Goal: Task Accomplishment & Management: Use online tool/utility

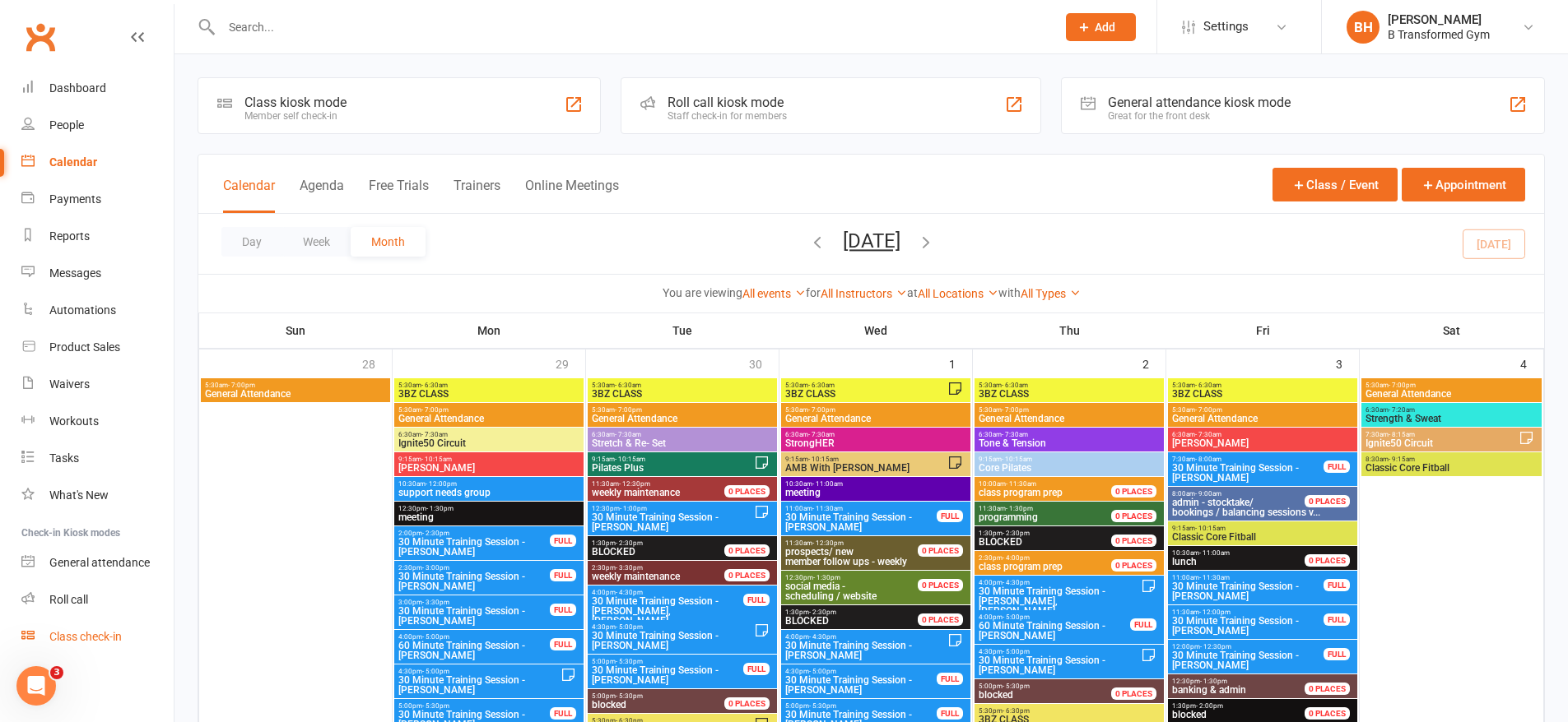
click at [112, 639] on div "Class check-in" at bounding box center [86, 637] width 73 height 13
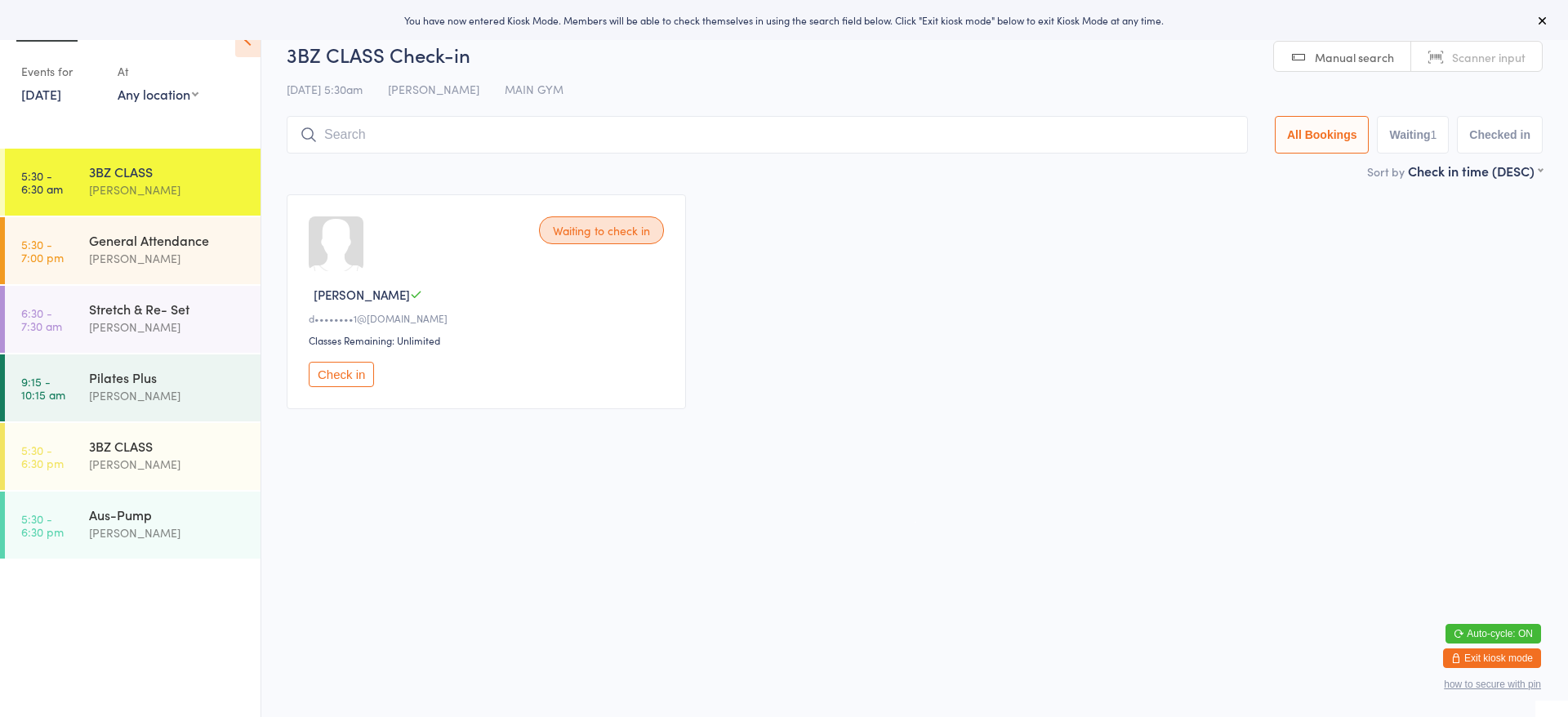
click at [488, 128] on input "search" at bounding box center [767, 135] width 961 height 38
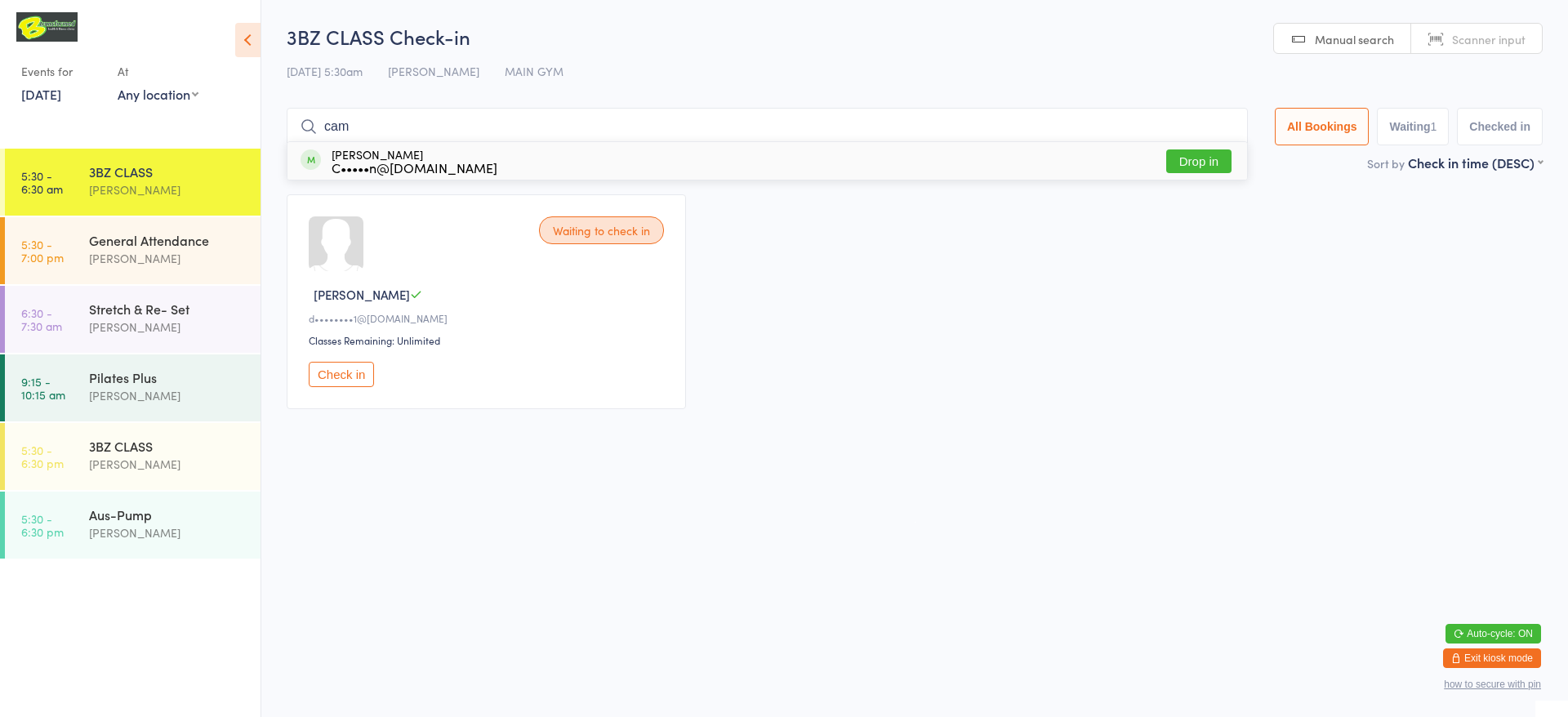
type input "cam"
click at [634, 155] on div "[PERSON_NAME] C•••••n@[DOMAIN_NAME] Drop in" at bounding box center [767, 161] width 960 height 38
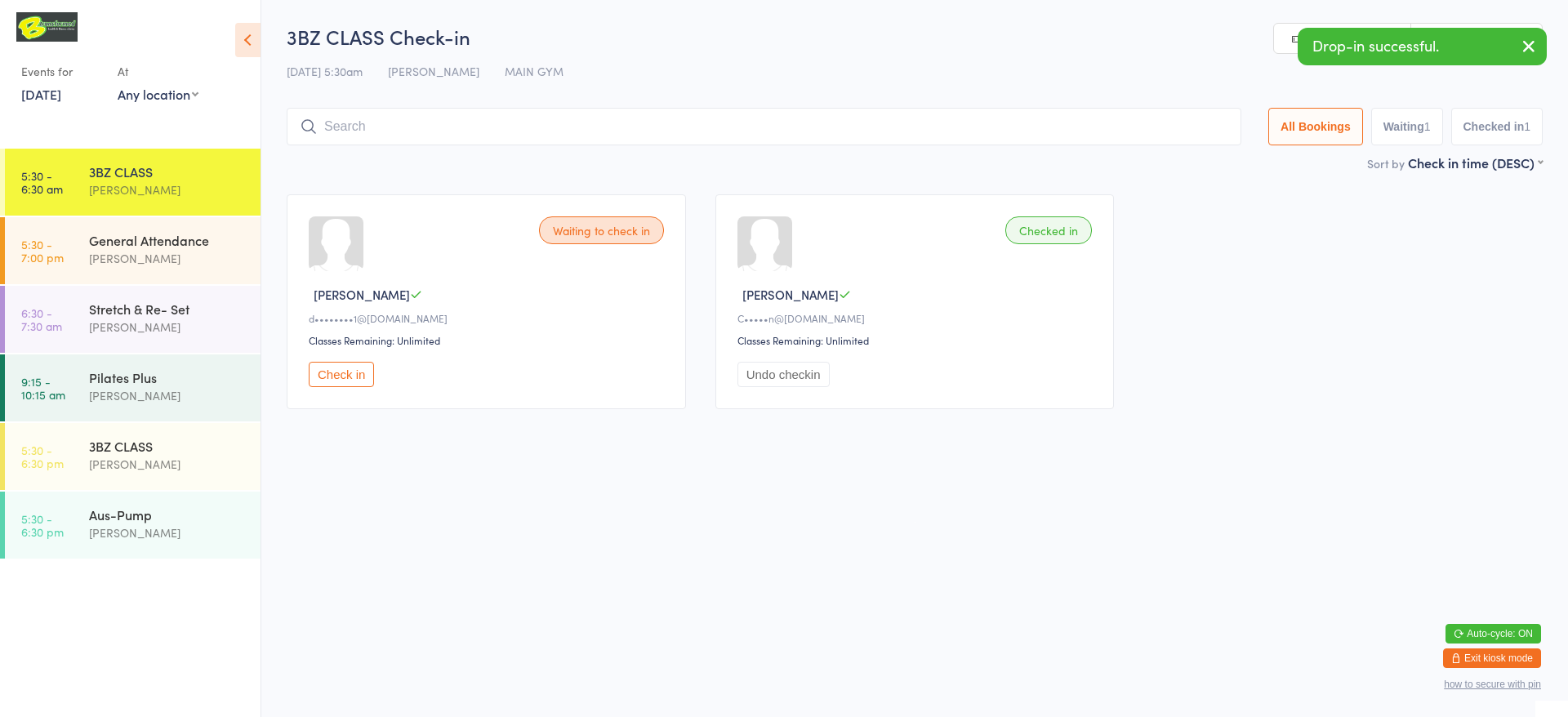
click at [1462, 27] on link "Scanner input" at bounding box center [1476, 39] width 131 height 31
click at [1172, 54] on div "3BZ CLASS Check-in [DATE] 5:30am [PERSON_NAME] MAIN GYM Manual search Scanner i…" at bounding box center [915, 88] width 1256 height 131
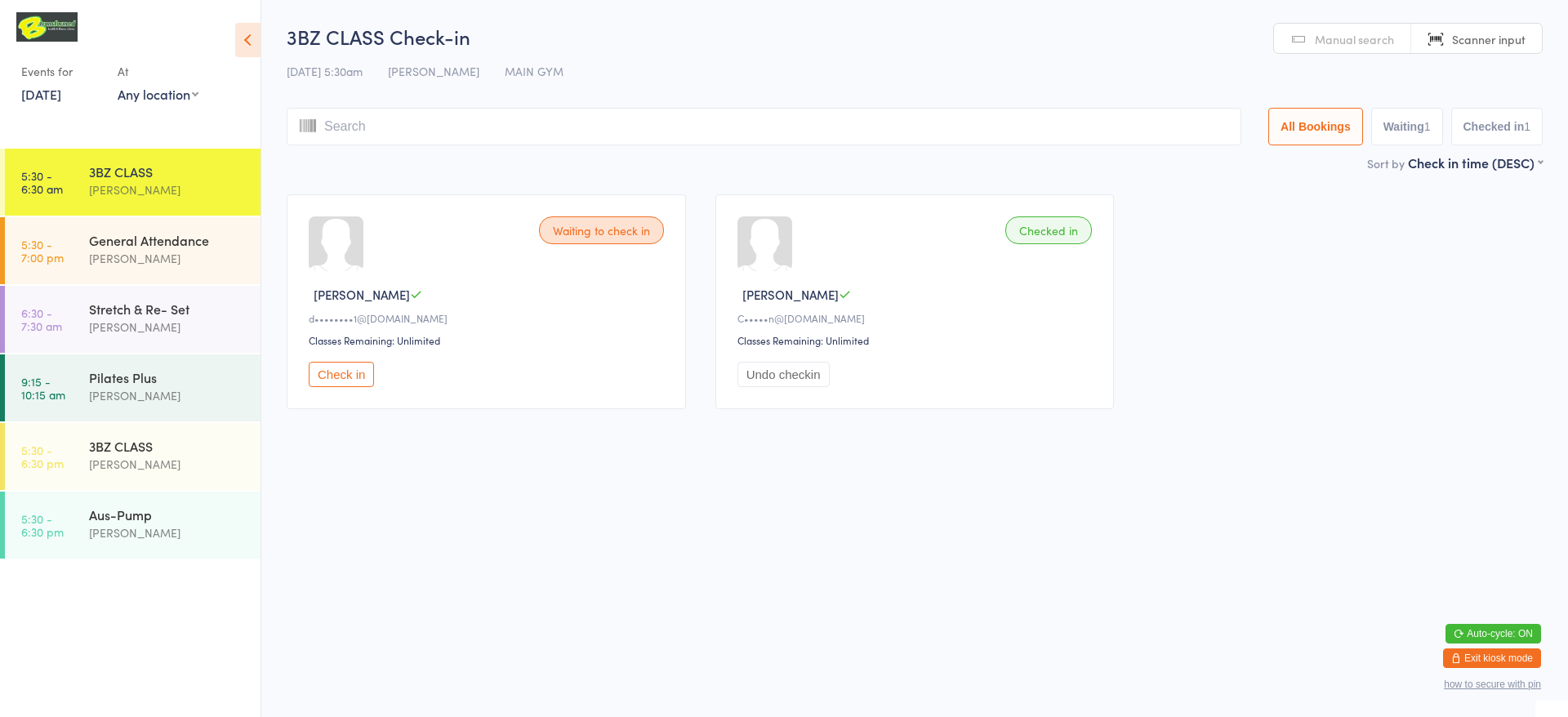
click at [828, 114] on input "search" at bounding box center [763, 126] width 955 height 38
click at [121, 238] on div "General Attendance" at bounding box center [167, 241] width 158 height 18
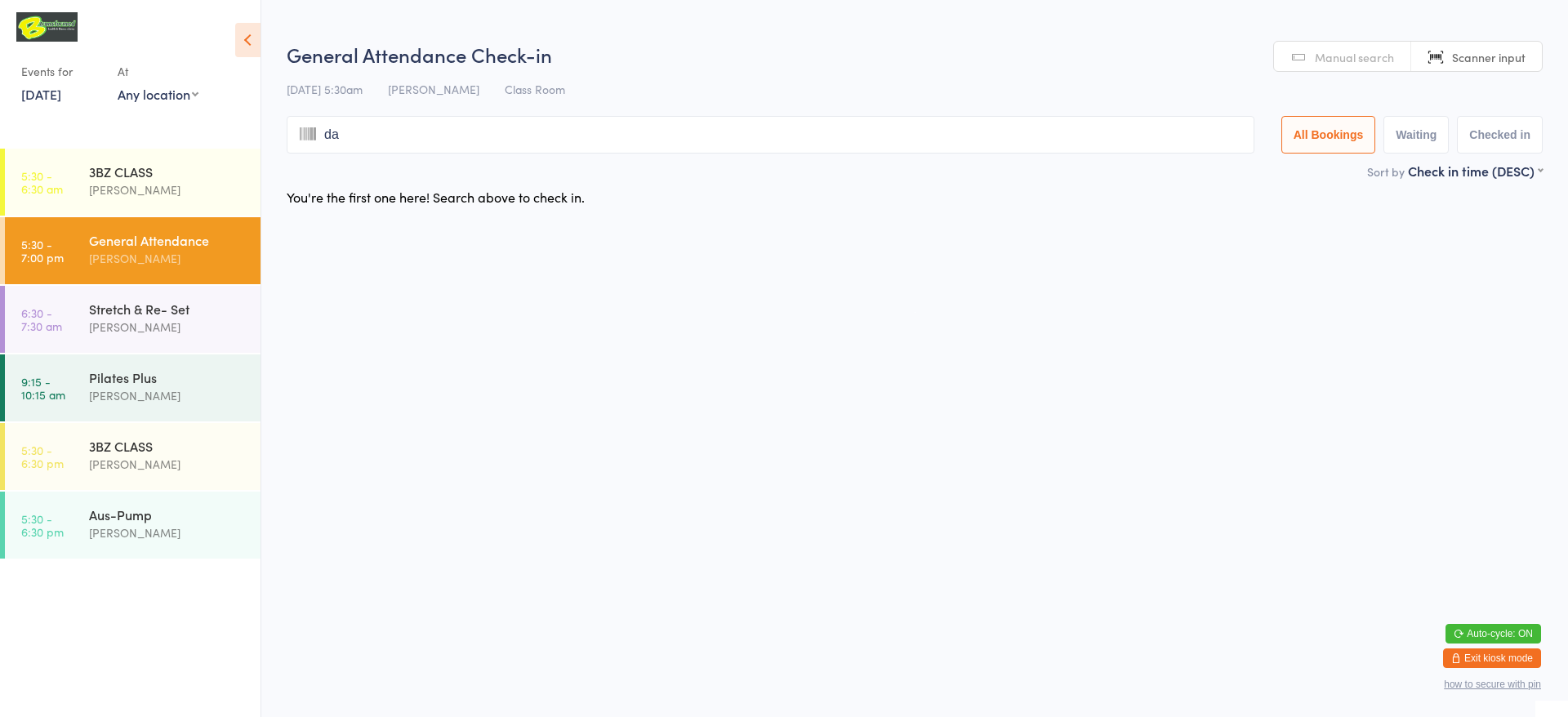
type input "dav"
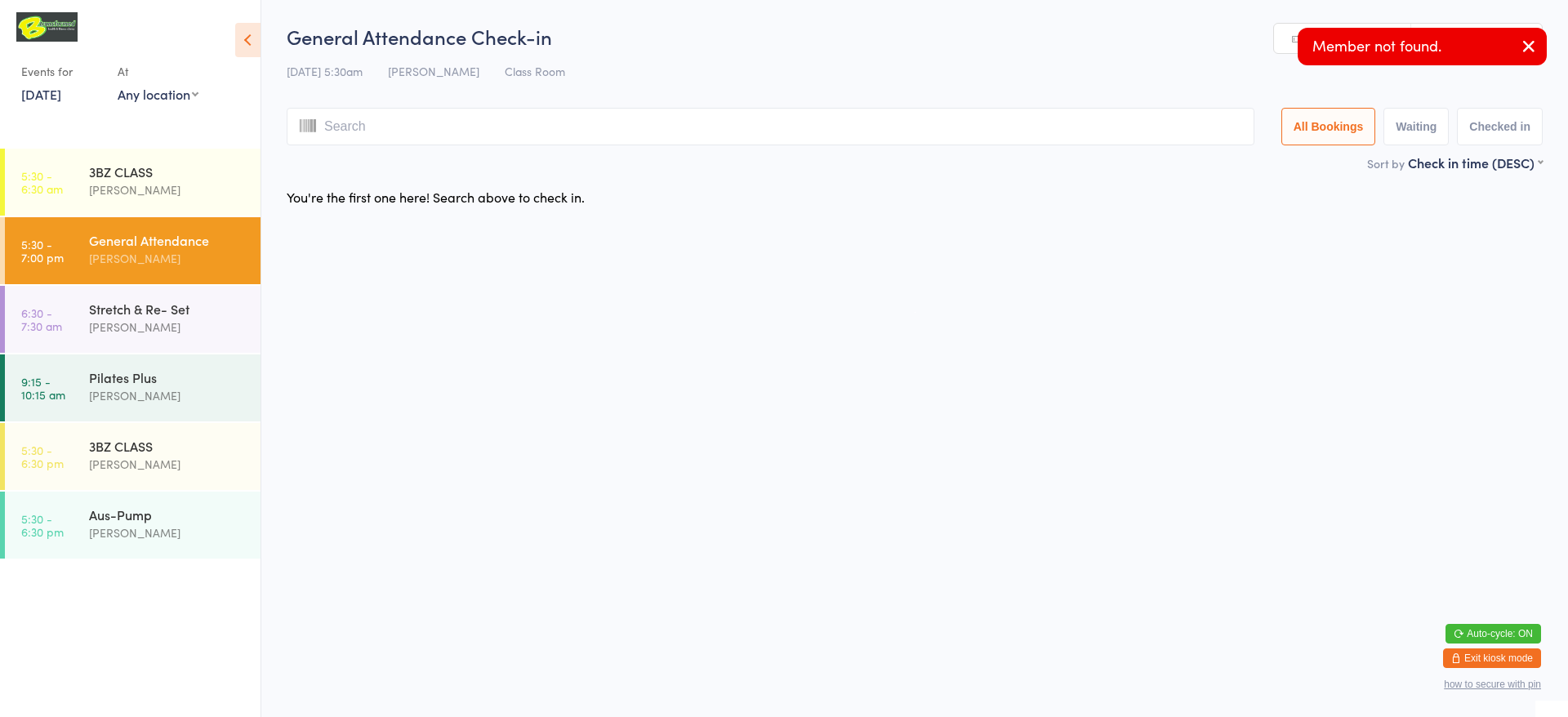
click at [1520, 50] on icon "button" at bounding box center [1529, 46] width 20 height 21
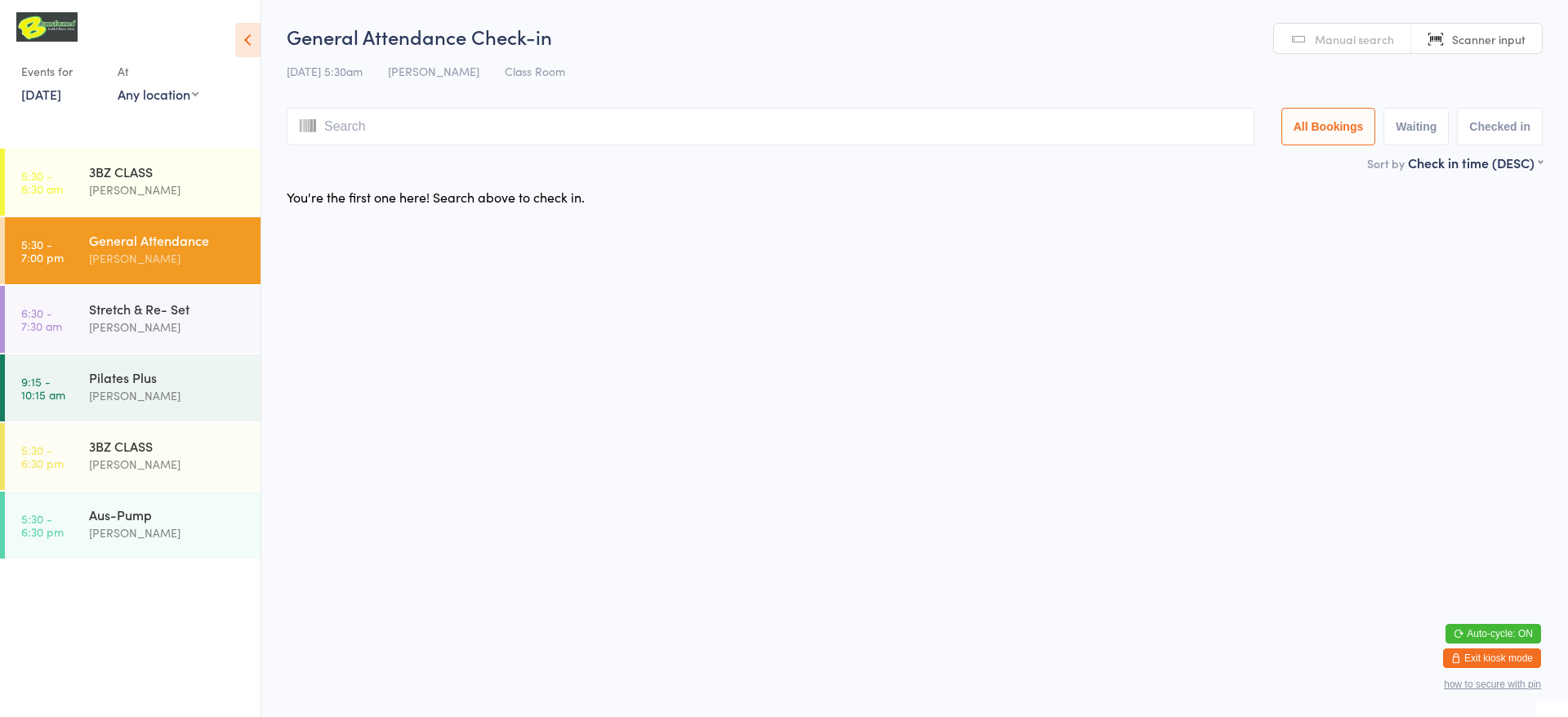
click at [1349, 39] on span "Manual search" at bounding box center [1355, 39] width 79 height 16
click at [1038, 142] on input "search" at bounding box center [770, 126] width 968 height 38
type input "dav"
click at [1192, 162] on button "Drop in" at bounding box center [1205, 161] width 66 height 24
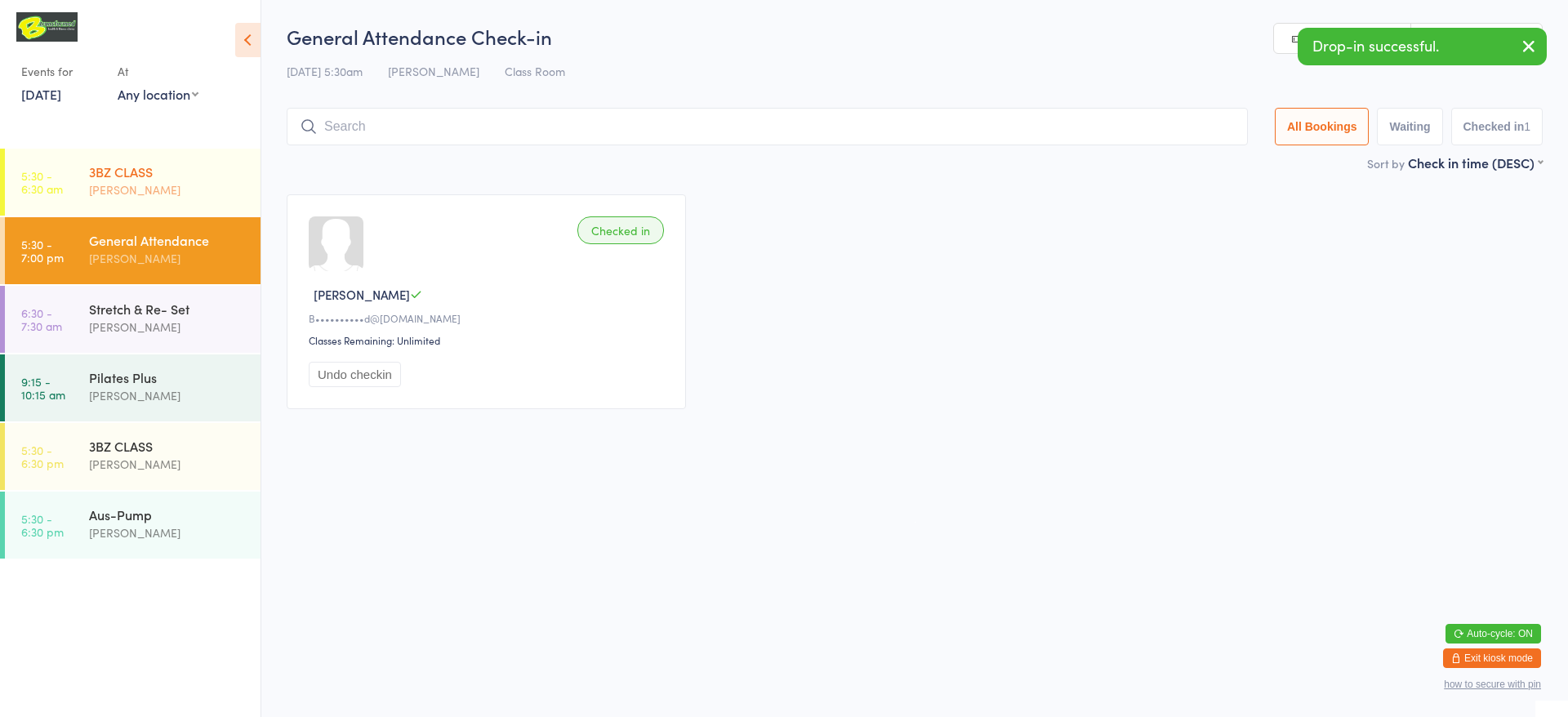
click at [154, 171] on div "3BZ CLASS" at bounding box center [167, 172] width 158 height 18
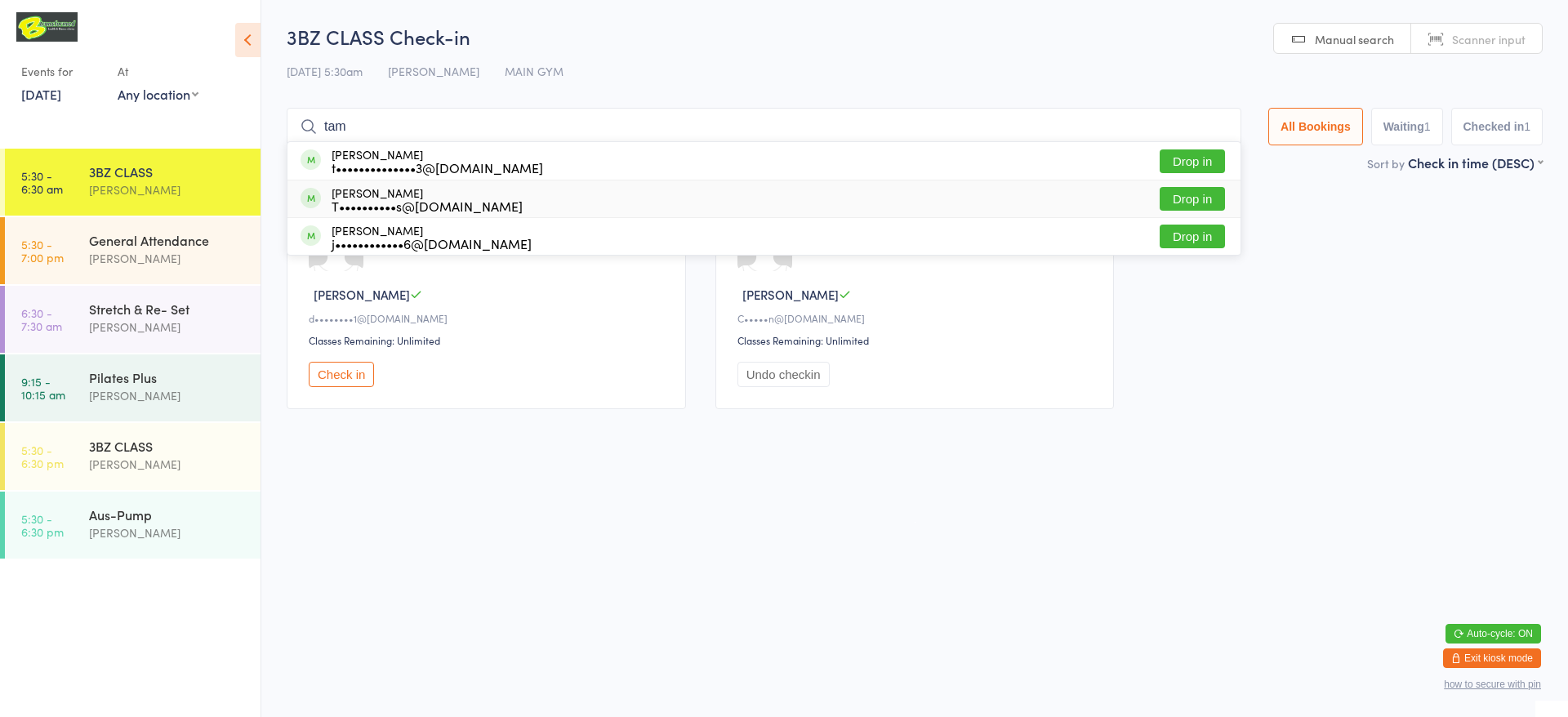
type input "tam"
click at [672, 195] on div "[PERSON_NAME] T••••••••••s@[DOMAIN_NAME] Drop in" at bounding box center [763, 199] width 953 height 37
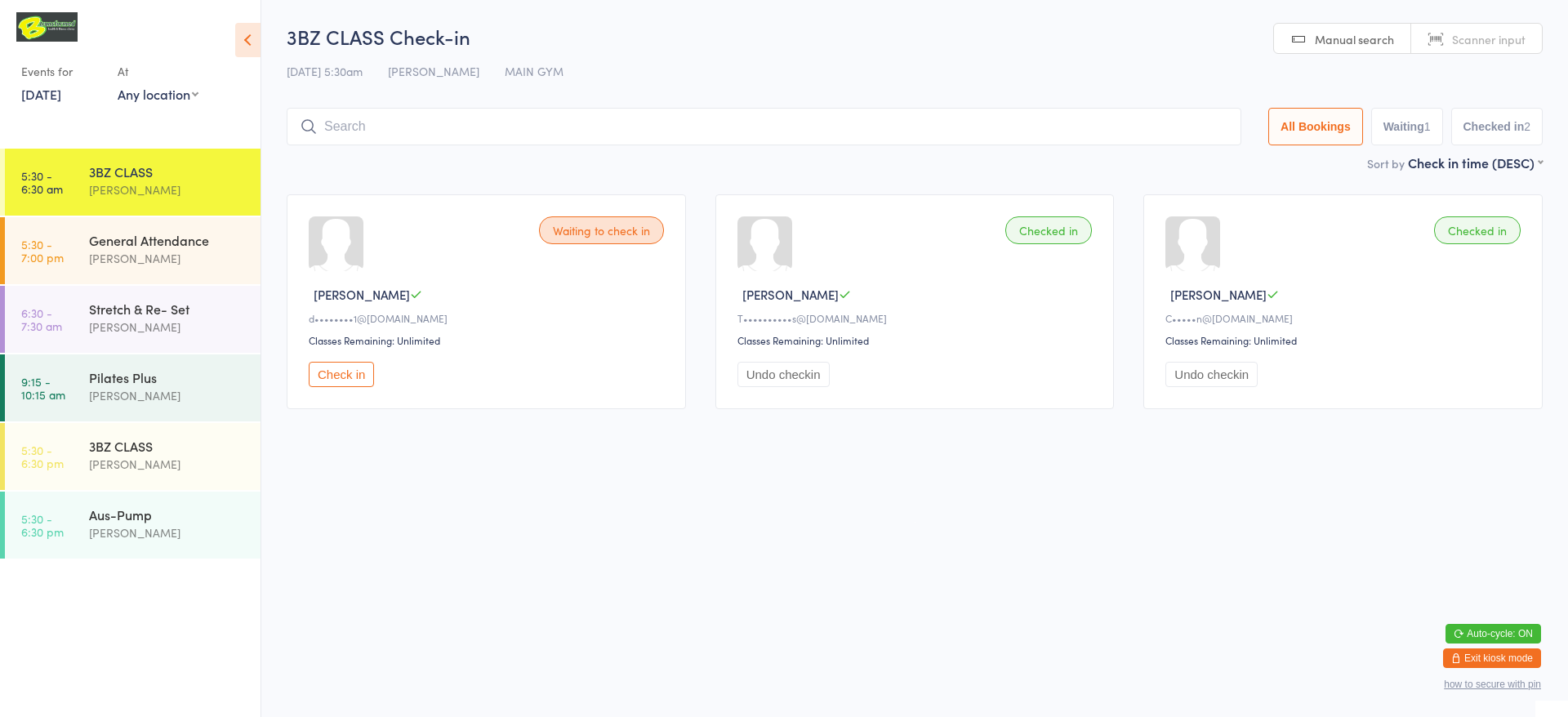
click at [714, 137] on input "search" at bounding box center [763, 126] width 955 height 38
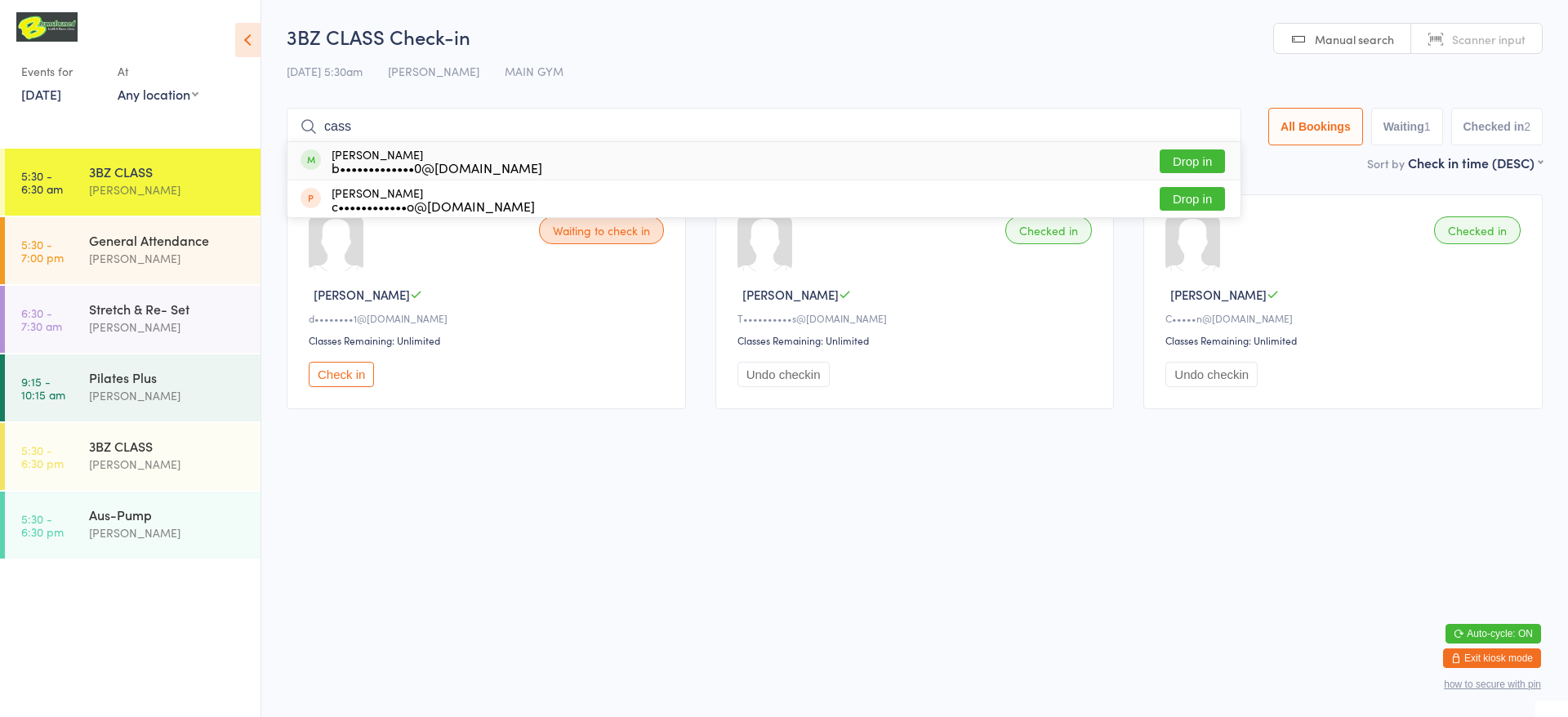
type input "cass"
click at [1186, 160] on button "Drop in" at bounding box center [1193, 161] width 66 height 24
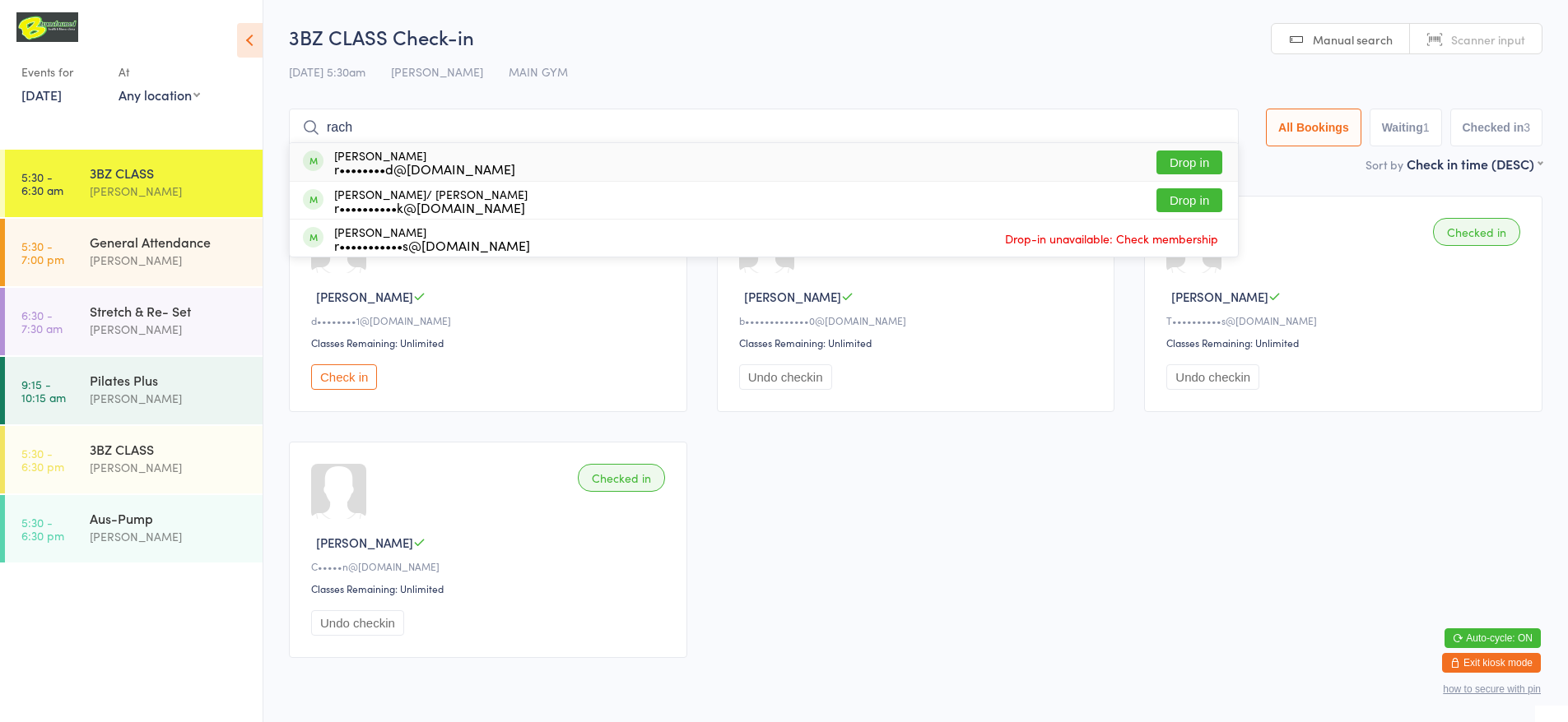
type input "rach"
click at [1188, 161] on button "Drop in" at bounding box center [1190, 162] width 66 height 24
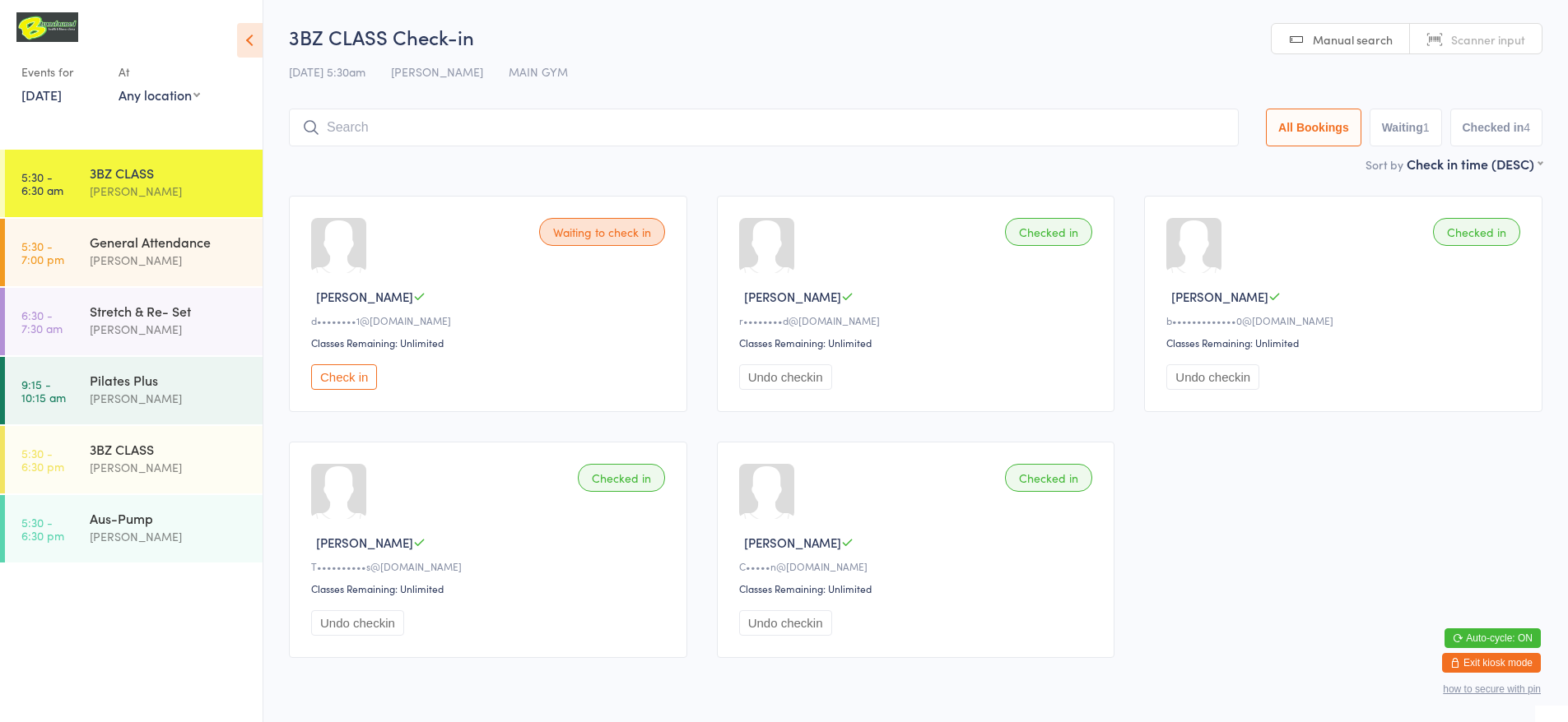
click at [1333, 22] on html "You have now entered Kiosk Mode. Members will be able to check themselves in us…" at bounding box center [784, 361] width 1568 height 722
click at [1067, 137] on input "search" at bounding box center [764, 127] width 950 height 38
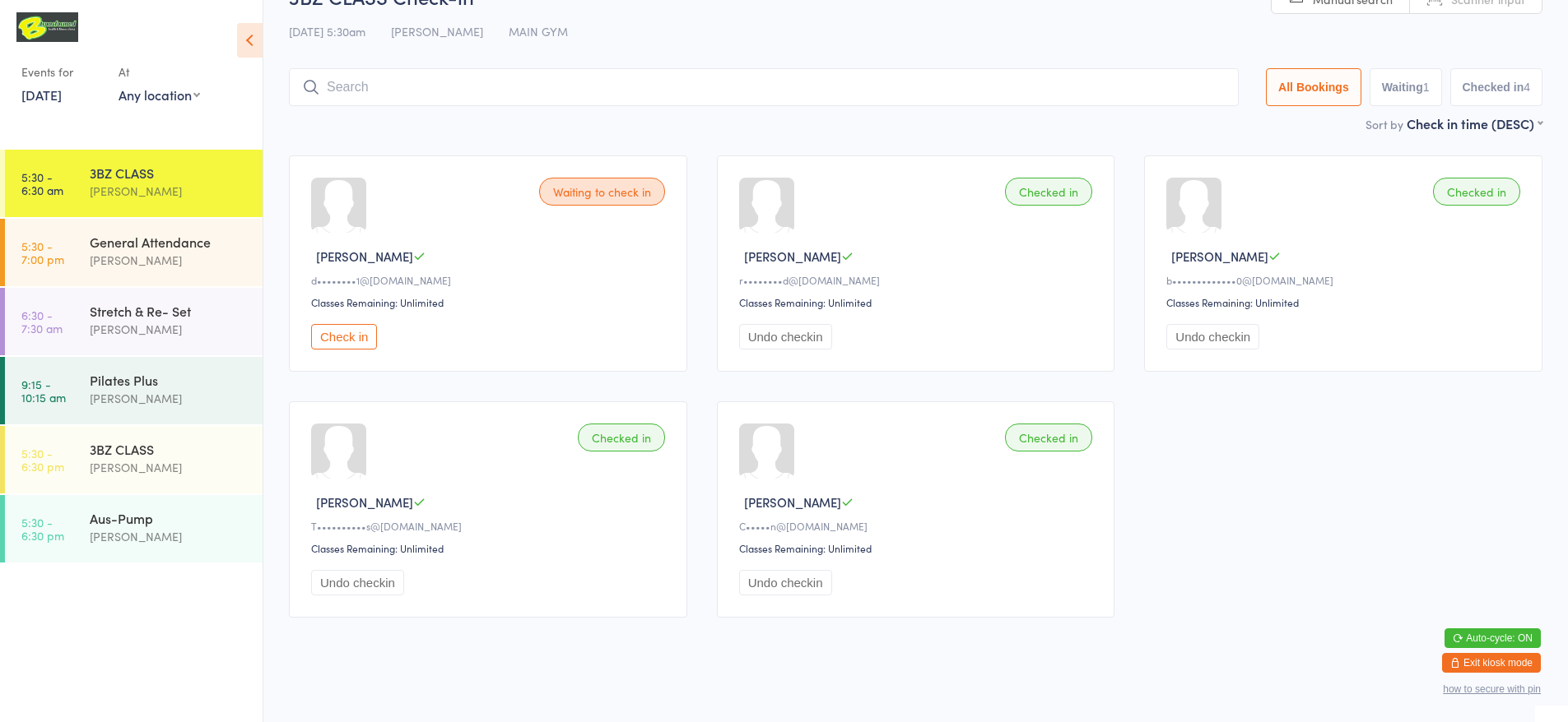
scroll to position [50, 0]
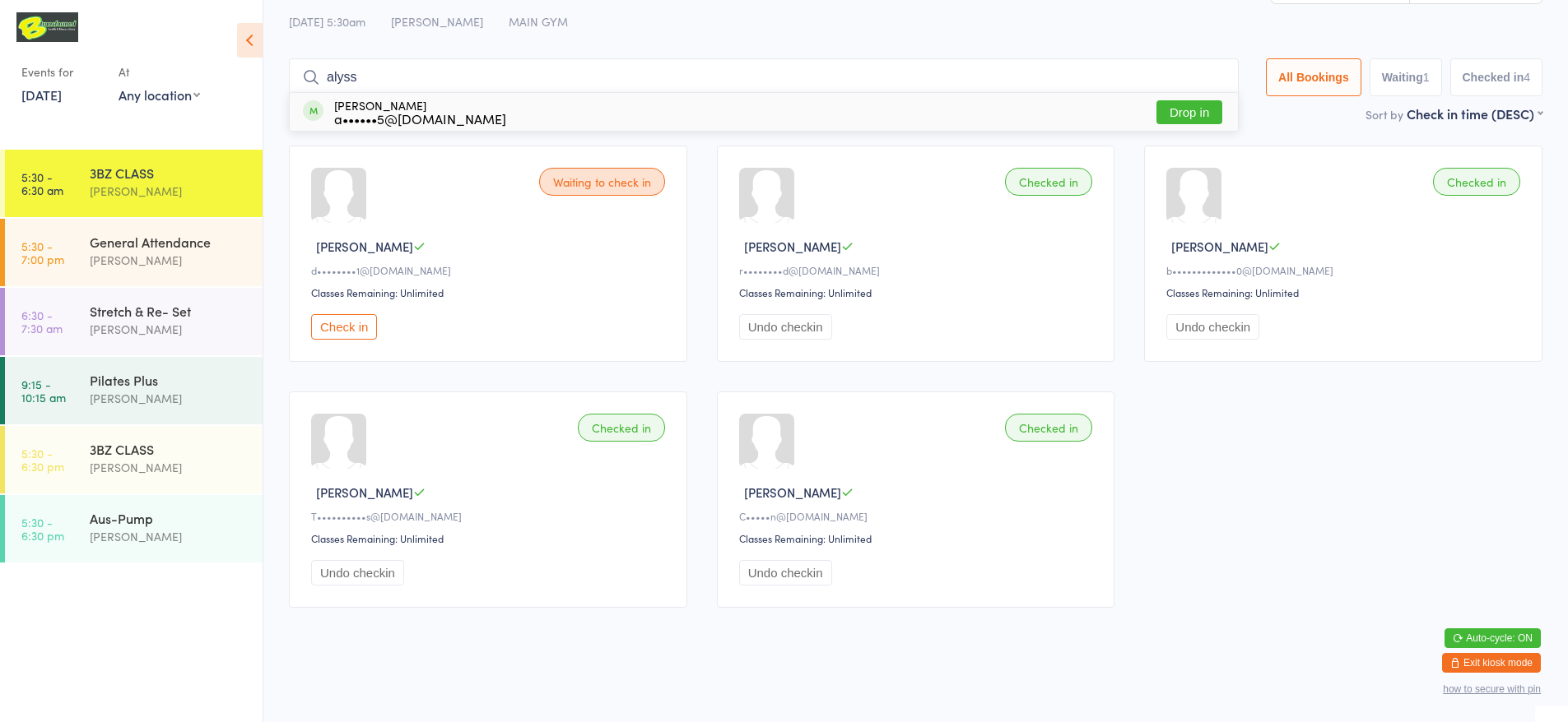
type input "alyss"
click at [1190, 112] on button "Drop in" at bounding box center [1190, 112] width 66 height 24
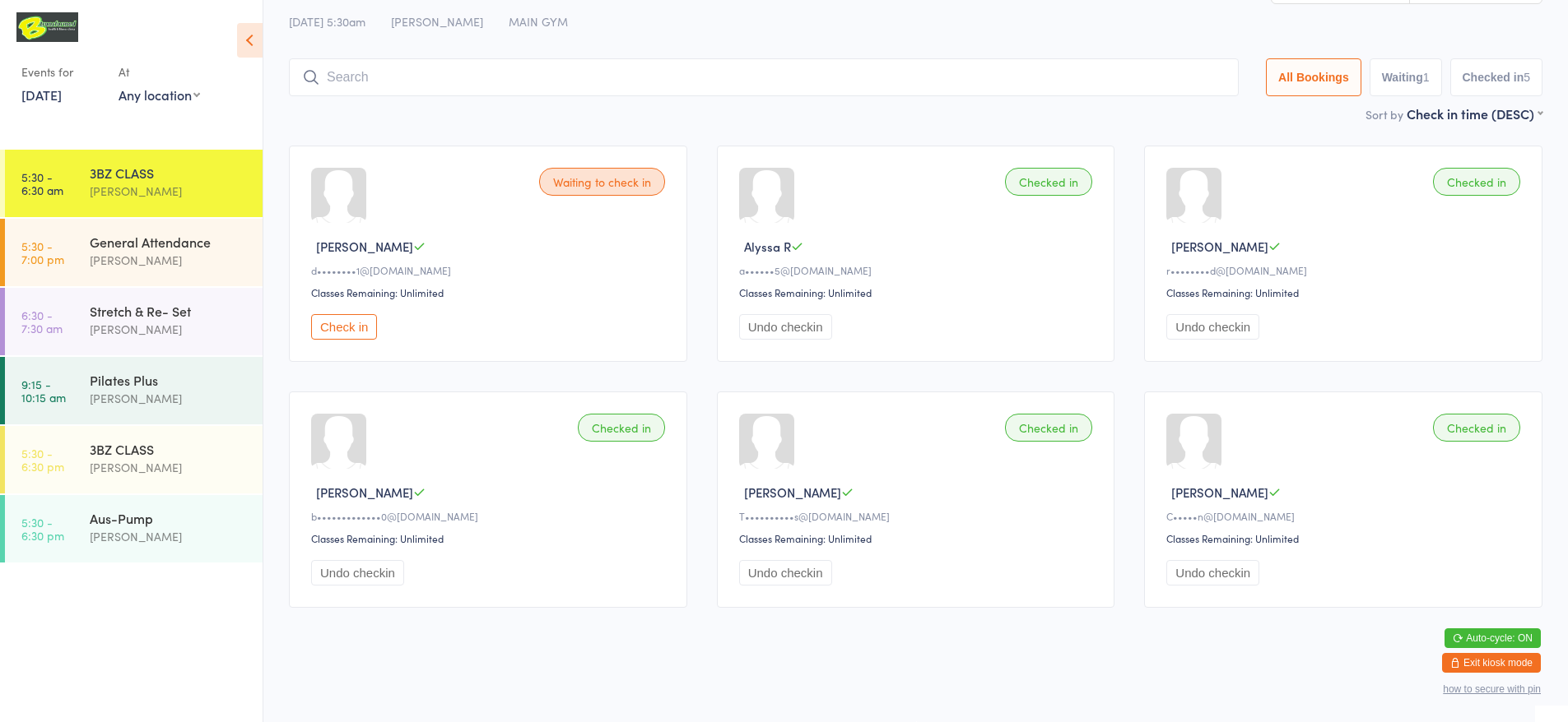
click at [350, 321] on button "Check in" at bounding box center [344, 327] width 66 height 26
click at [381, 78] on input "search" at bounding box center [767, 78] width 957 height 38
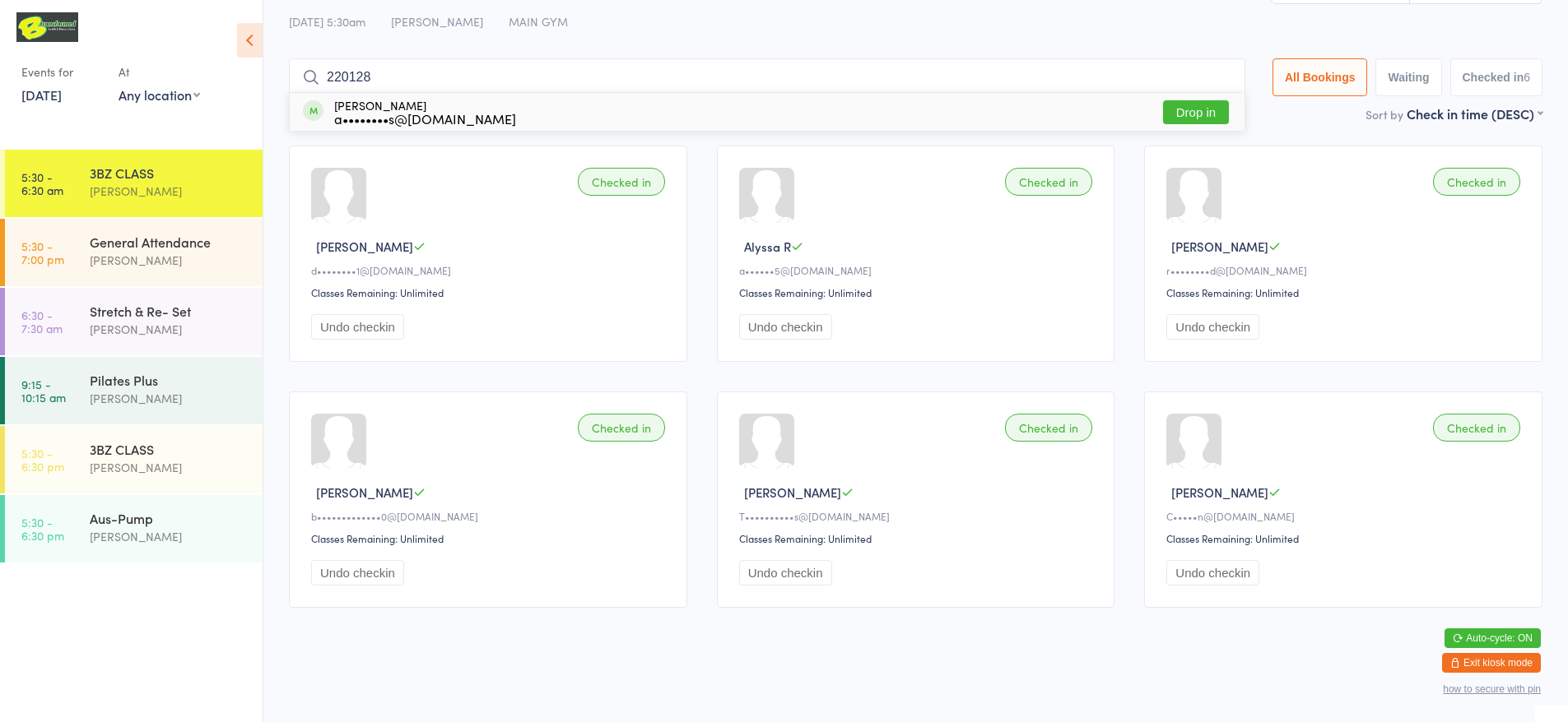
type input "220128"
click at [1196, 112] on button "Drop in" at bounding box center [1196, 112] width 66 height 24
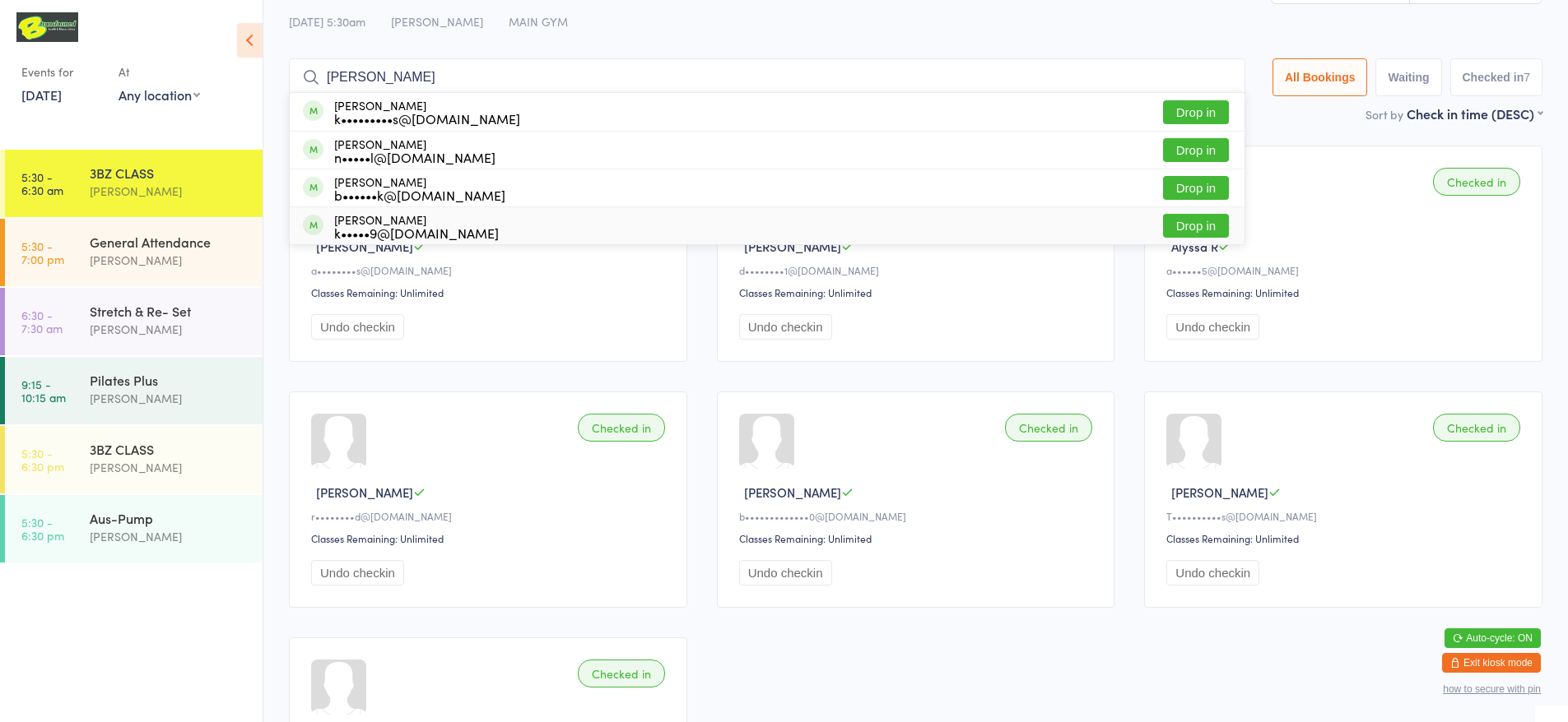
type input "[PERSON_NAME]"
click at [453, 224] on div "[PERSON_NAME] k•••••9@[DOMAIN_NAME] Drop in" at bounding box center [767, 226] width 955 height 37
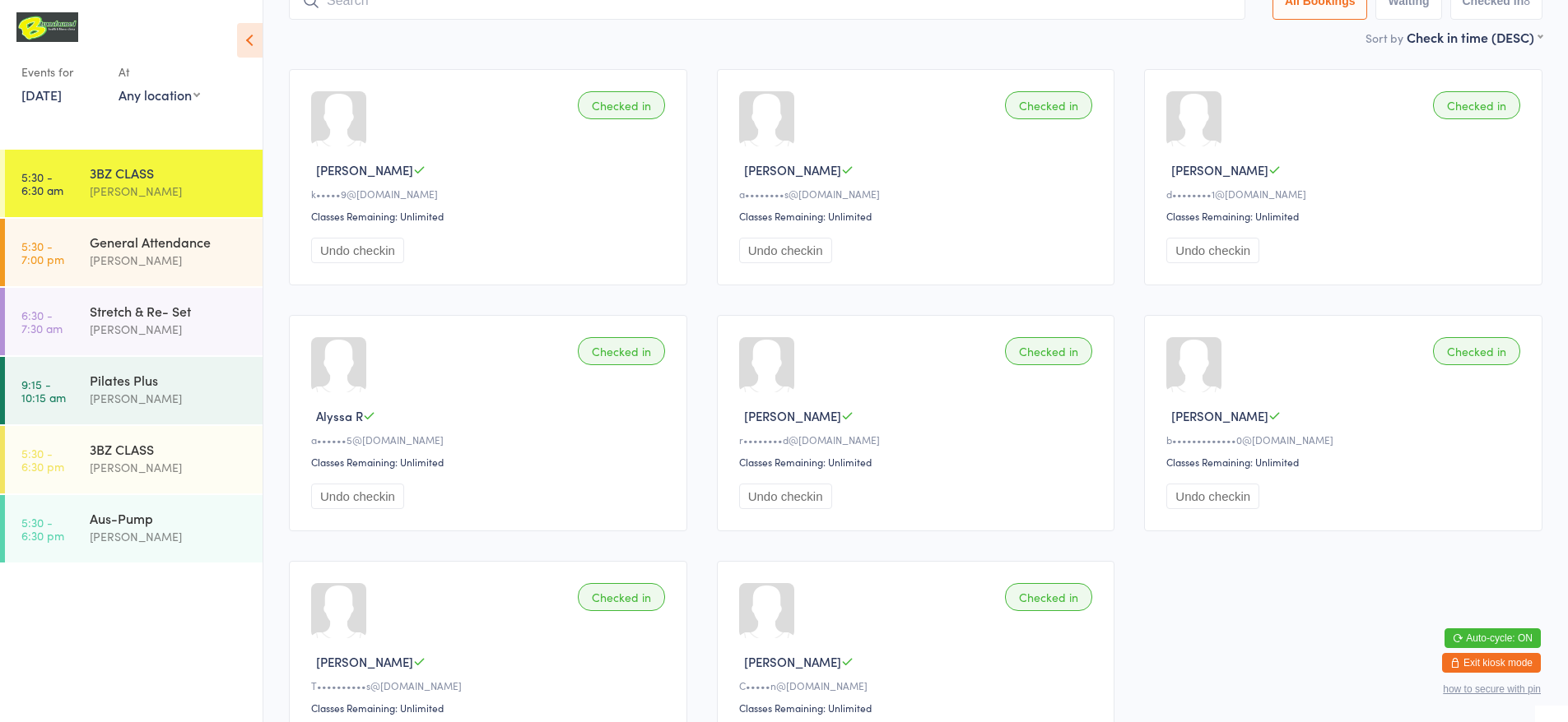
scroll to position [0, 0]
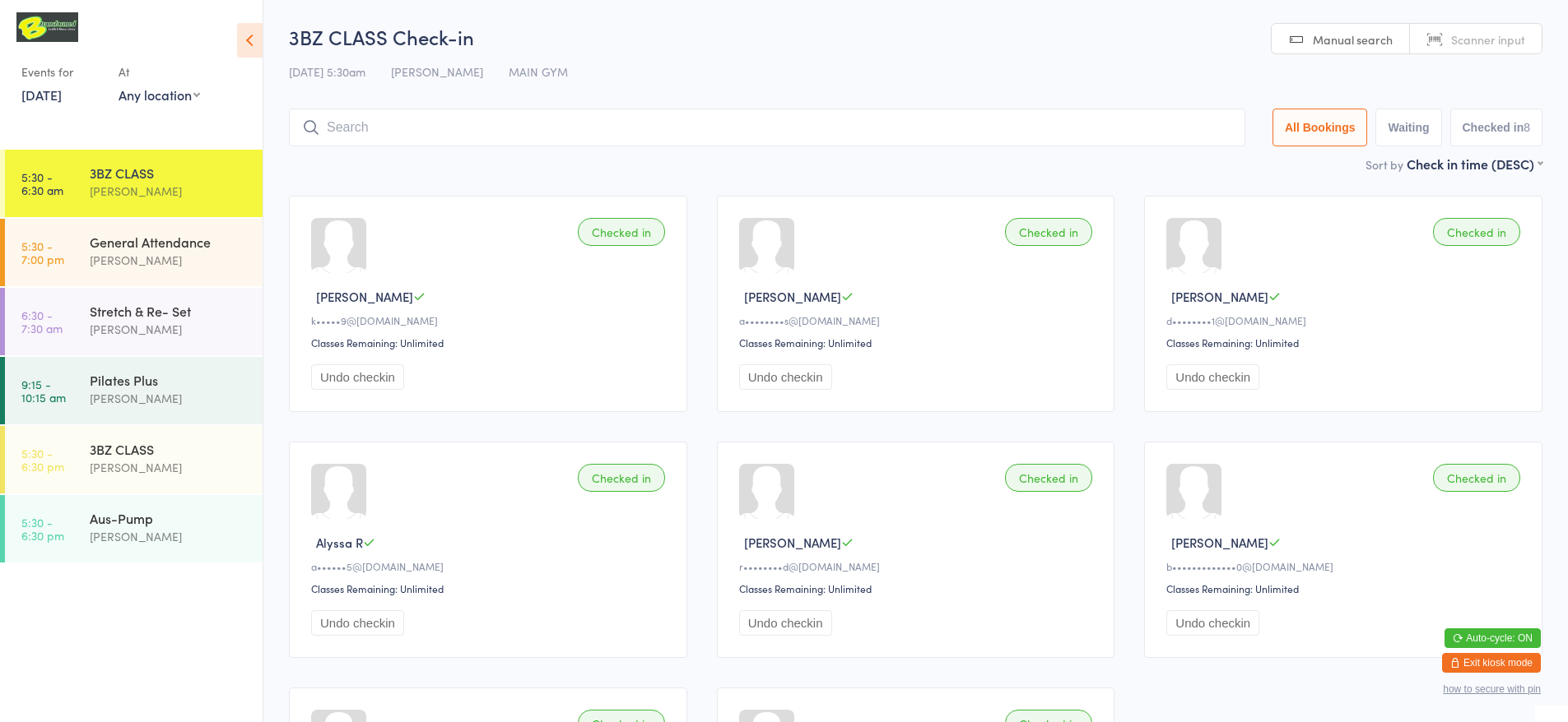
click at [1333, 42] on span "Manual search" at bounding box center [1353, 40] width 79 height 17
click at [1207, 132] on input "search" at bounding box center [767, 127] width 957 height 38
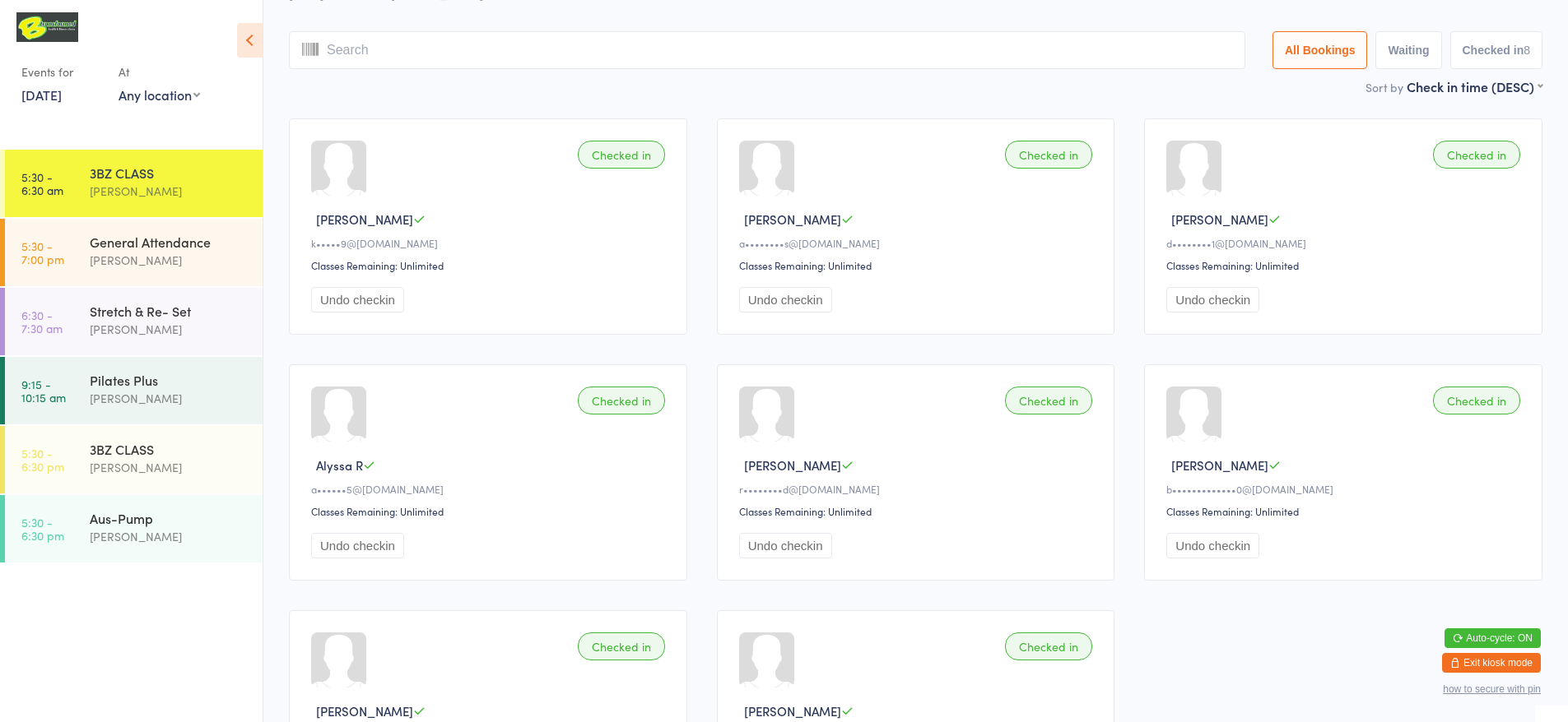
scroll to position [108, 0]
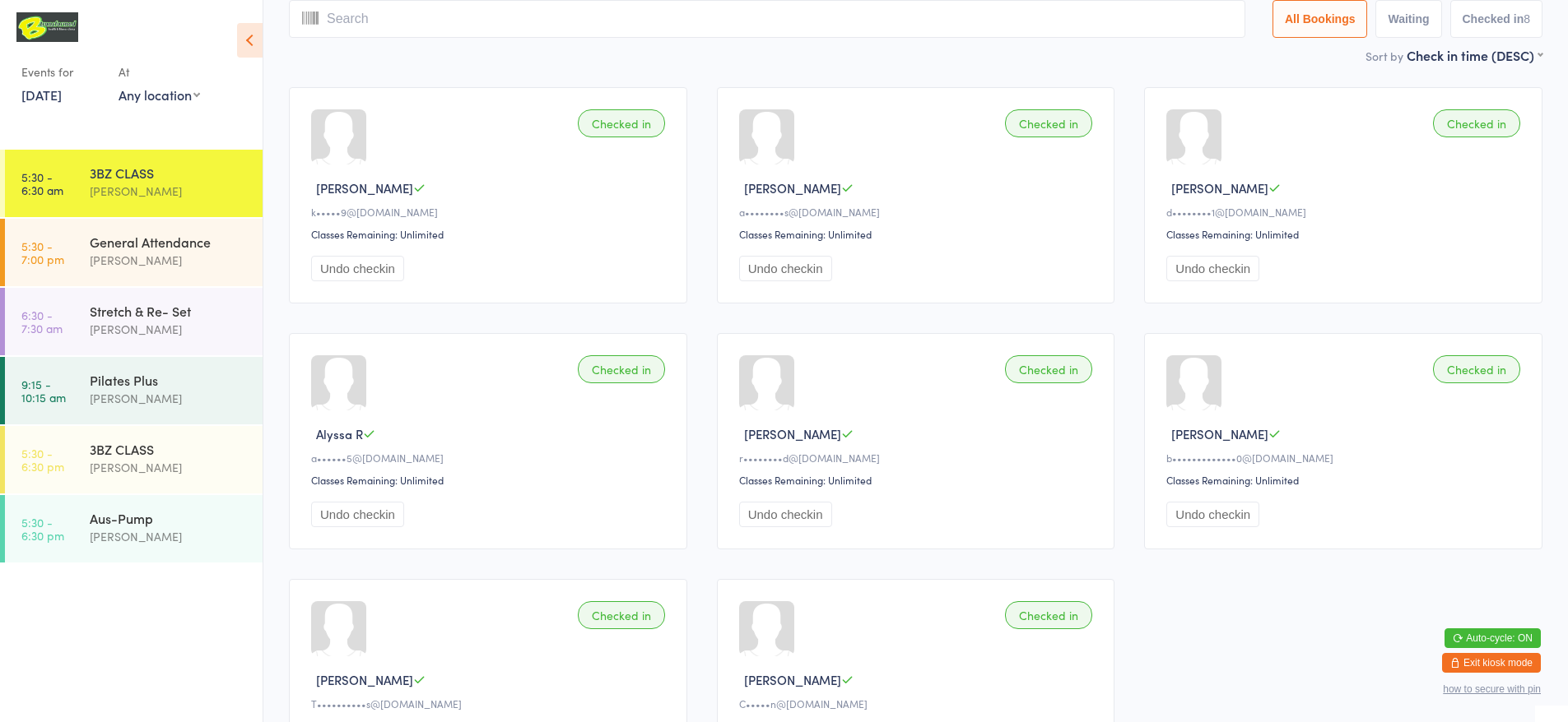
type input "l"
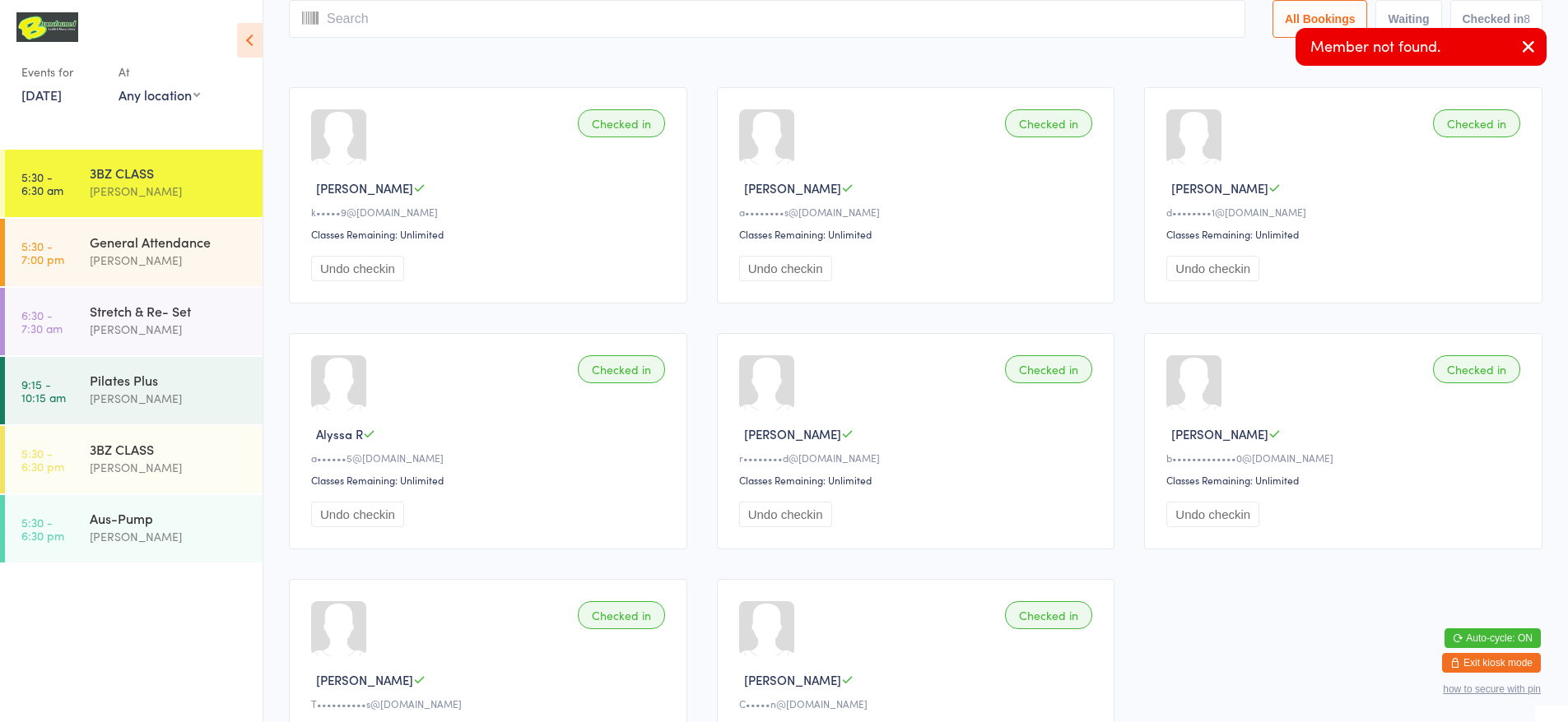
scroll to position [0, 0]
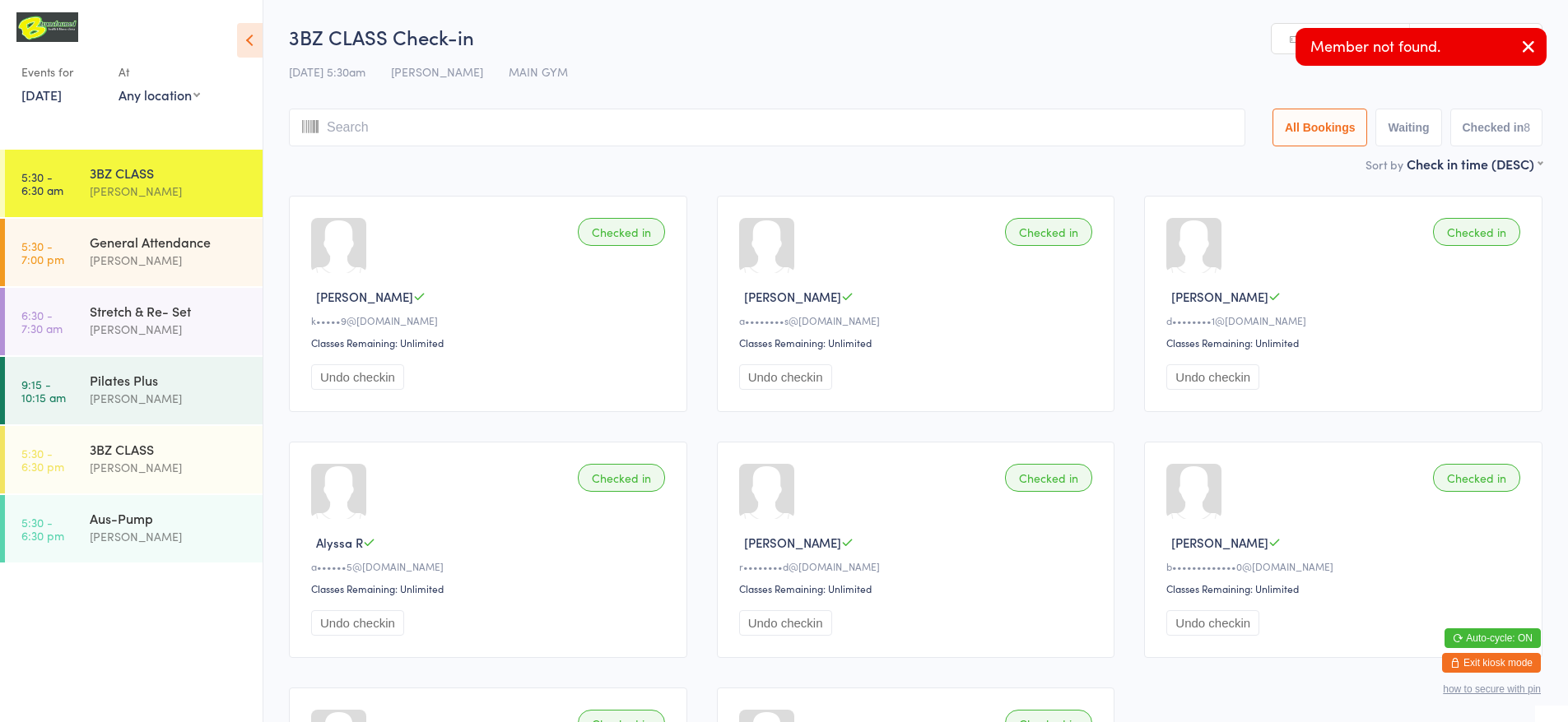
type input "a"
click at [1285, 41] on link "Manual search" at bounding box center [1340, 40] width 138 height 31
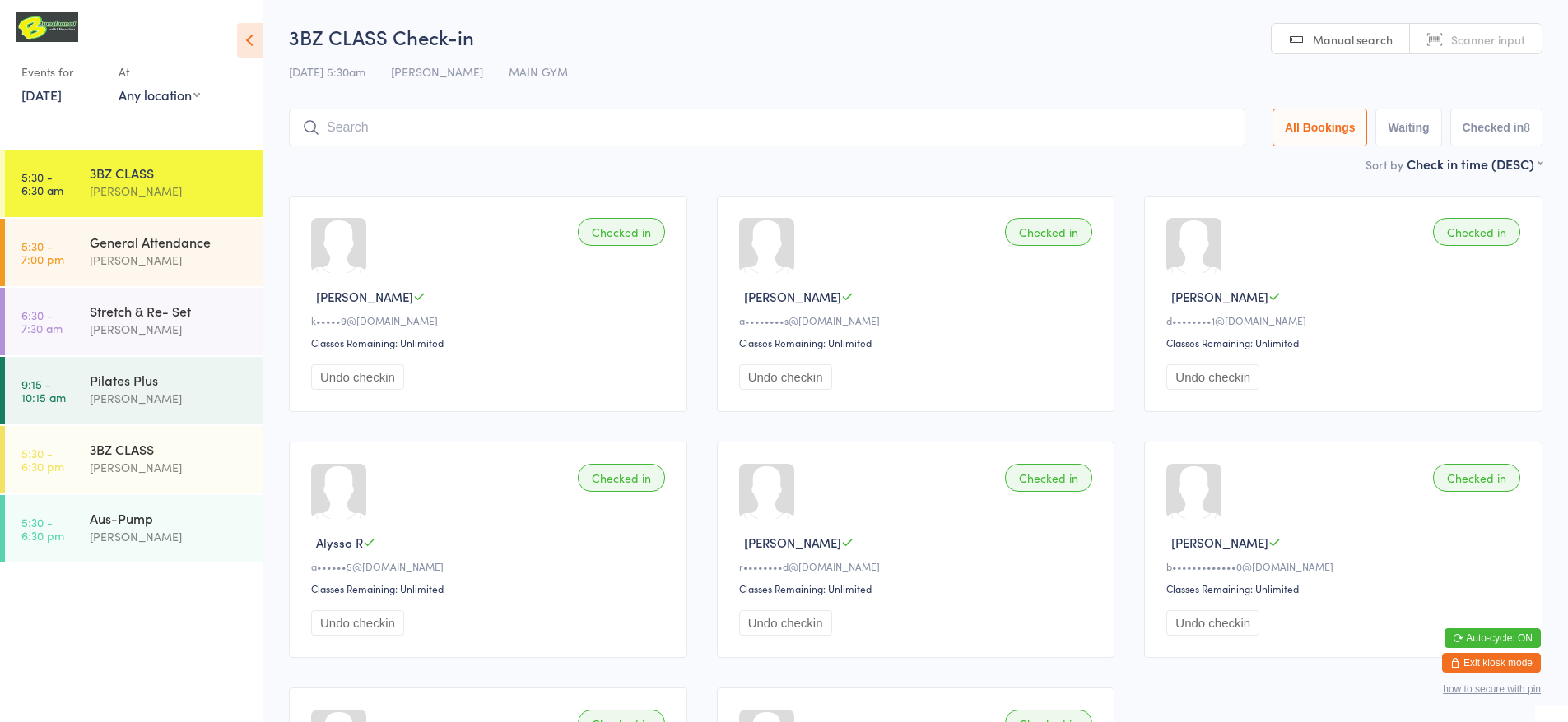
click at [1285, 41] on link "Manual search" at bounding box center [1340, 40] width 138 height 31
type input "lai"
click at [1178, 160] on button "Drop in" at bounding box center [1196, 162] width 66 height 24
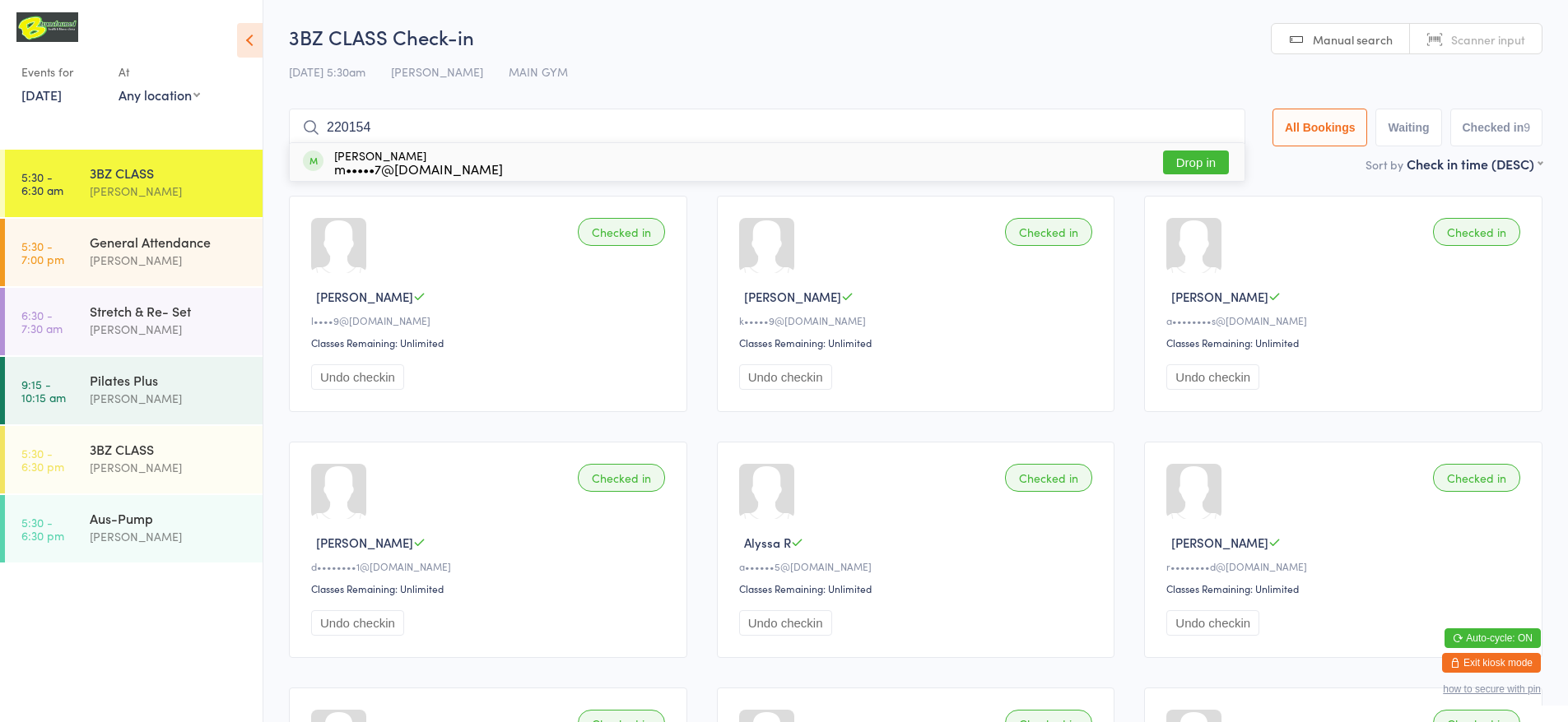
type input "220154"
click at [1196, 164] on button "Drop in" at bounding box center [1196, 162] width 66 height 24
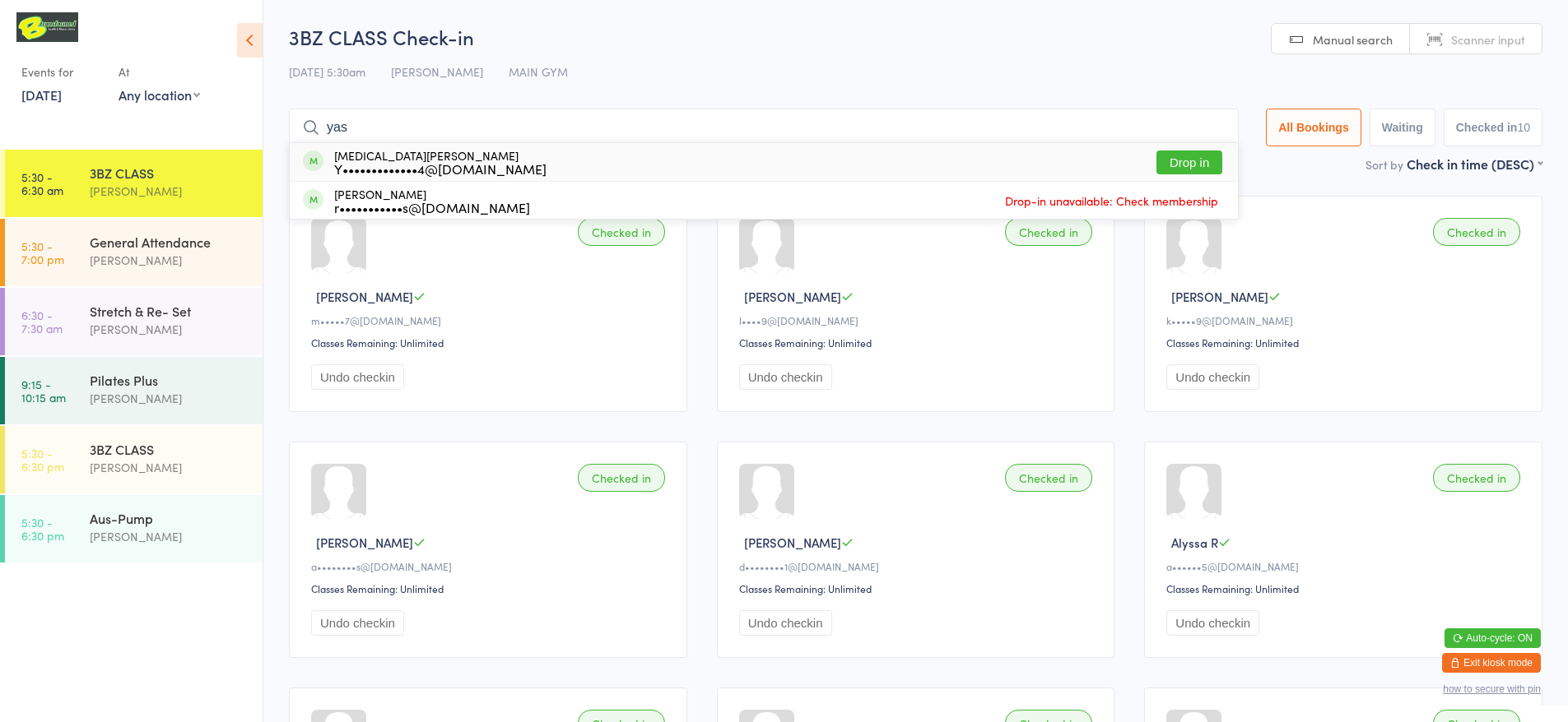
type input "yas"
click at [1204, 158] on button "Drop in" at bounding box center [1190, 162] width 66 height 24
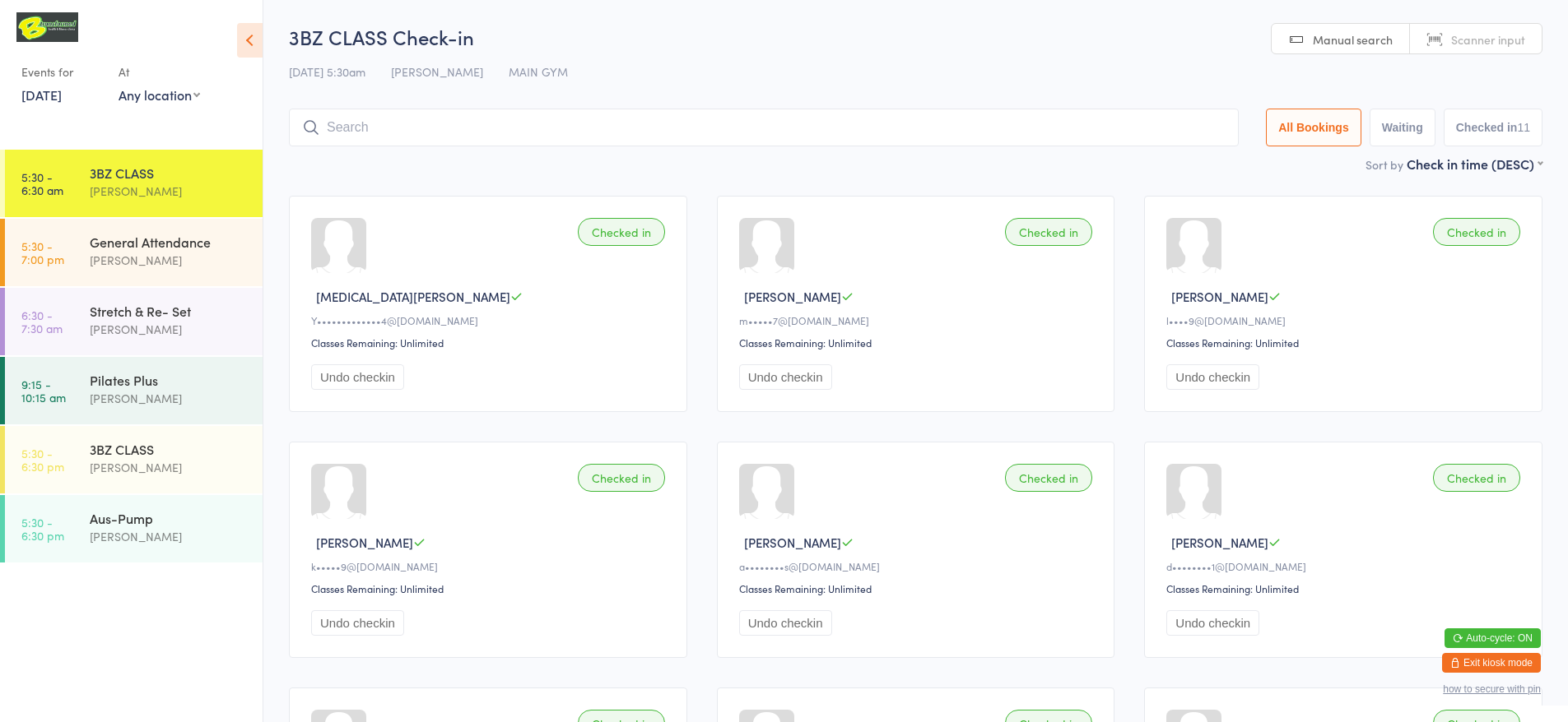
click at [744, 140] on input "search" at bounding box center [764, 127] width 950 height 38
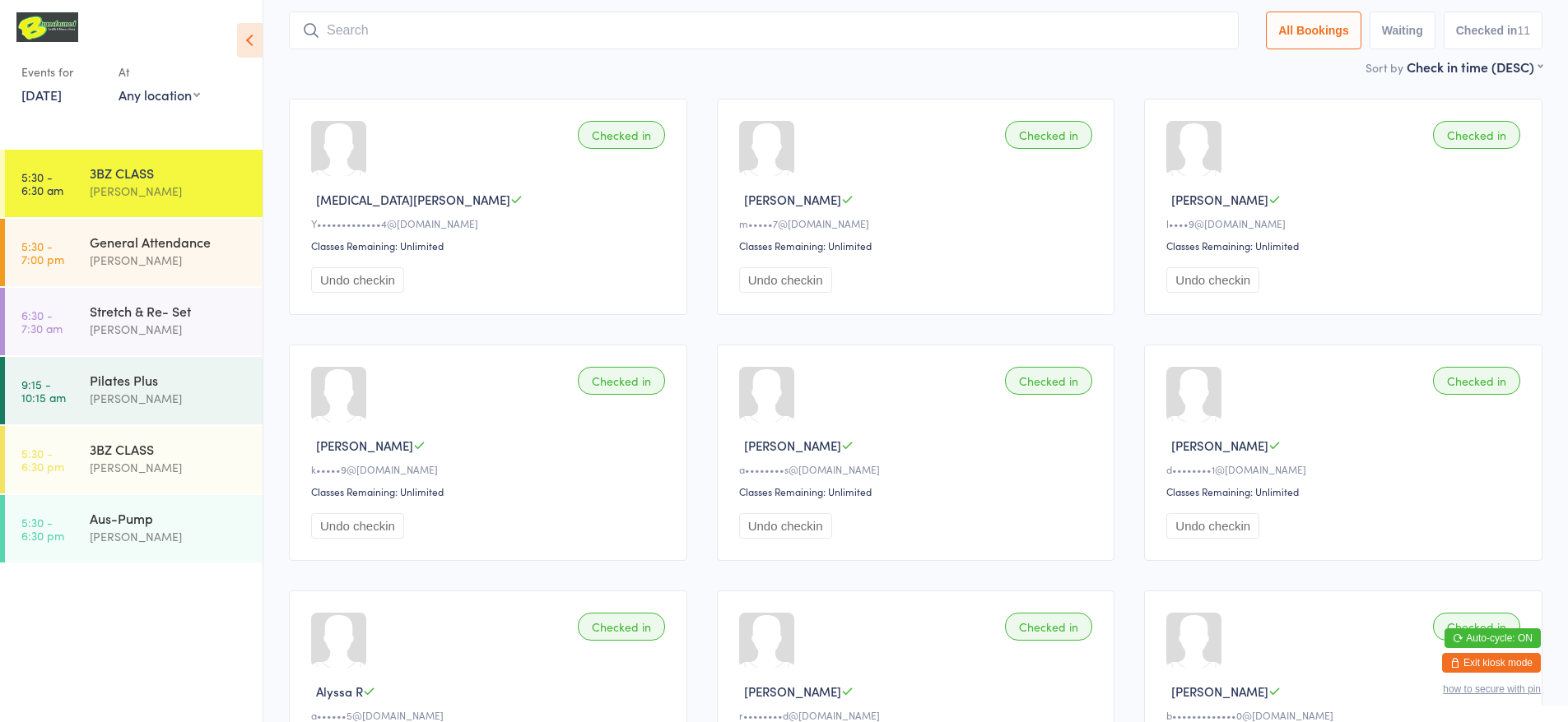
scroll to position [108, 0]
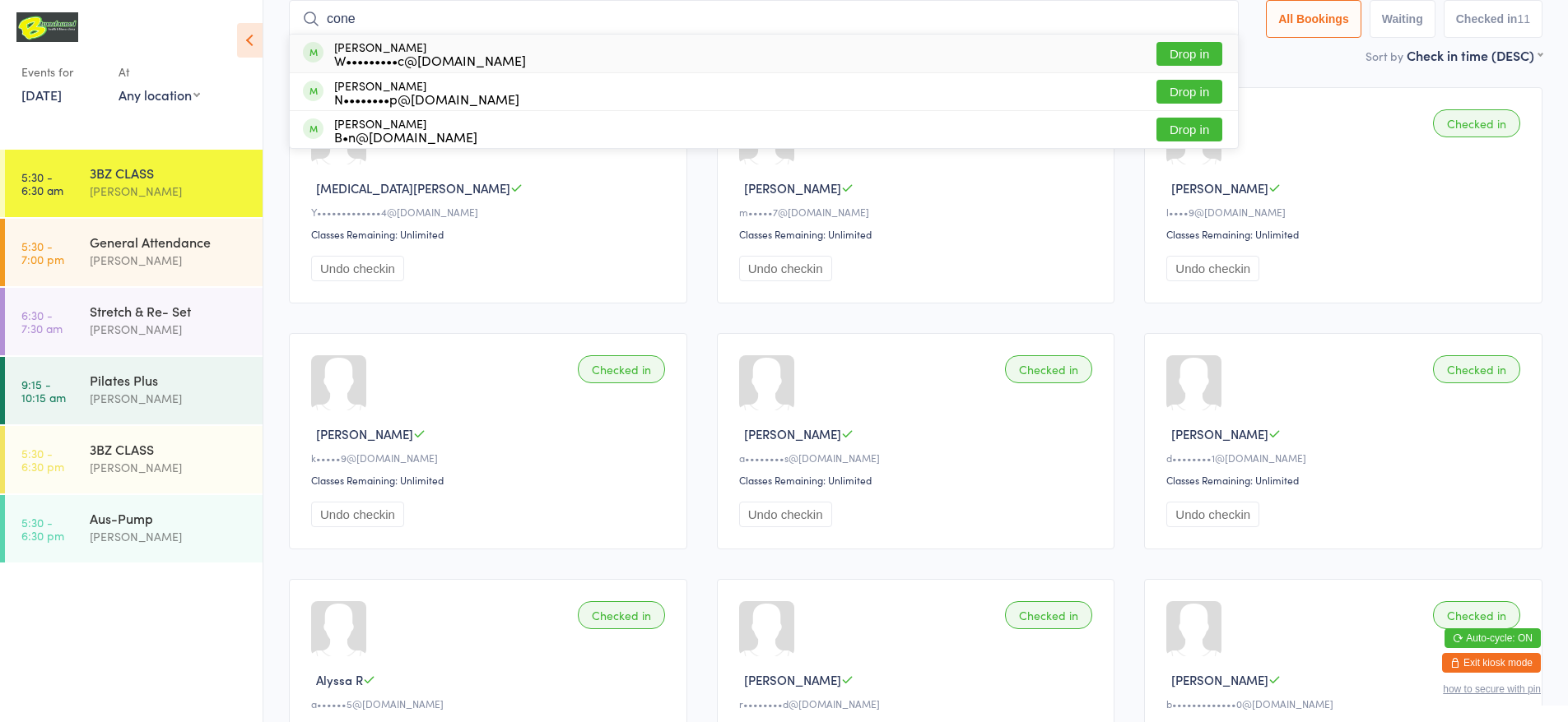
type input "cone"
click at [1192, 48] on button "Drop in" at bounding box center [1190, 54] width 66 height 24
type input "coney"
click at [1195, 79] on button "Drop in" at bounding box center [1190, 91] width 66 height 24
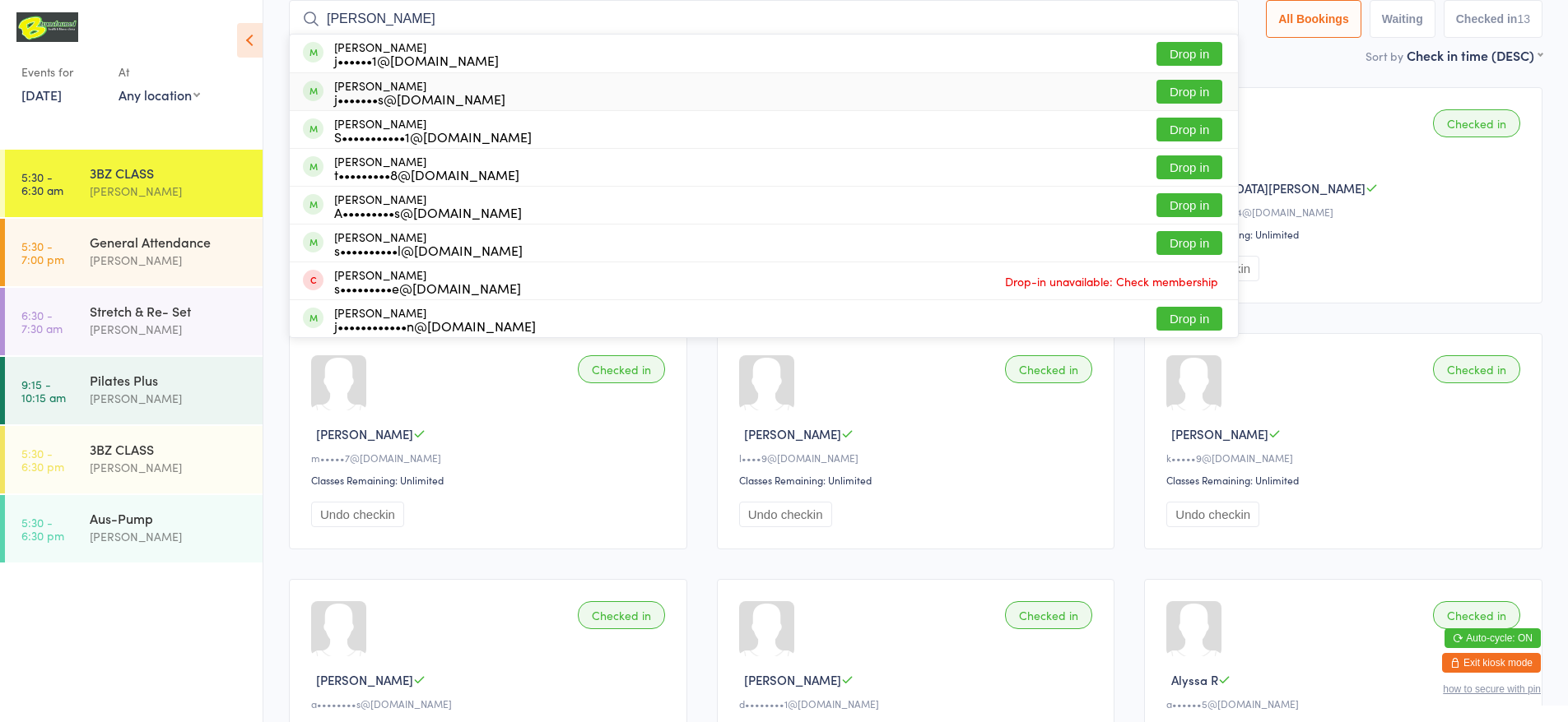
type input "[PERSON_NAME]"
click at [418, 79] on div "[PERSON_NAME] j•••••••s@[DOMAIN_NAME]" at bounding box center [420, 92] width 171 height 26
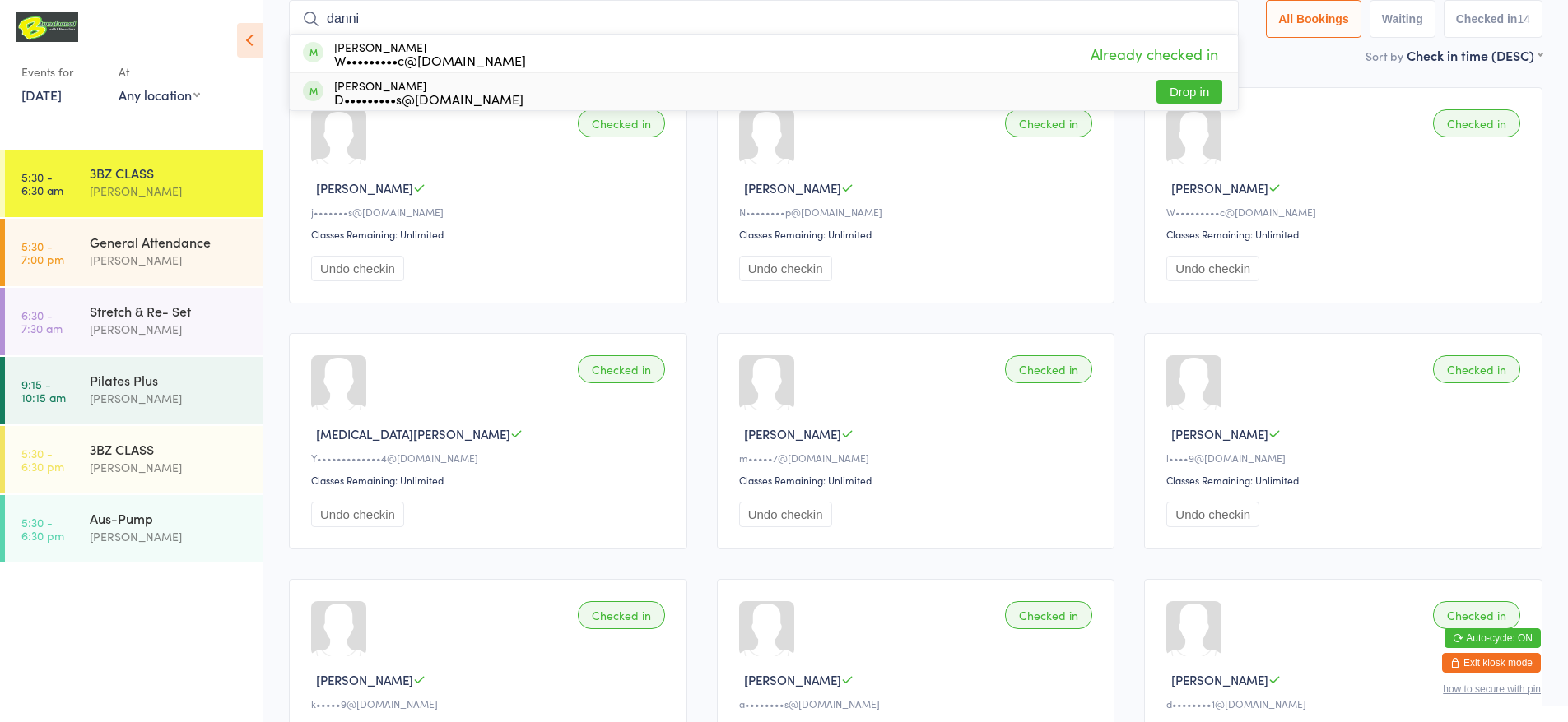
type input "danni"
click at [394, 92] on div "D•••••••••s@[DOMAIN_NAME]" at bounding box center [429, 98] width 189 height 13
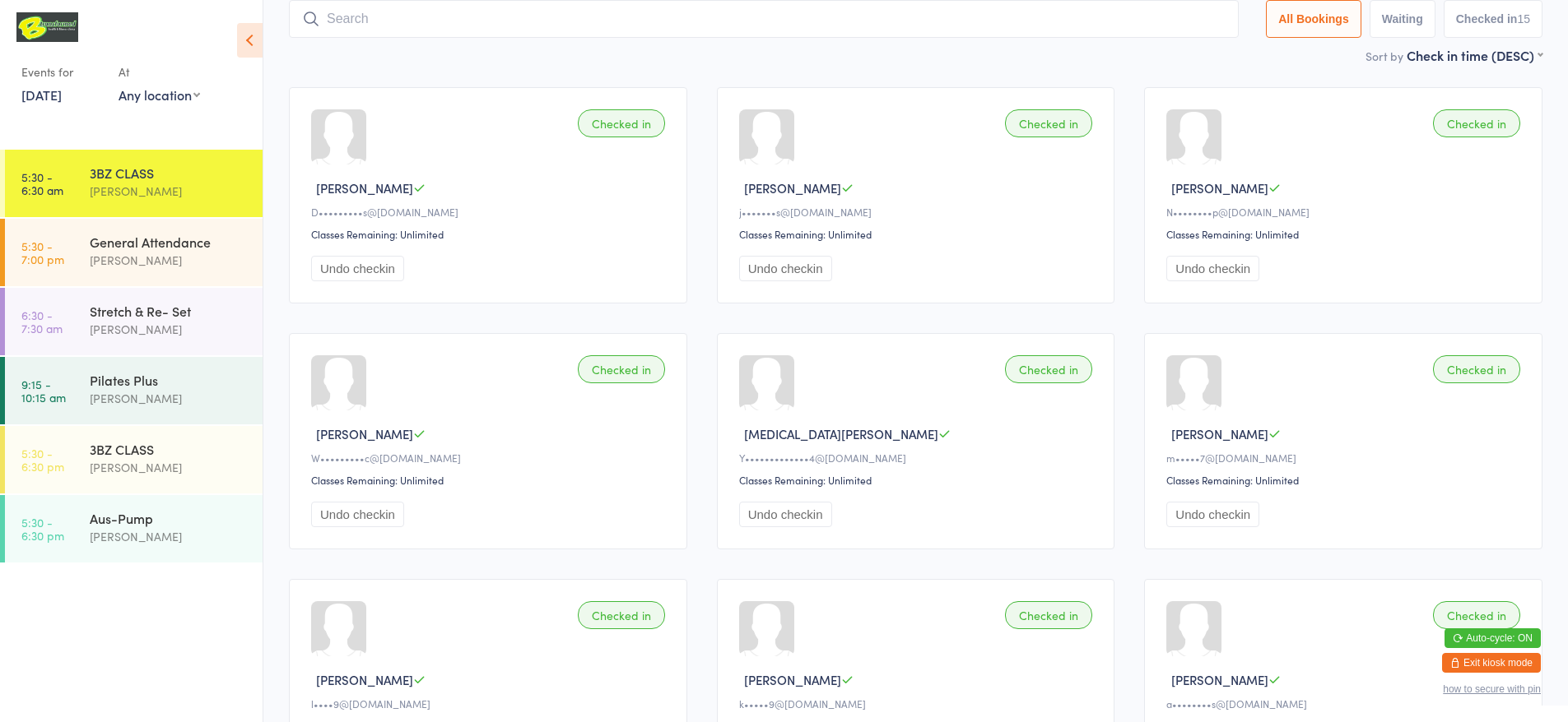
click at [393, 93] on div "Checked in [PERSON_NAME] [PERSON_NAME]•••••••••s@[DOMAIN_NAME] Classes Remainin…" at bounding box center [487, 195] width 398 height 217
click at [208, 238] on div "General Attendance" at bounding box center [169, 242] width 159 height 18
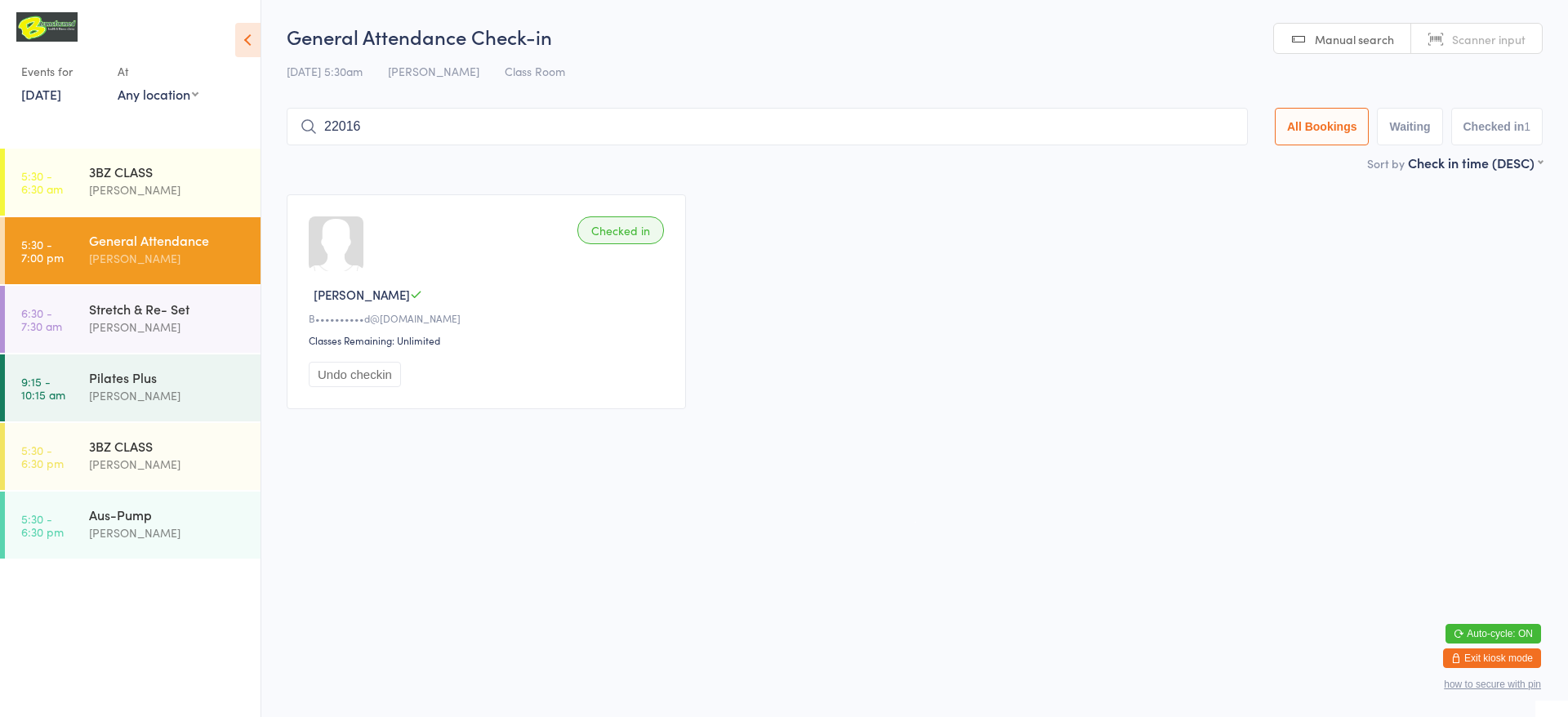
type input "220167"
type input "220171"
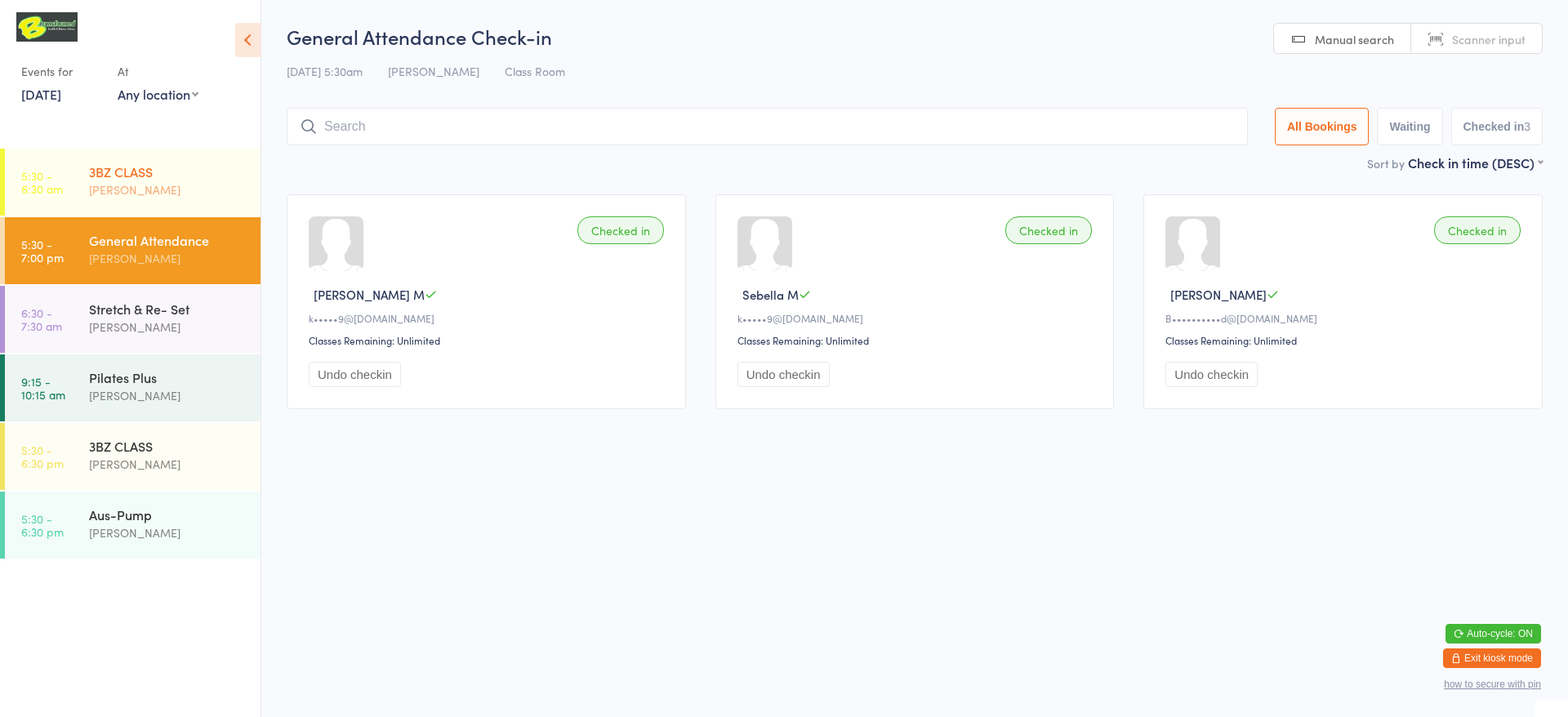
click at [156, 159] on div "3BZ CLASS [PERSON_NAME]" at bounding box center [174, 181] width 172 height 65
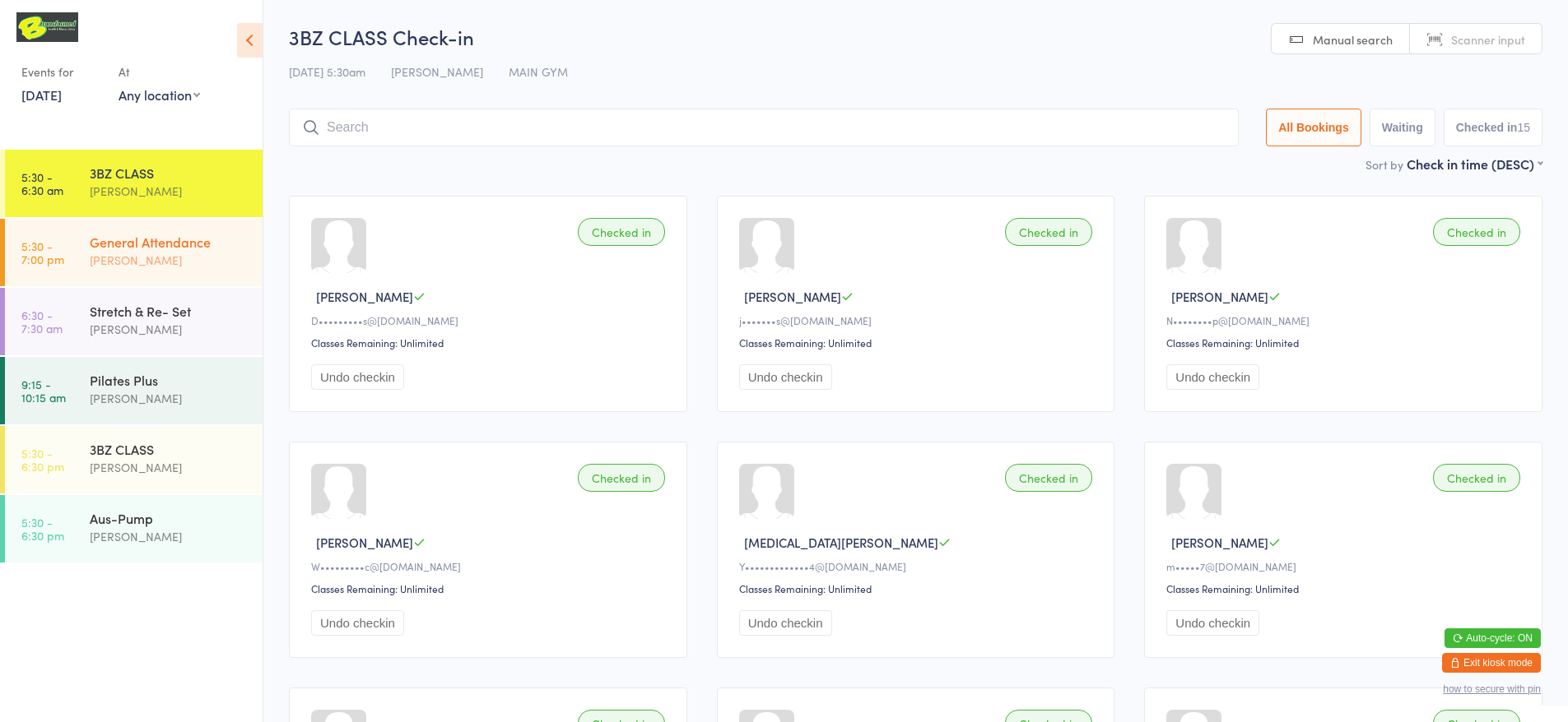
click at [161, 261] on div "[PERSON_NAME]" at bounding box center [169, 260] width 159 height 19
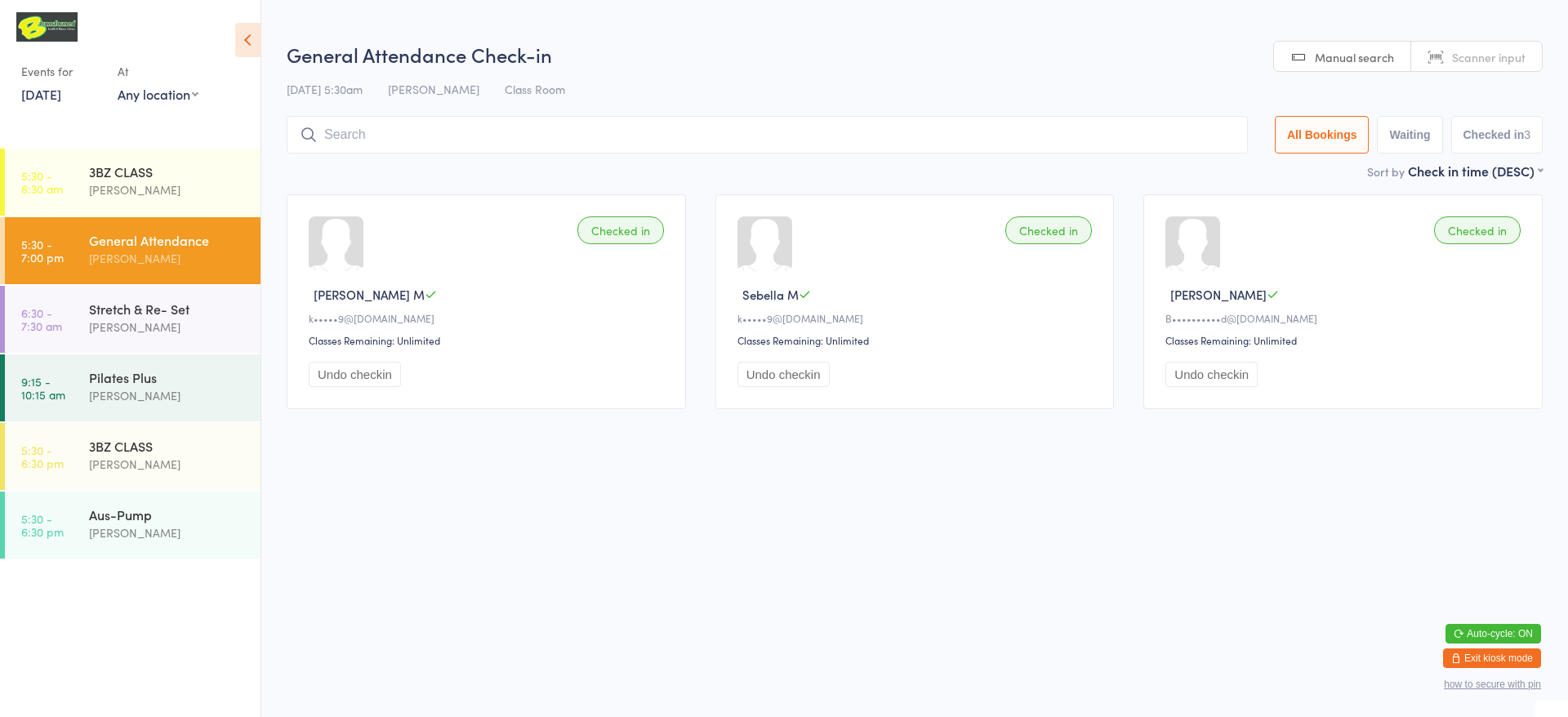
click at [1468, 58] on span "Scanner input" at bounding box center [1489, 57] width 74 height 16
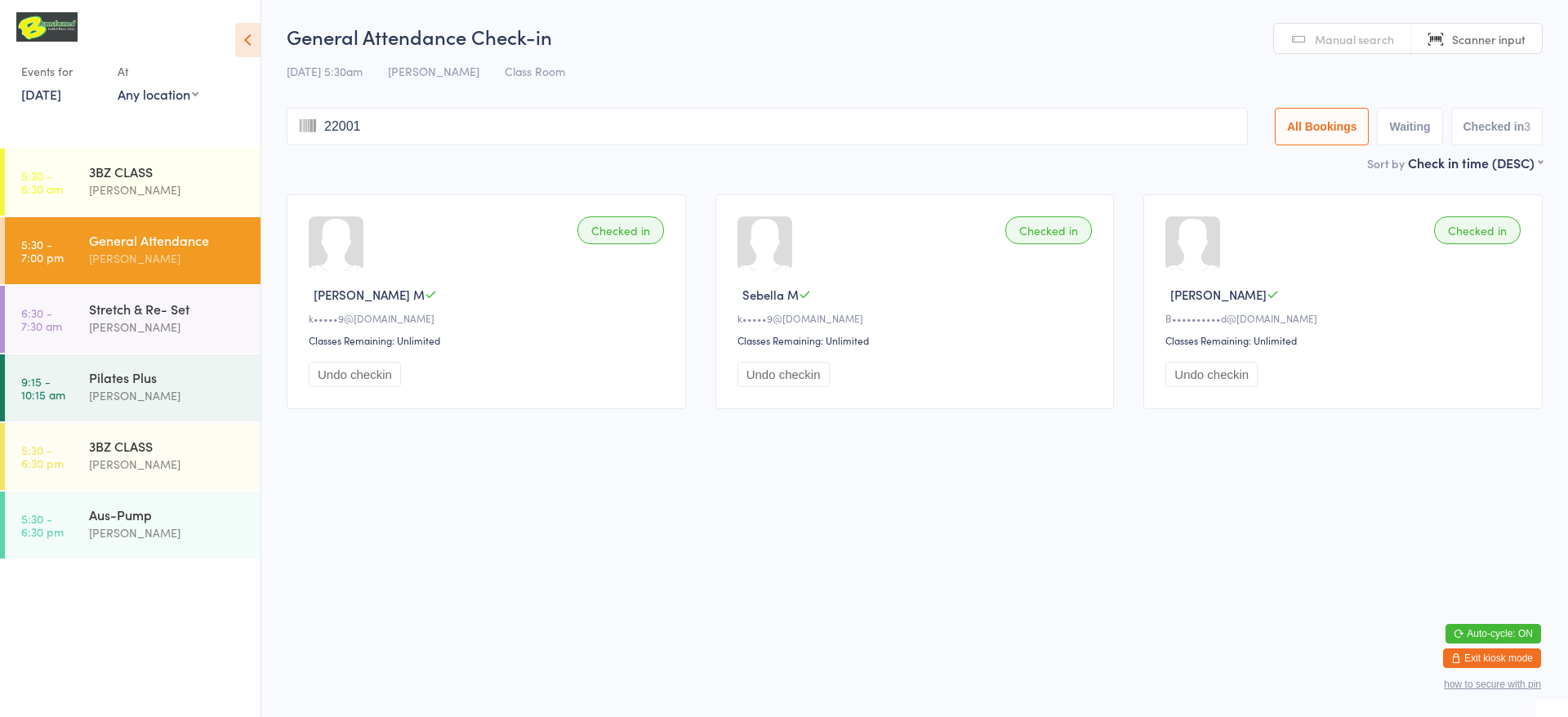
type input "220014"
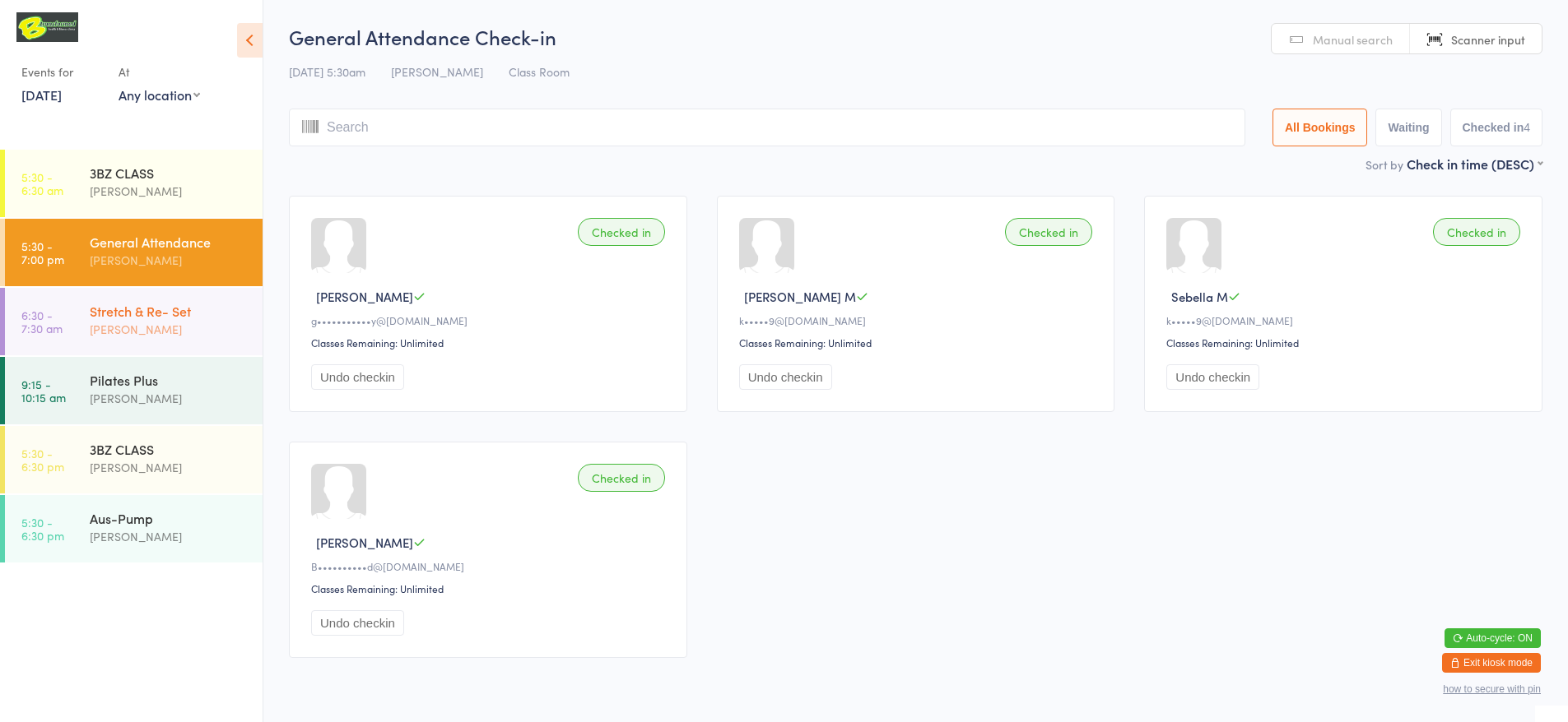
click at [132, 319] on div "Stretch & Re- Set" at bounding box center [169, 311] width 159 height 18
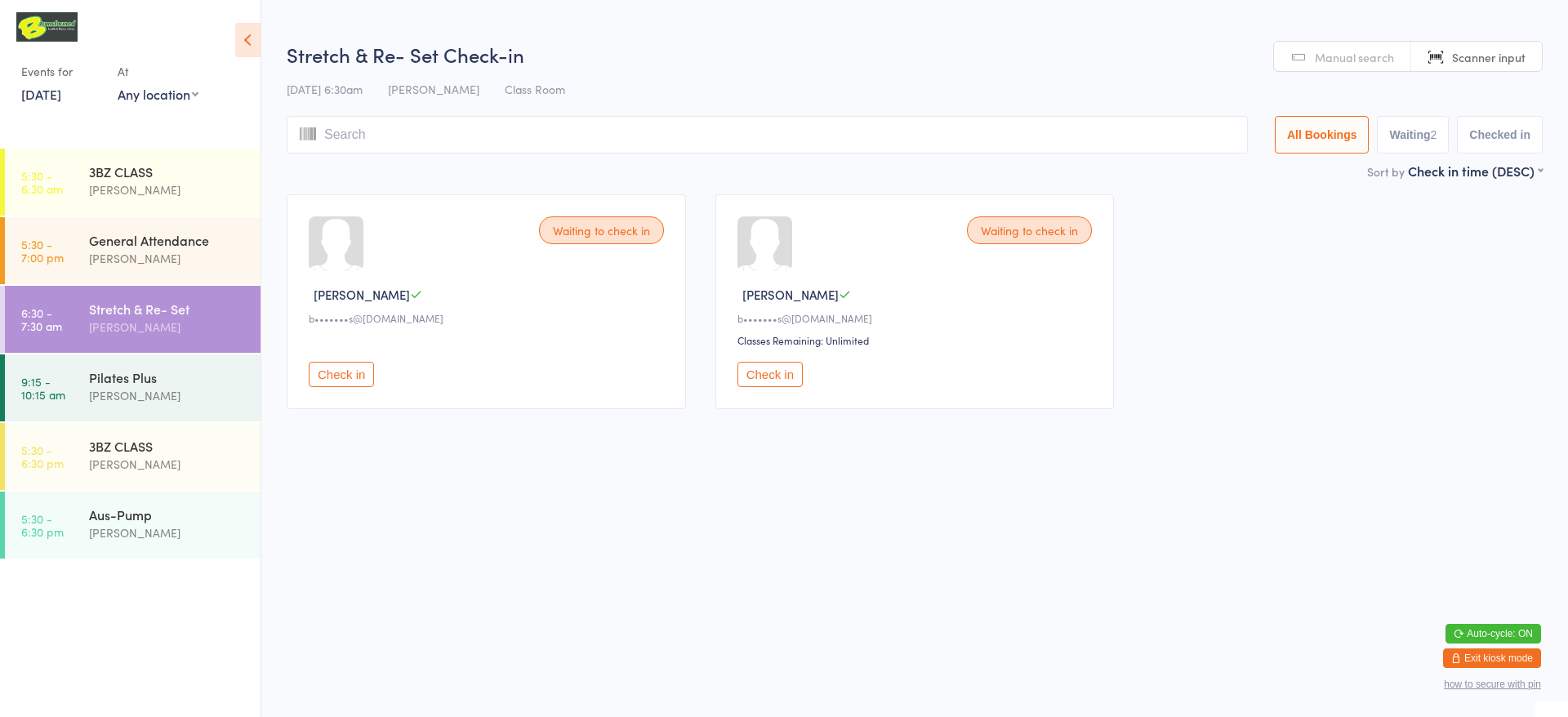
click at [1494, 54] on span "Scanner input" at bounding box center [1489, 57] width 74 height 16
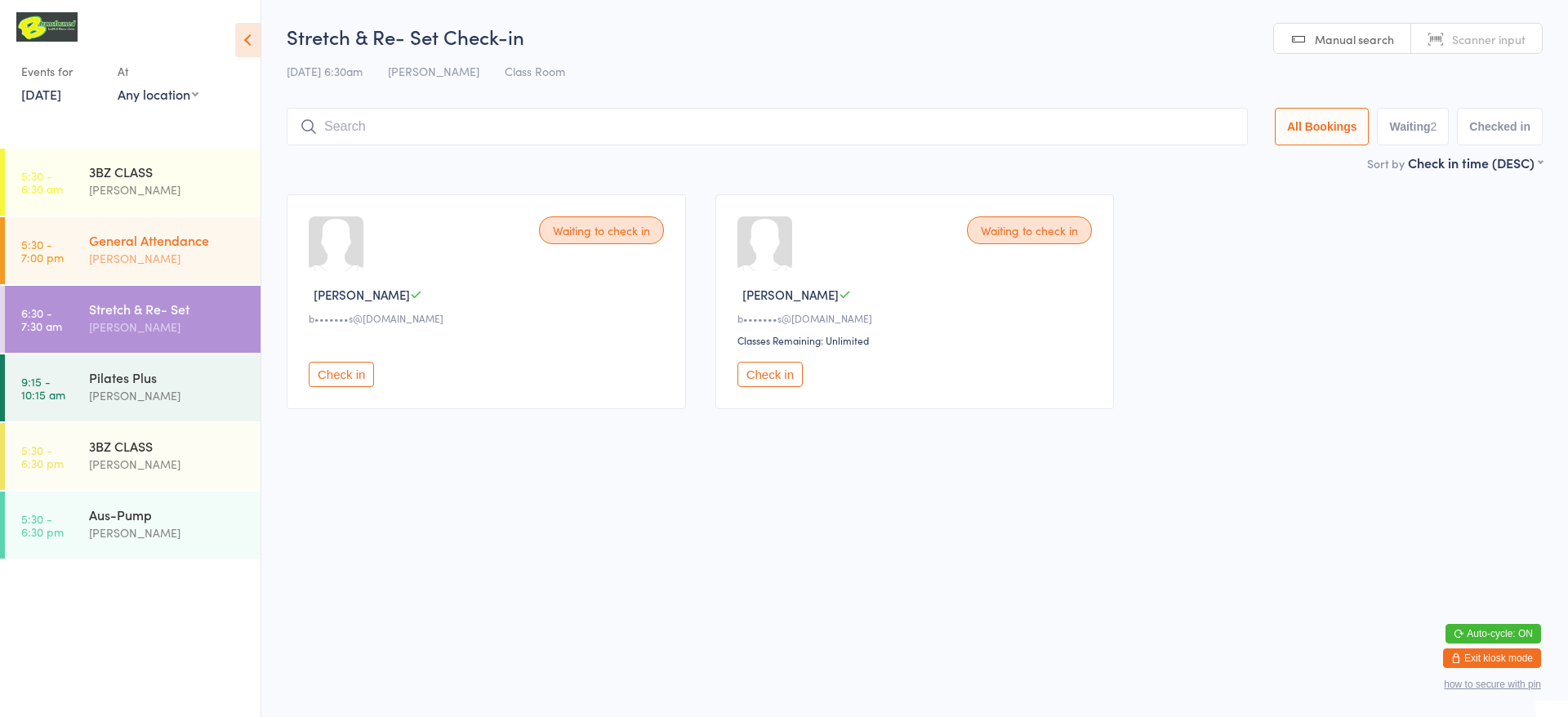
click at [85, 251] on link "5:30 - 7:00 pm General Attendance [PERSON_NAME]" at bounding box center [132, 251] width 255 height 67
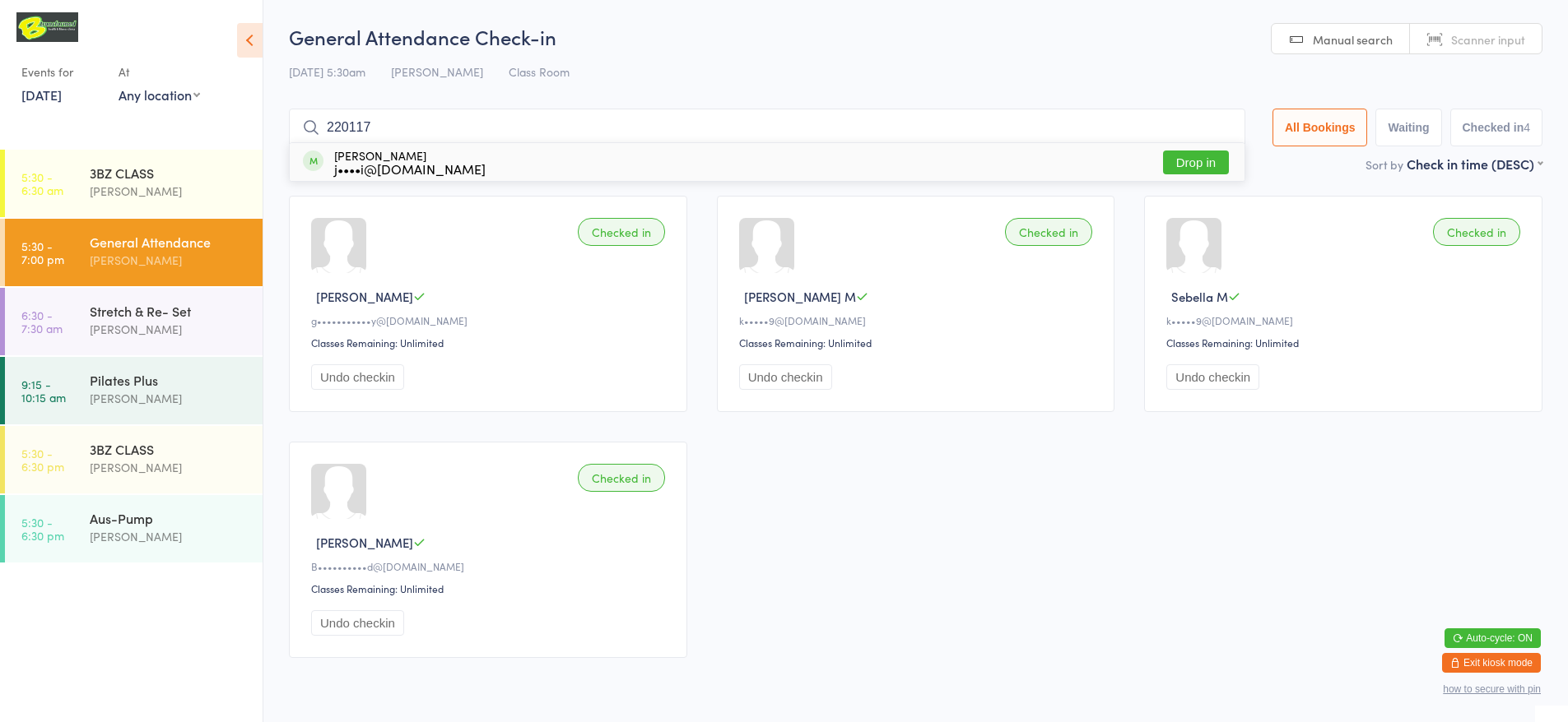
type input "220117"
click at [1200, 162] on button "Drop in" at bounding box center [1196, 162] width 66 height 24
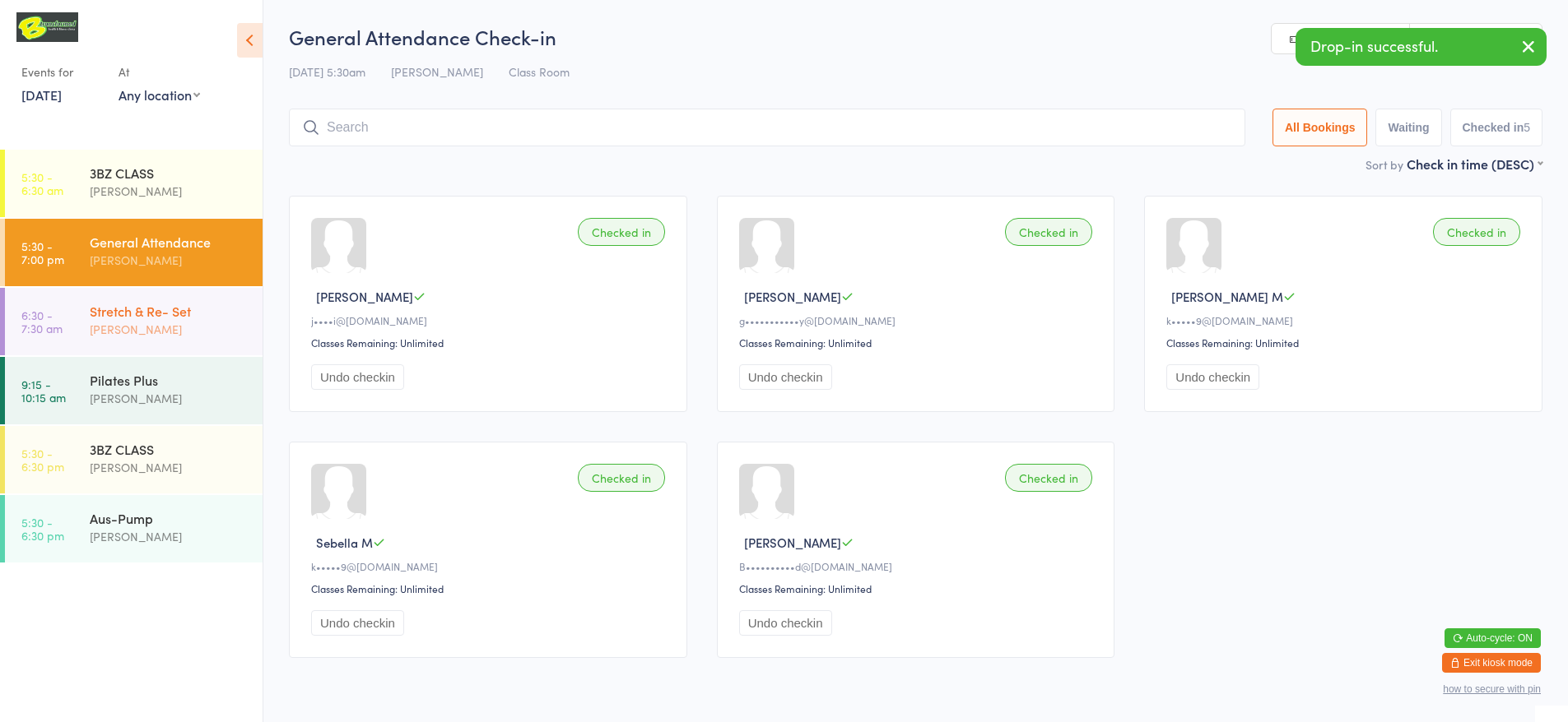
click at [114, 299] on div "Stretch & Re- Set [PERSON_NAME]" at bounding box center [175, 320] width 173 height 65
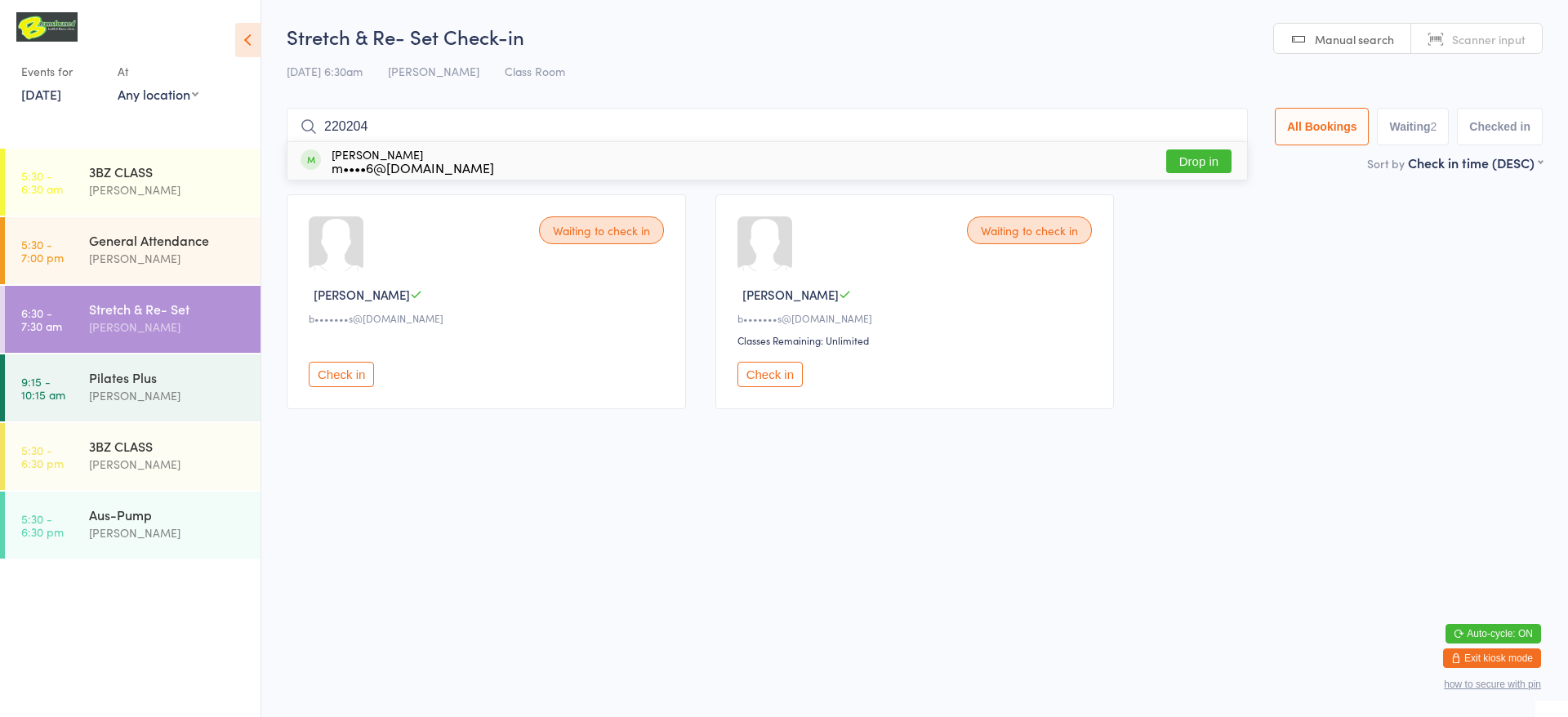
type input "220204"
click at [1203, 165] on button "Drop in" at bounding box center [1199, 161] width 66 height 24
type input "220082"
click at [1176, 151] on button "Drop in" at bounding box center [1193, 161] width 66 height 24
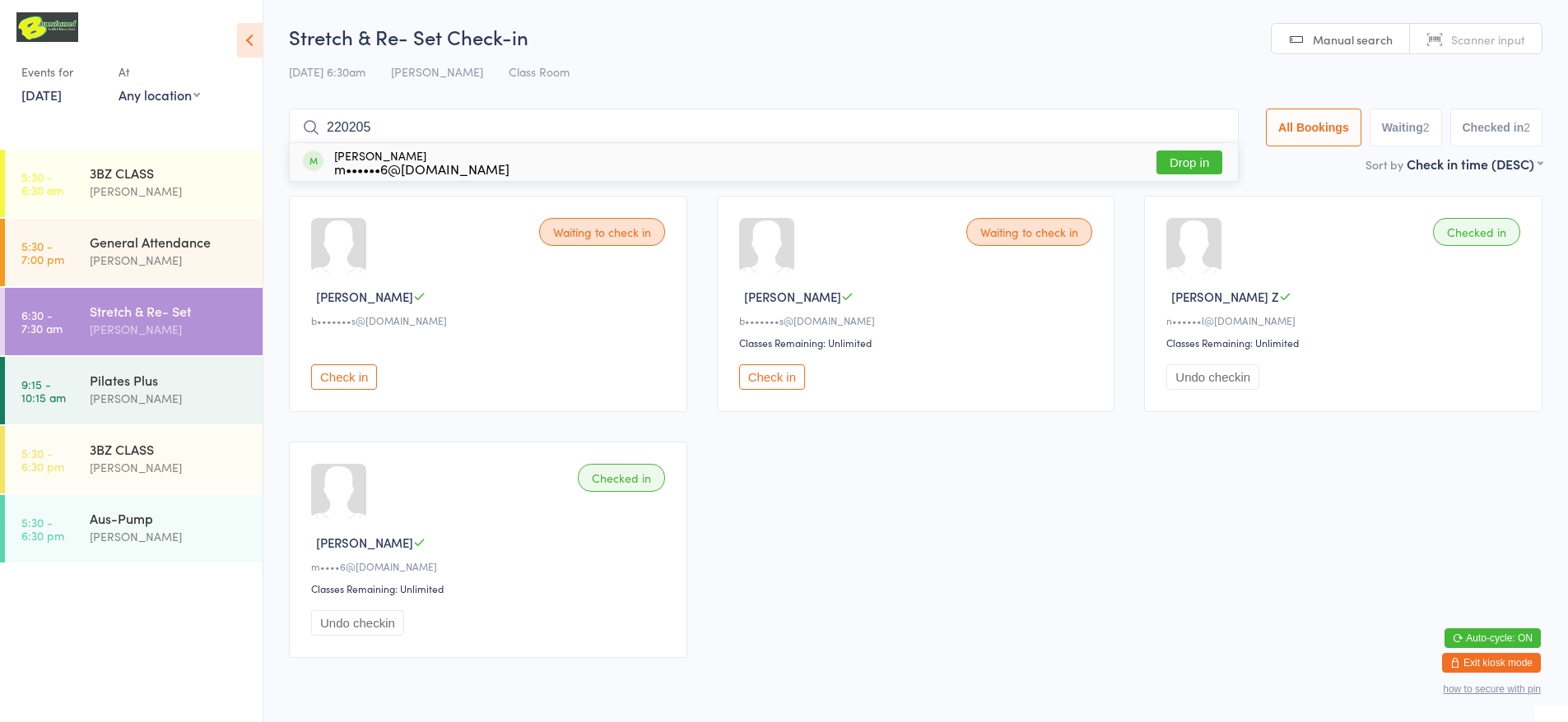
type input "220205"
click at [1490, 44] on span "Scanner input" at bounding box center [1489, 40] width 74 height 17
type input "220205"
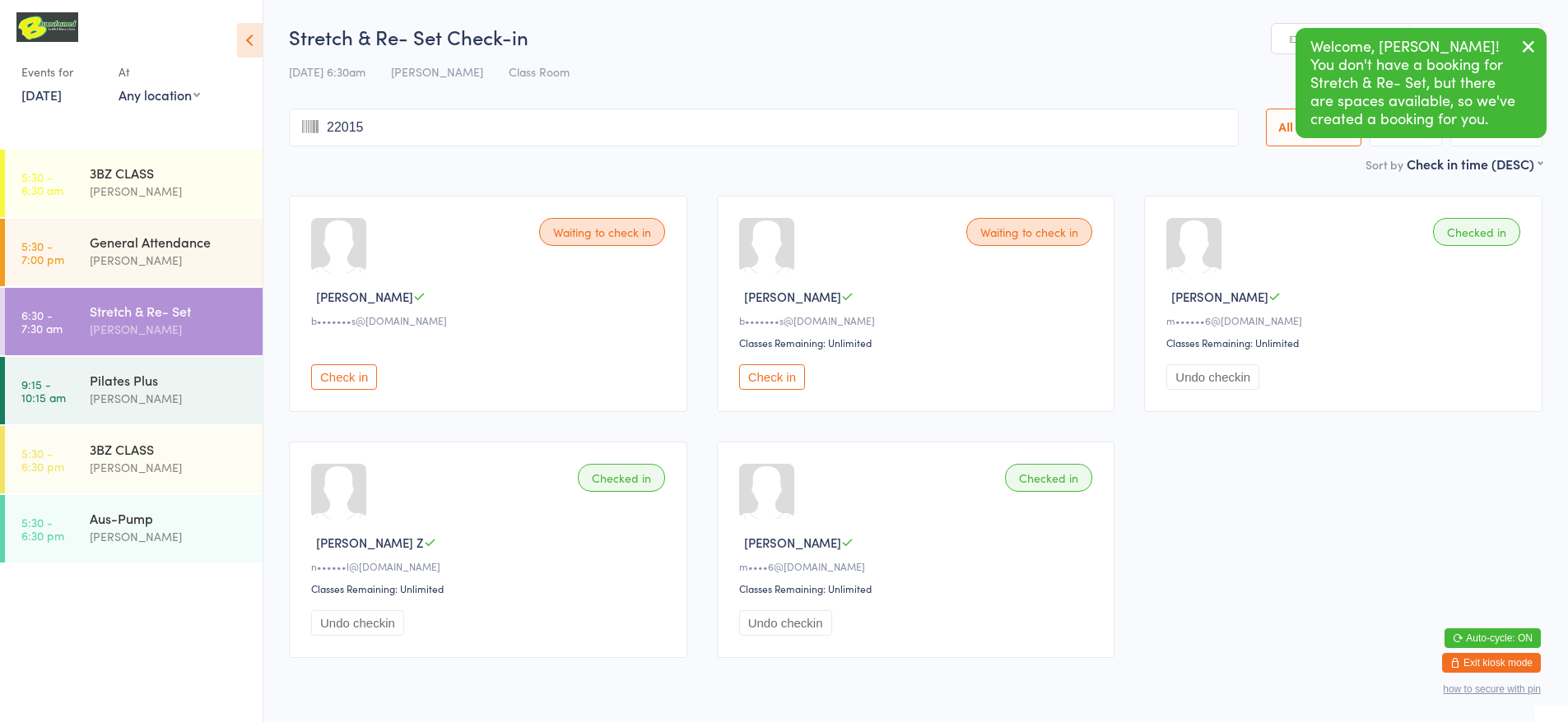
type input "220159"
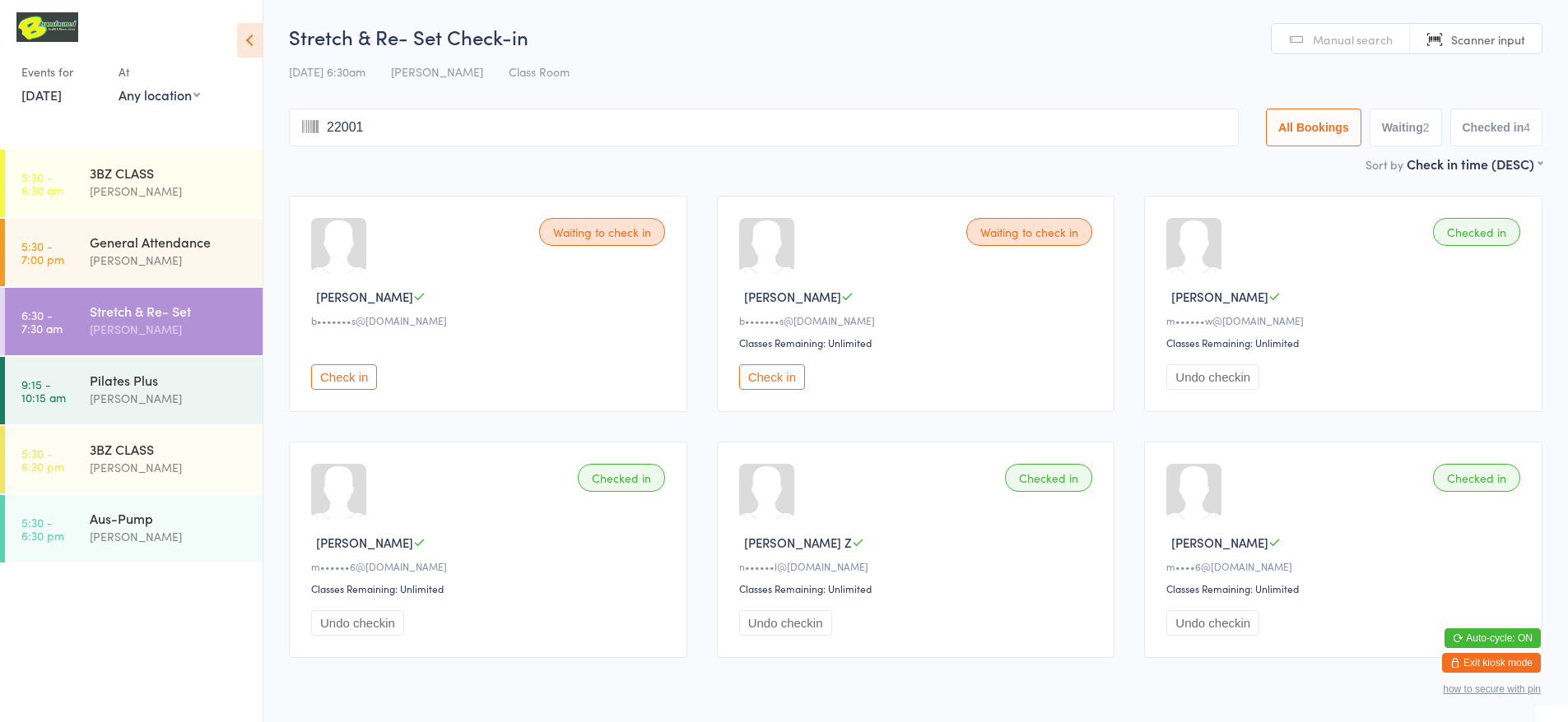
type input "220014"
type input "220070"
type input "220127"
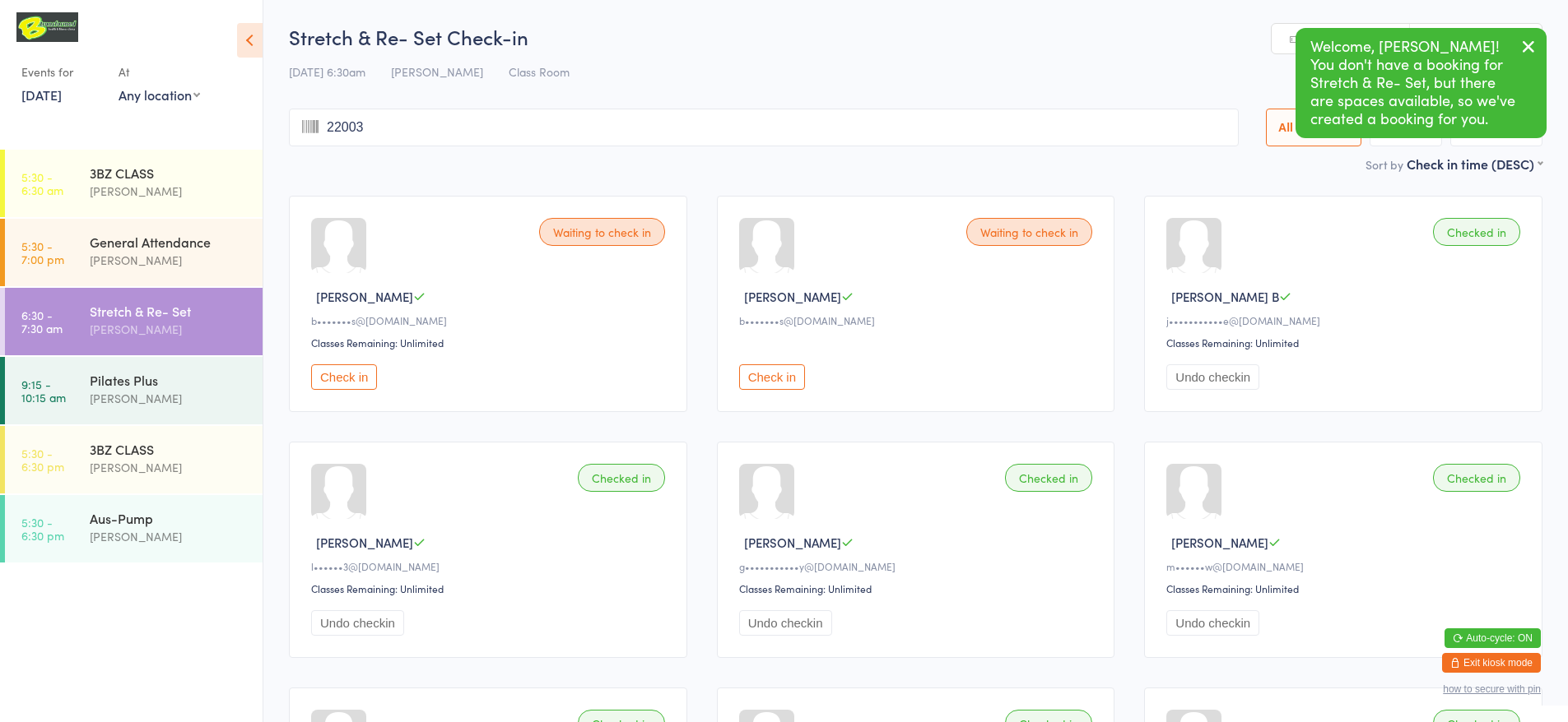
type input "220039"
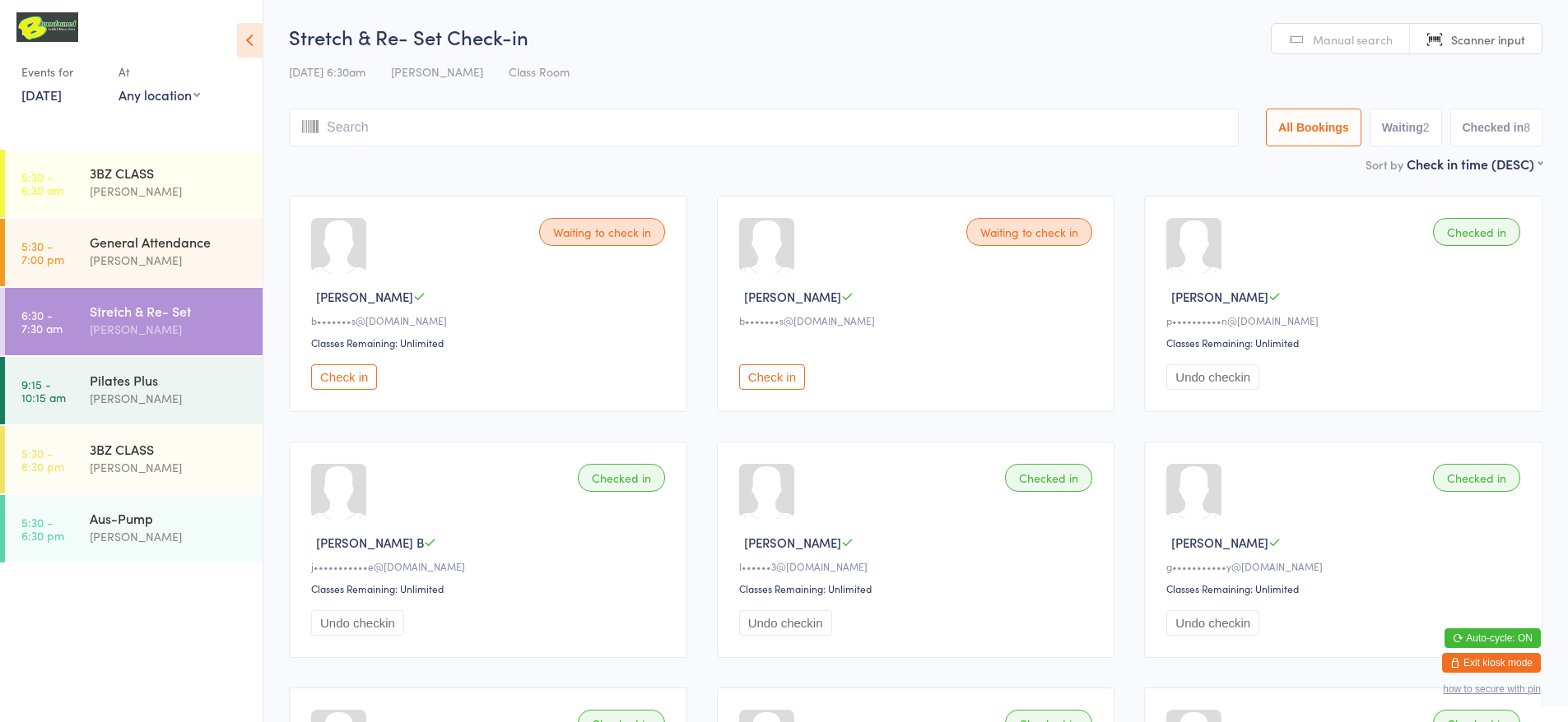
click at [1213, 379] on button "Undo checkin" at bounding box center [1213, 377] width 93 height 26
click at [144, 248] on div "General Attendance" at bounding box center [169, 242] width 159 height 18
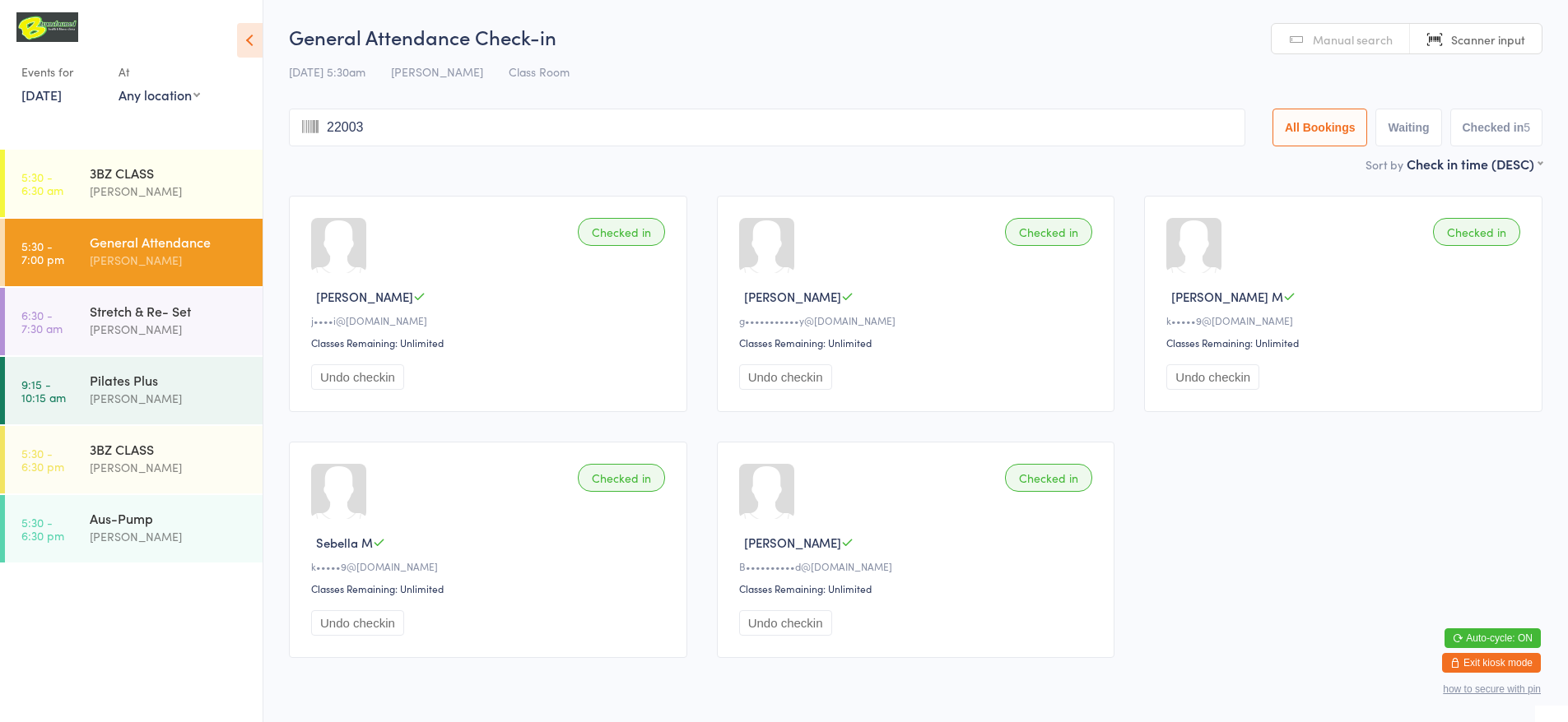
type input "220039"
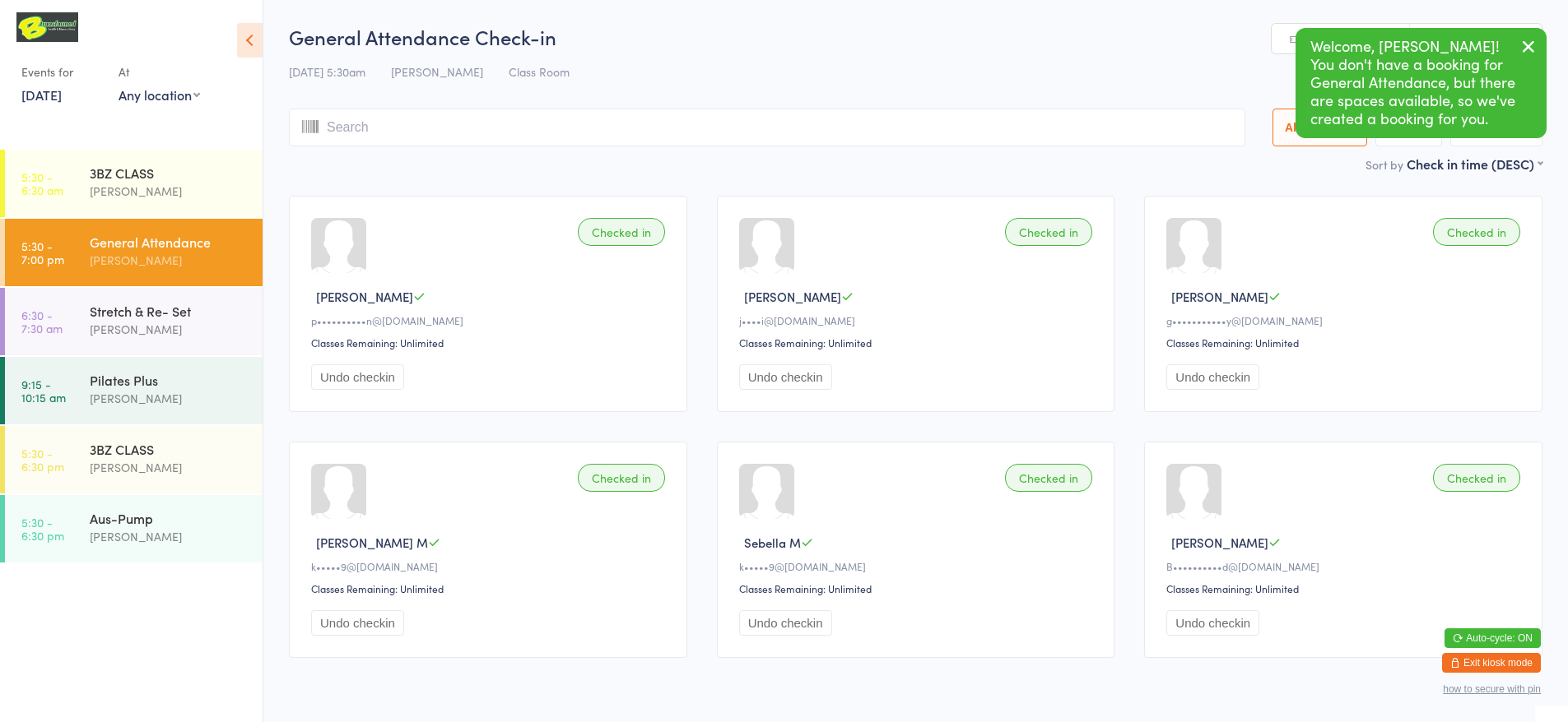
drag, startPoint x: 113, startPoint y: 311, endPoint x: 89, endPoint y: 269, distance: 48.4
click at [113, 309] on div "Stretch & Re- Set" at bounding box center [169, 311] width 159 height 18
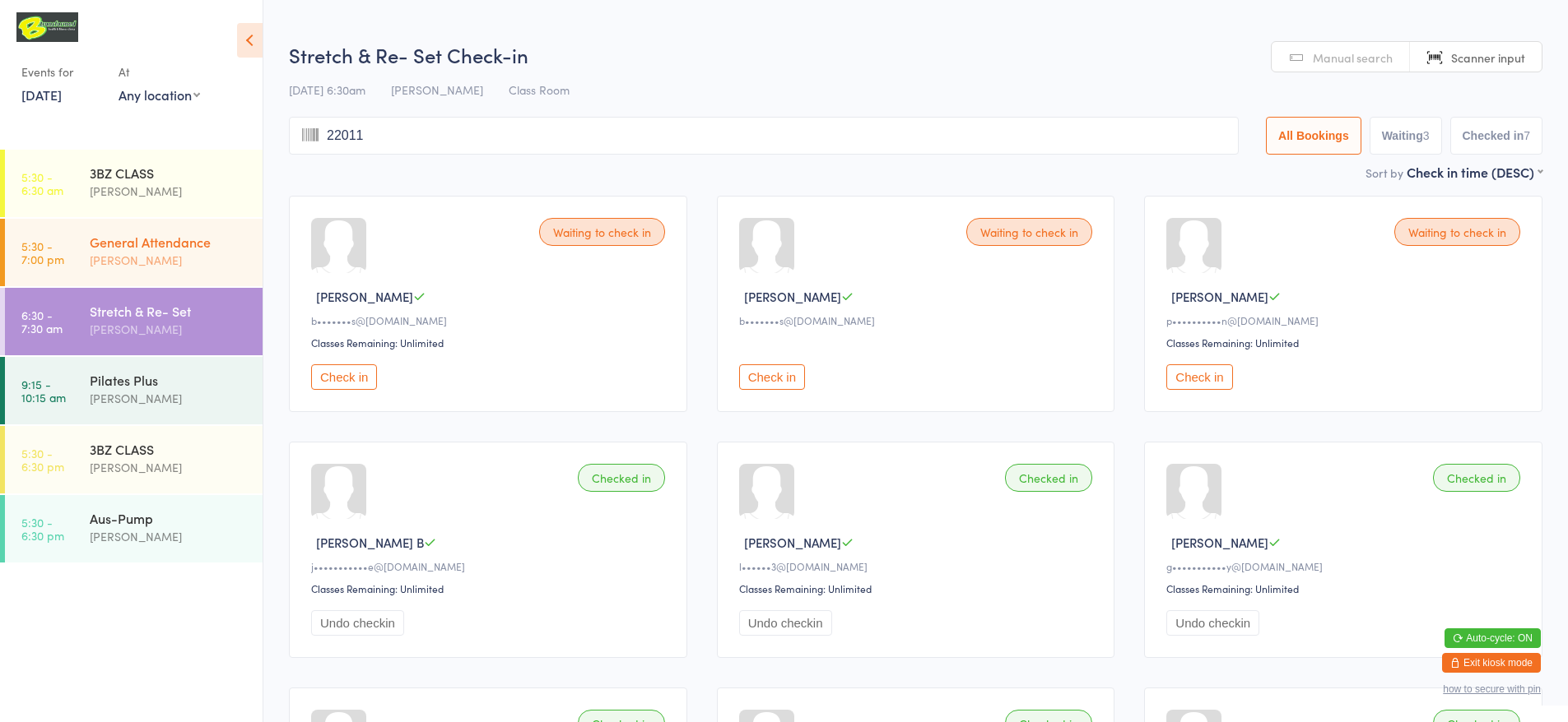
type input "220117"
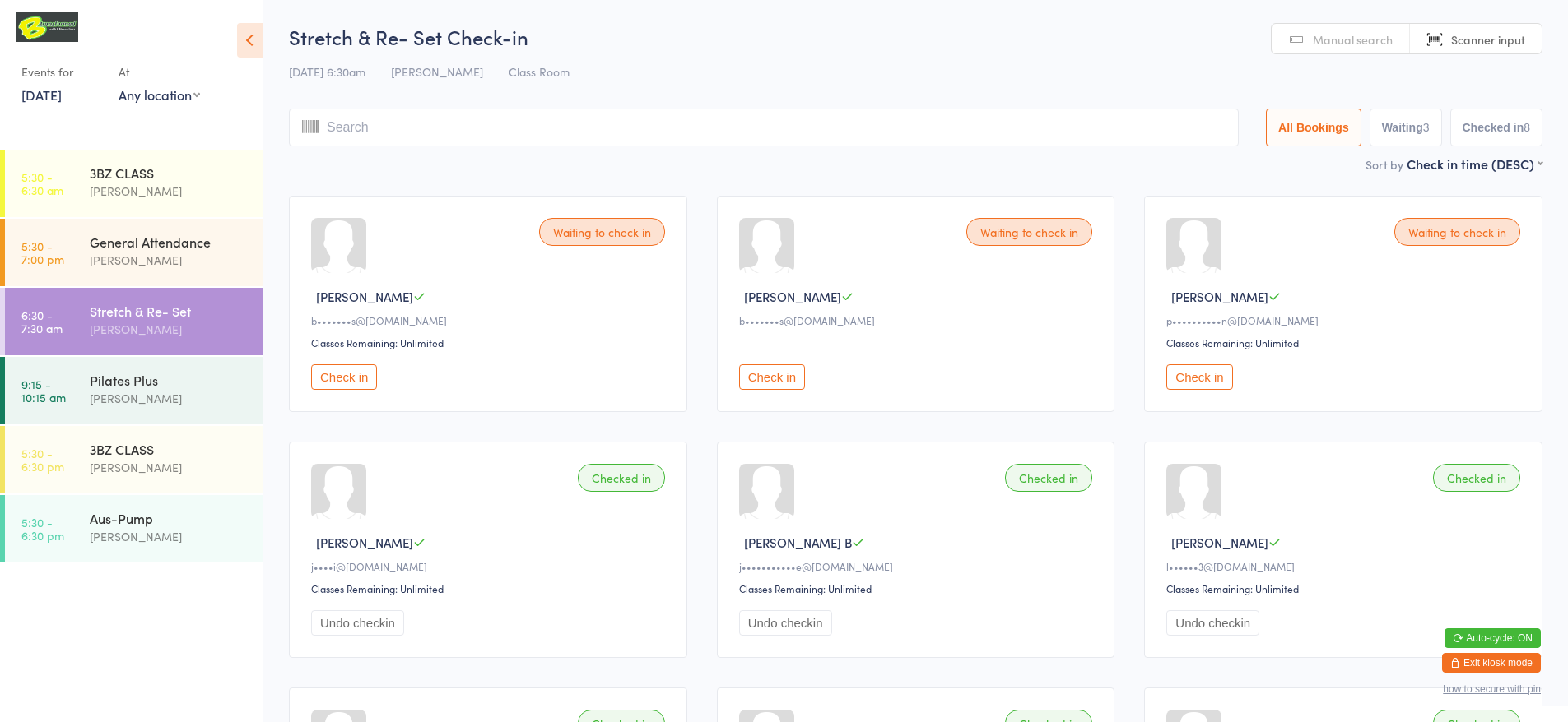
drag, startPoint x: 728, startPoint y: 26, endPoint x: 742, endPoint y: 15, distance: 17.8
click at [742, 15] on html "You have now entered Kiosk Mode. Members will be able to check themselves in us…" at bounding box center [784, 361] width 1568 height 722
click at [127, 175] on div "3BZ CLASS" at bounding box center [169, 173] width 159 height 18
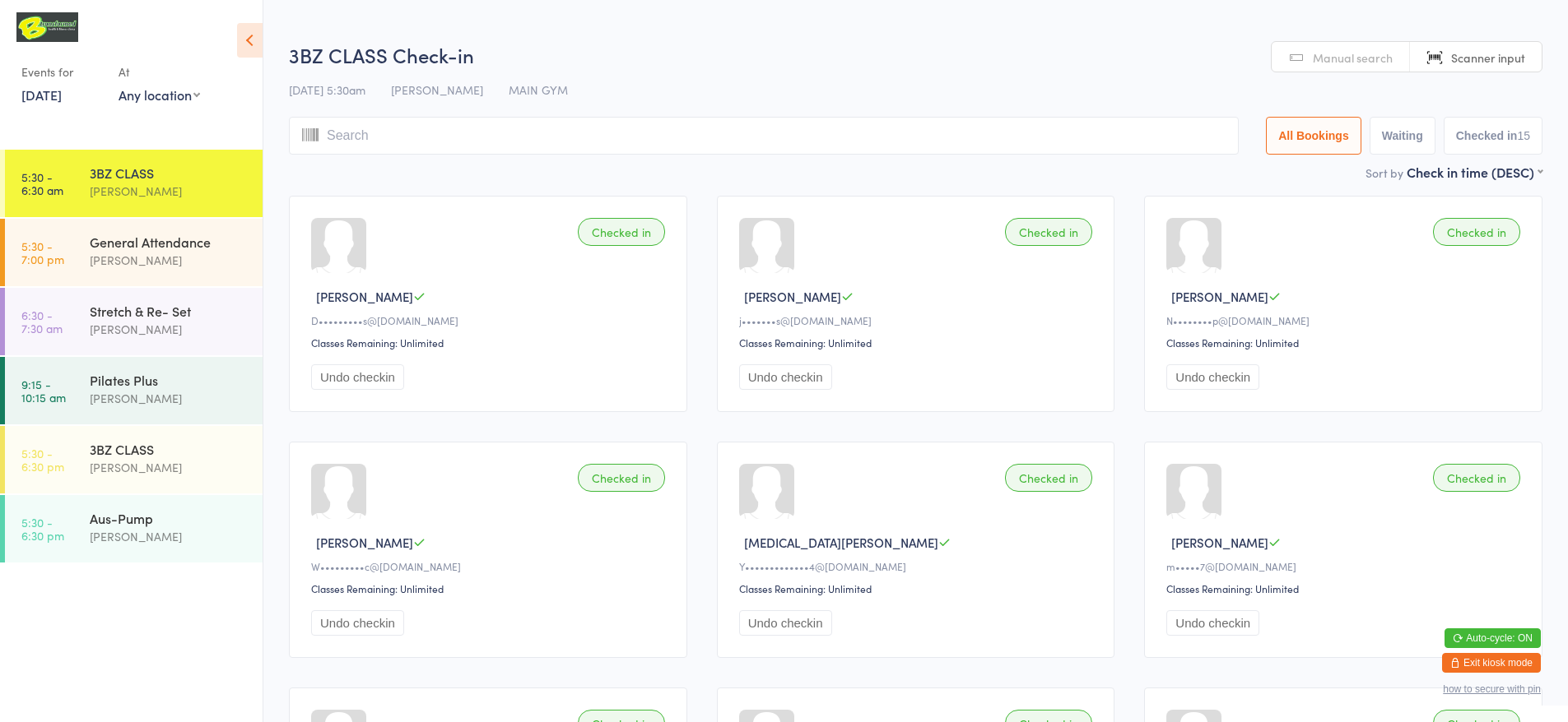
click at [1327, 71] on link "Manual search" at bounding box center [1340, 58] width 138 height 31
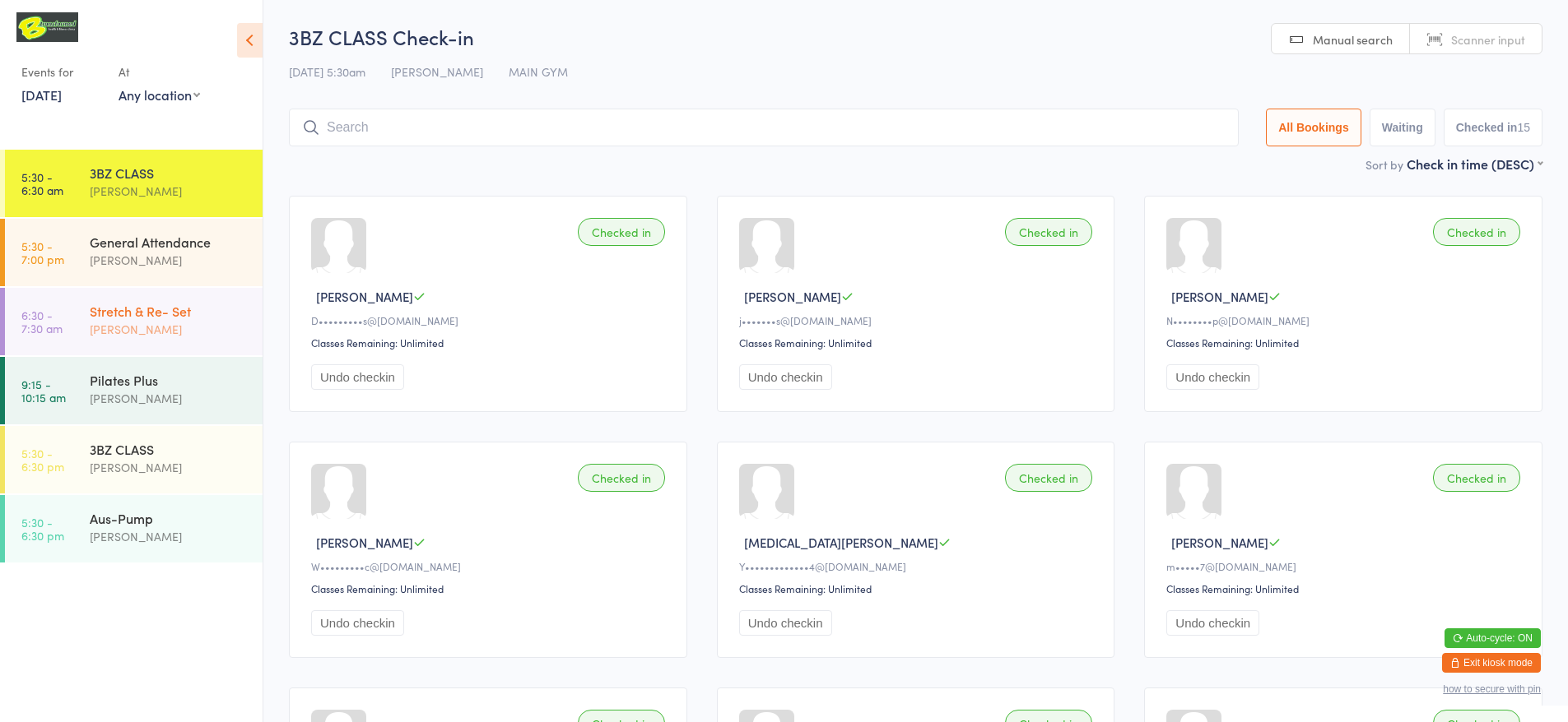
click at [137, 316] on div "Stretch & Re- Set" at bounding box center [169, 311] width 159 height 18
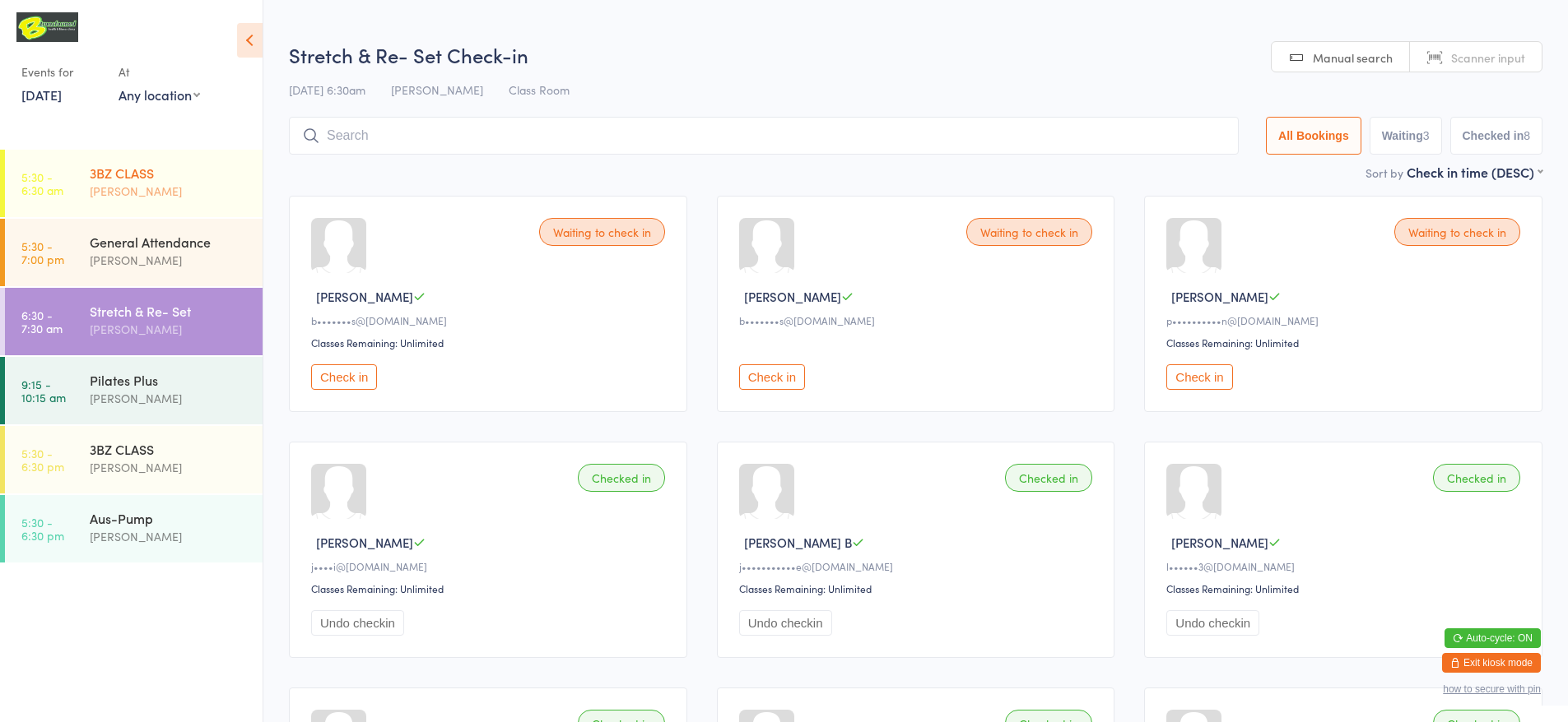
click at [138, 171] on div "3BZ CLASS" at bounding box center [169, 173] width 159 height 18
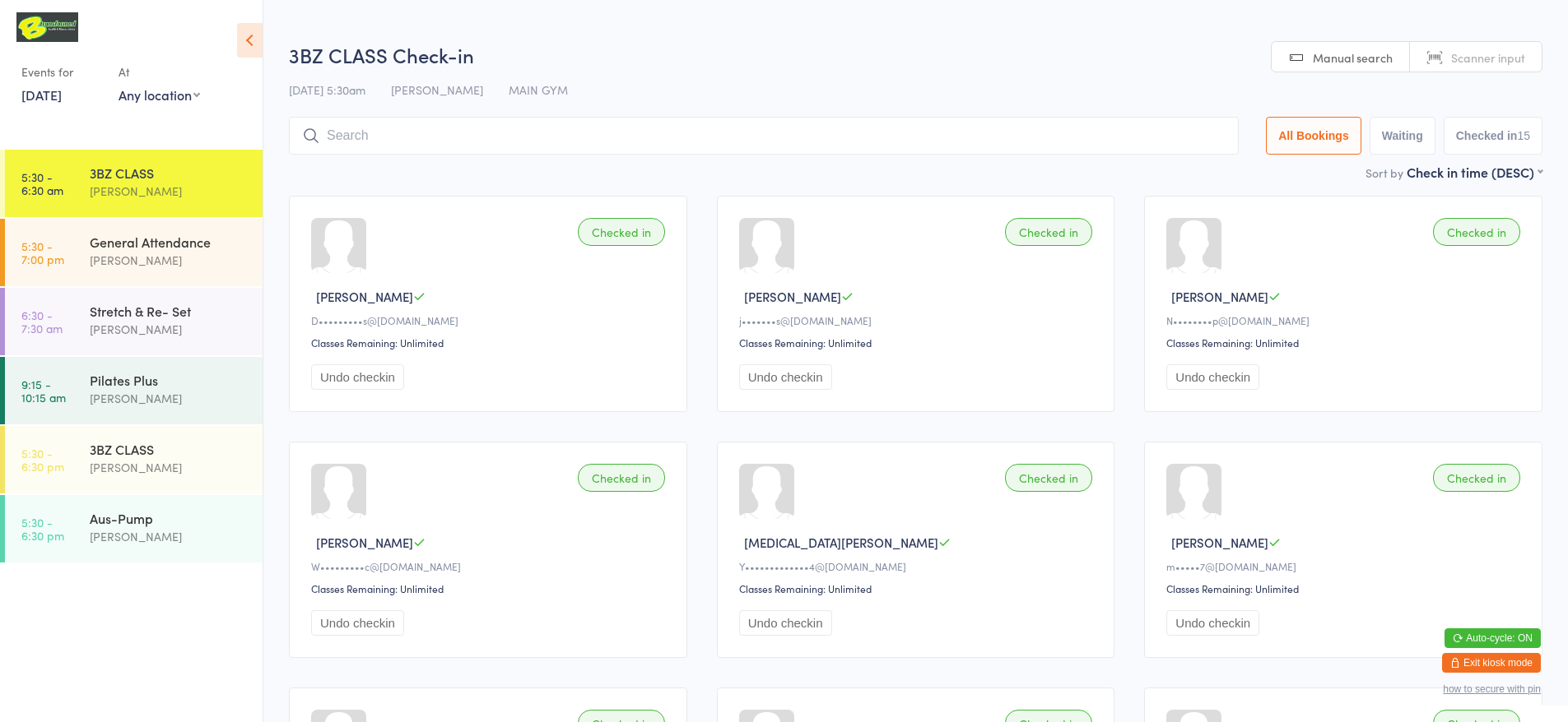
click at [380, 134] on input "search" at bounding box center [764, 136] width 950 height 38
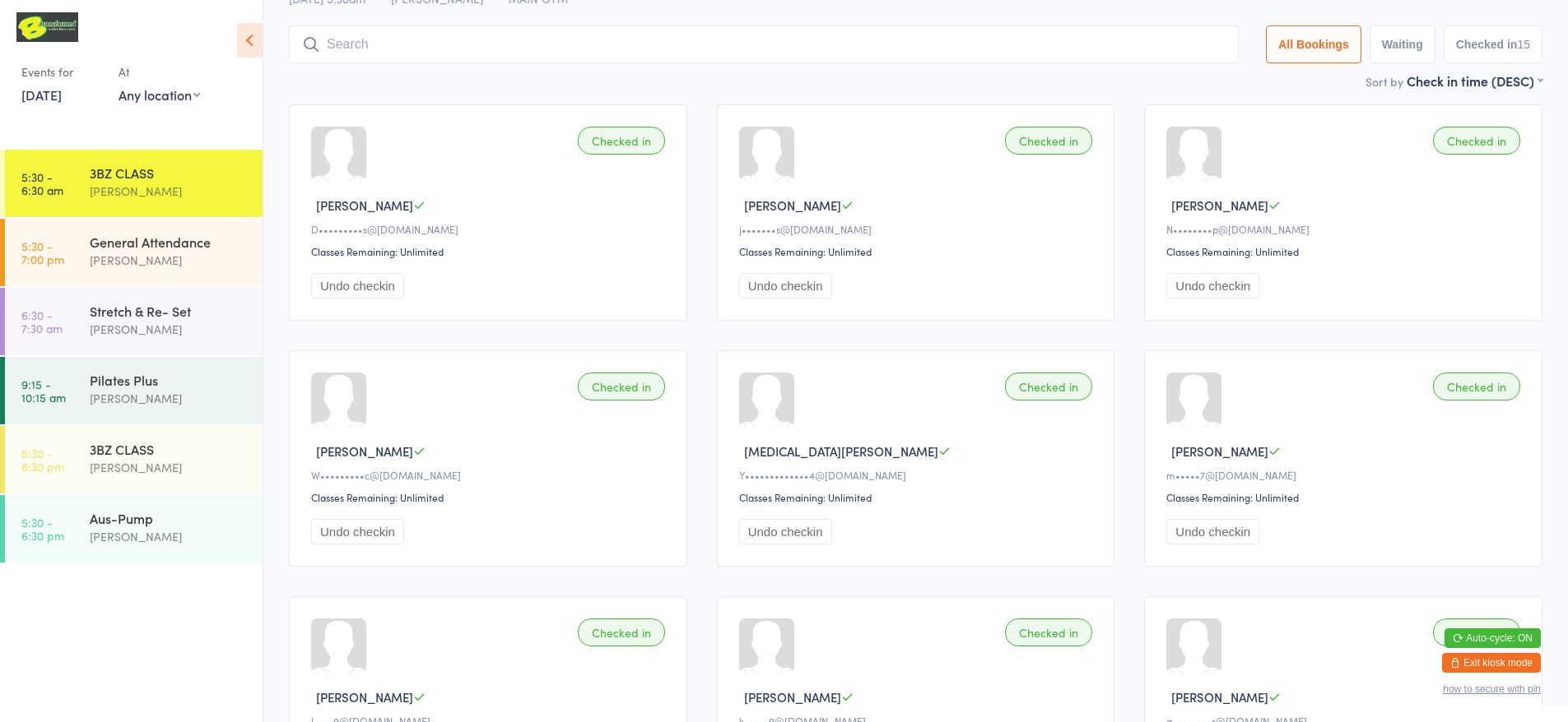
scroll to position [117, 0]
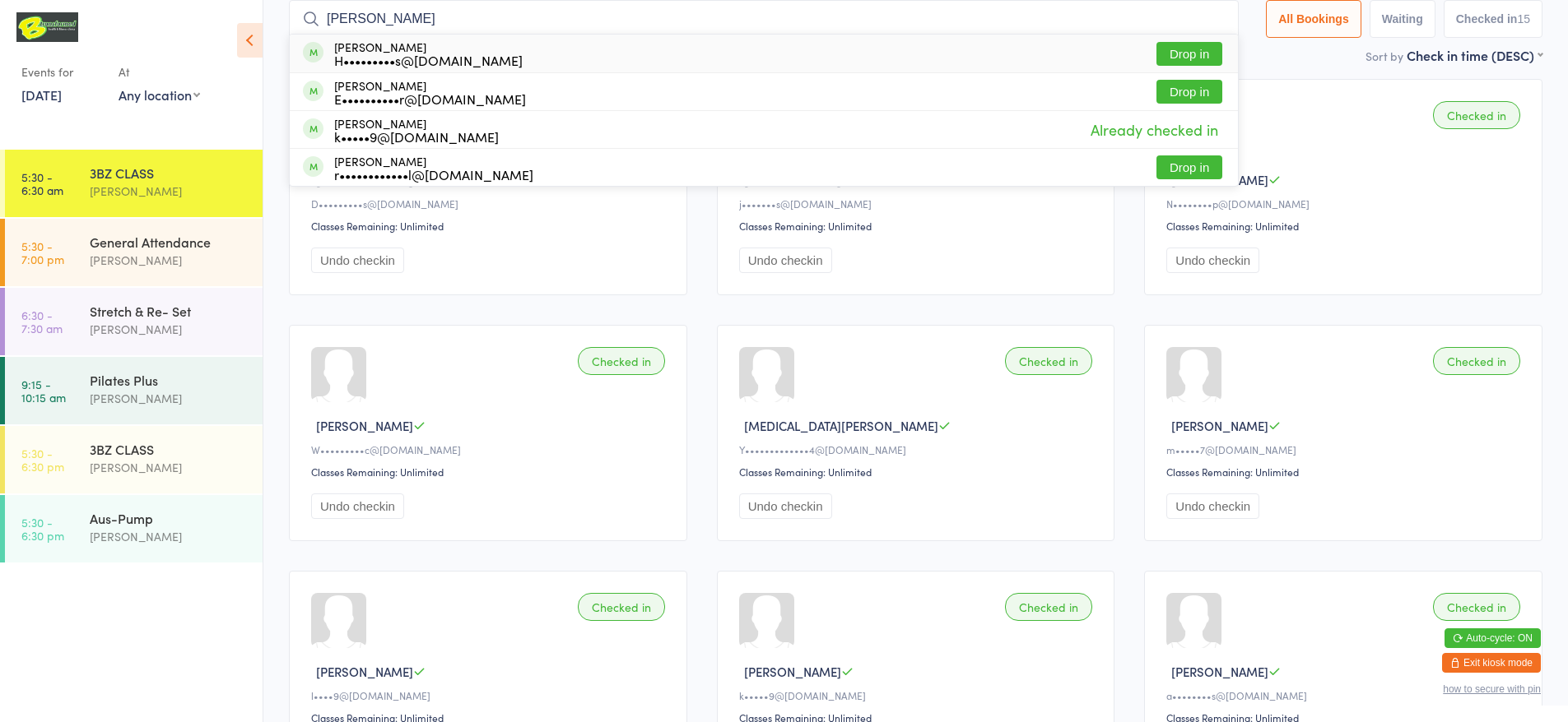
type input "[PERSON_NAME]"
click at [540, 54] on div "[PERSON_NAME] H•••••••••s@[DOMAIN_NAME] Drop in" at bounding box center [764, 54] width 948 height 38
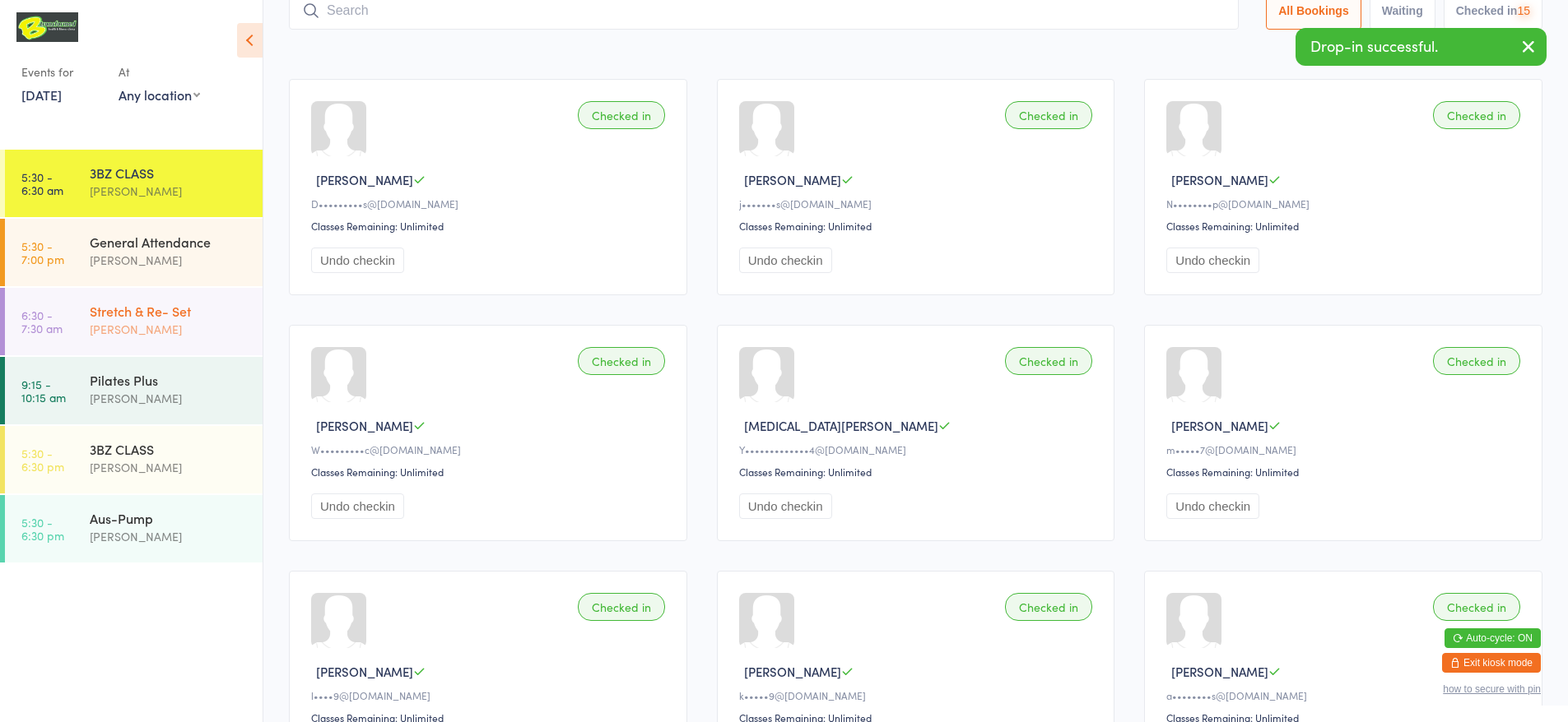
click at [146, 335] on div "[PERSON_NAME]" at bounding box center [169, 329] width 159 height 19
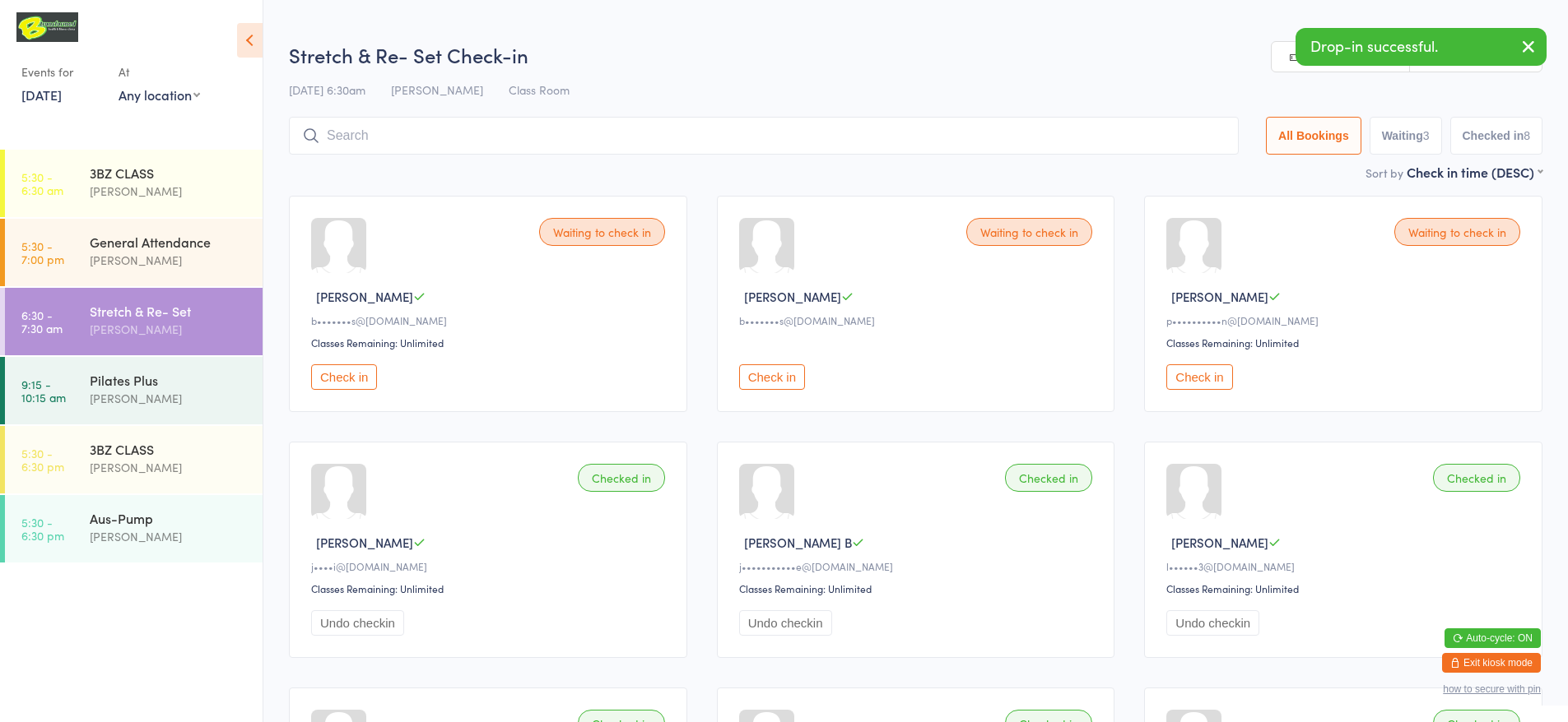
click at [1290, 69] on link "Manual search" at bounding box center [1340, 58] width 138 height 31
type input "220054"
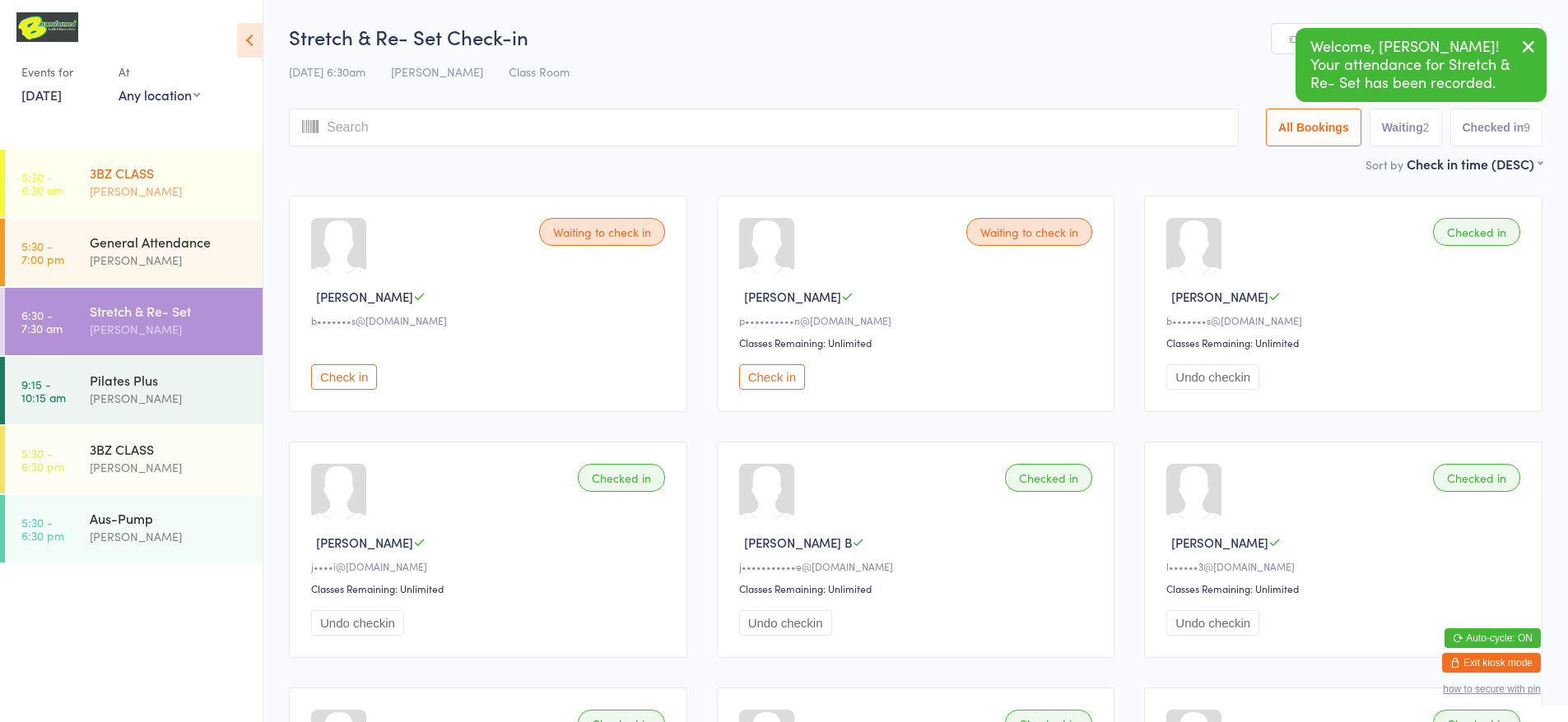
click at [115, 181] on div "3BZ CLASS" at bounding box center [169, 173] width 159 height 18
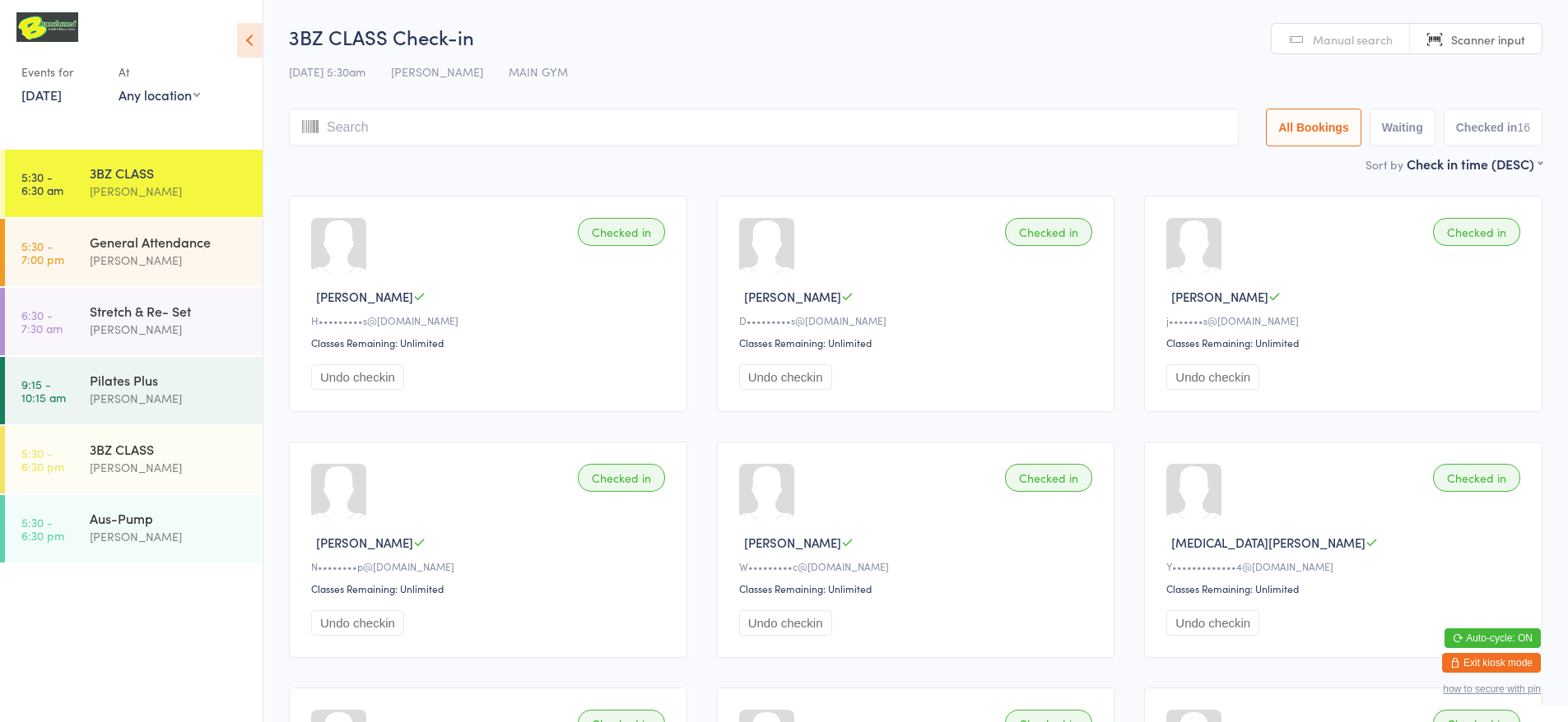
click at [622, 134] on input "search" at bounding box center [764, 127] width 950 height 38
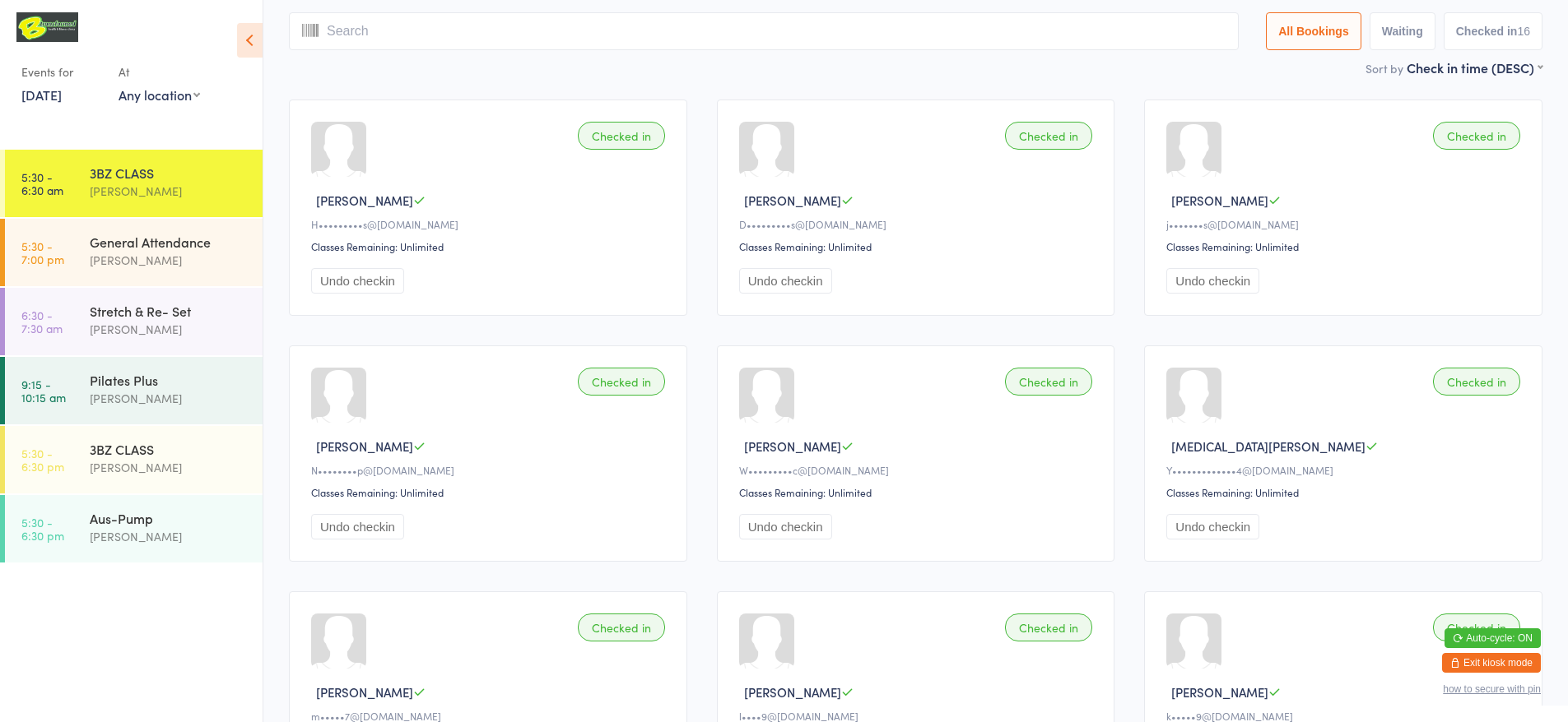
scroll to position [108, 0]
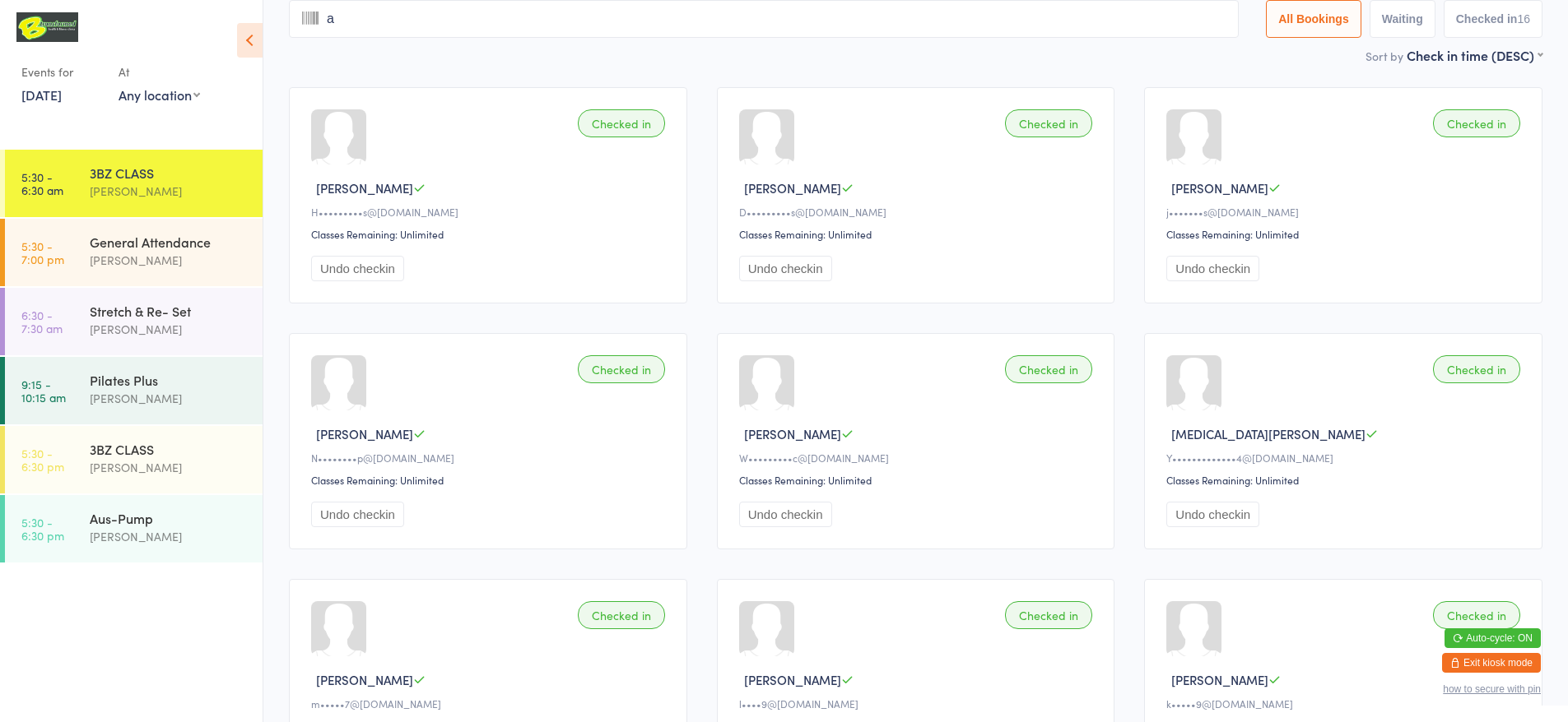
type input "am"
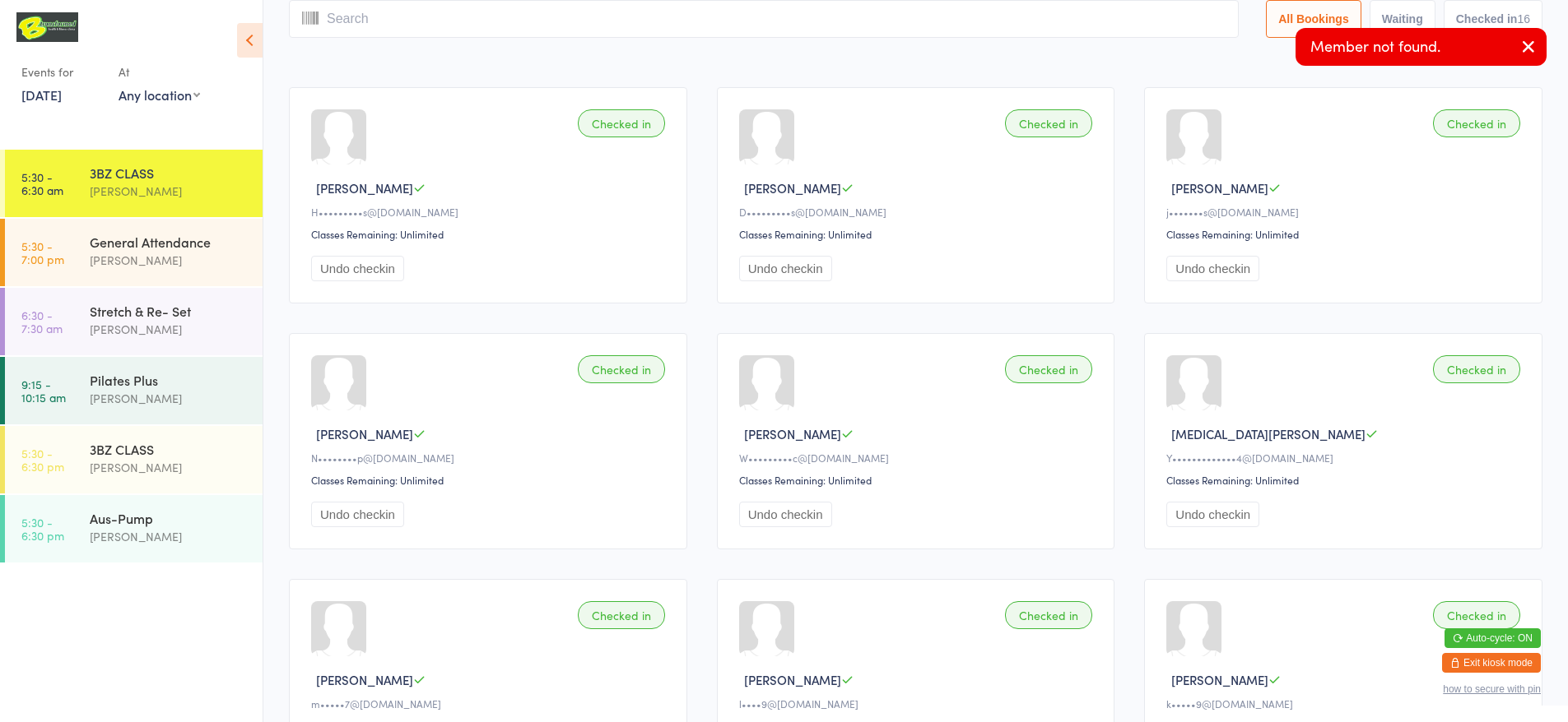
scroll to position [0, 0]
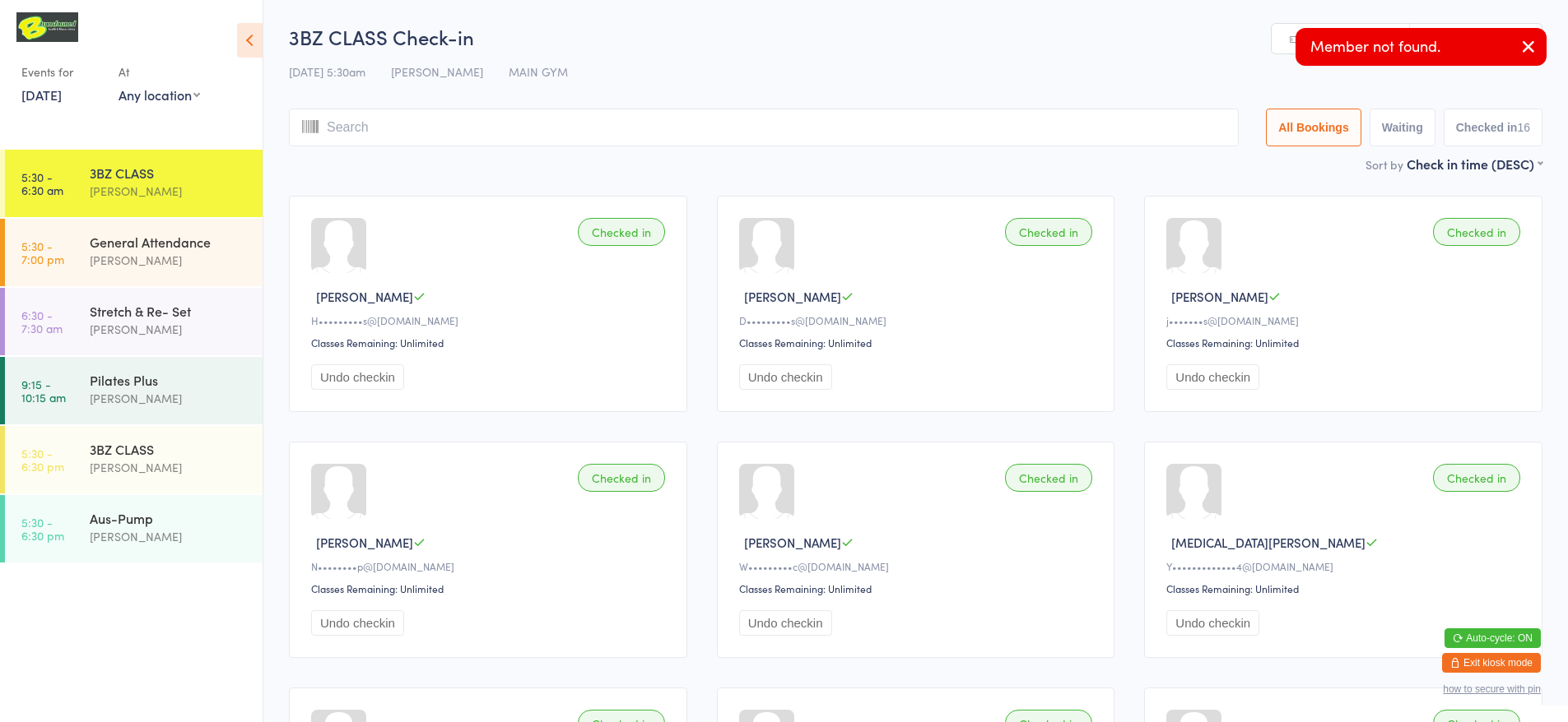
click at [1277, 39] on link "Manual search" at bounding box center [1340, 40] width 138 height 31
click at [650, 117] on input "search" at bounding box center [764, 127] width 950 height 38
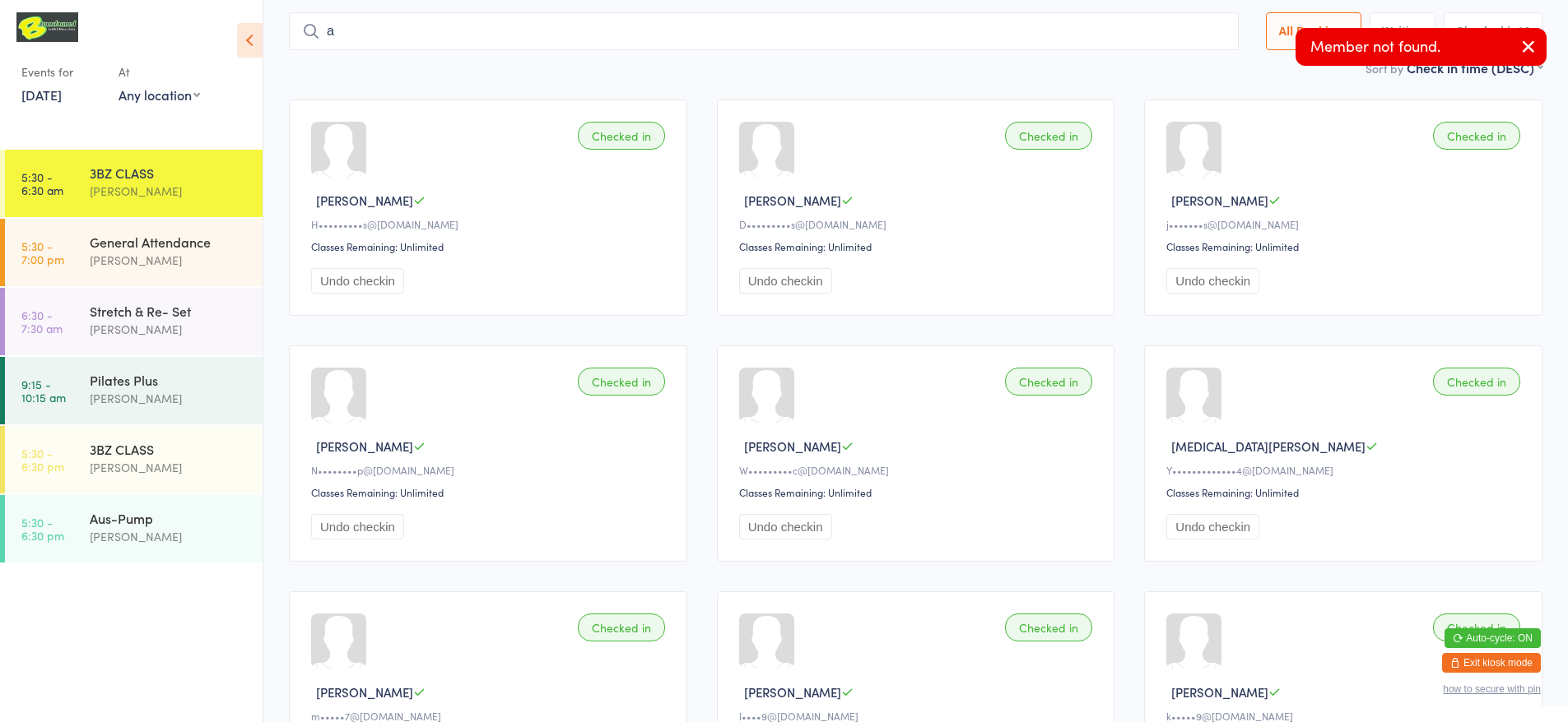
scroll to position [108, 0]
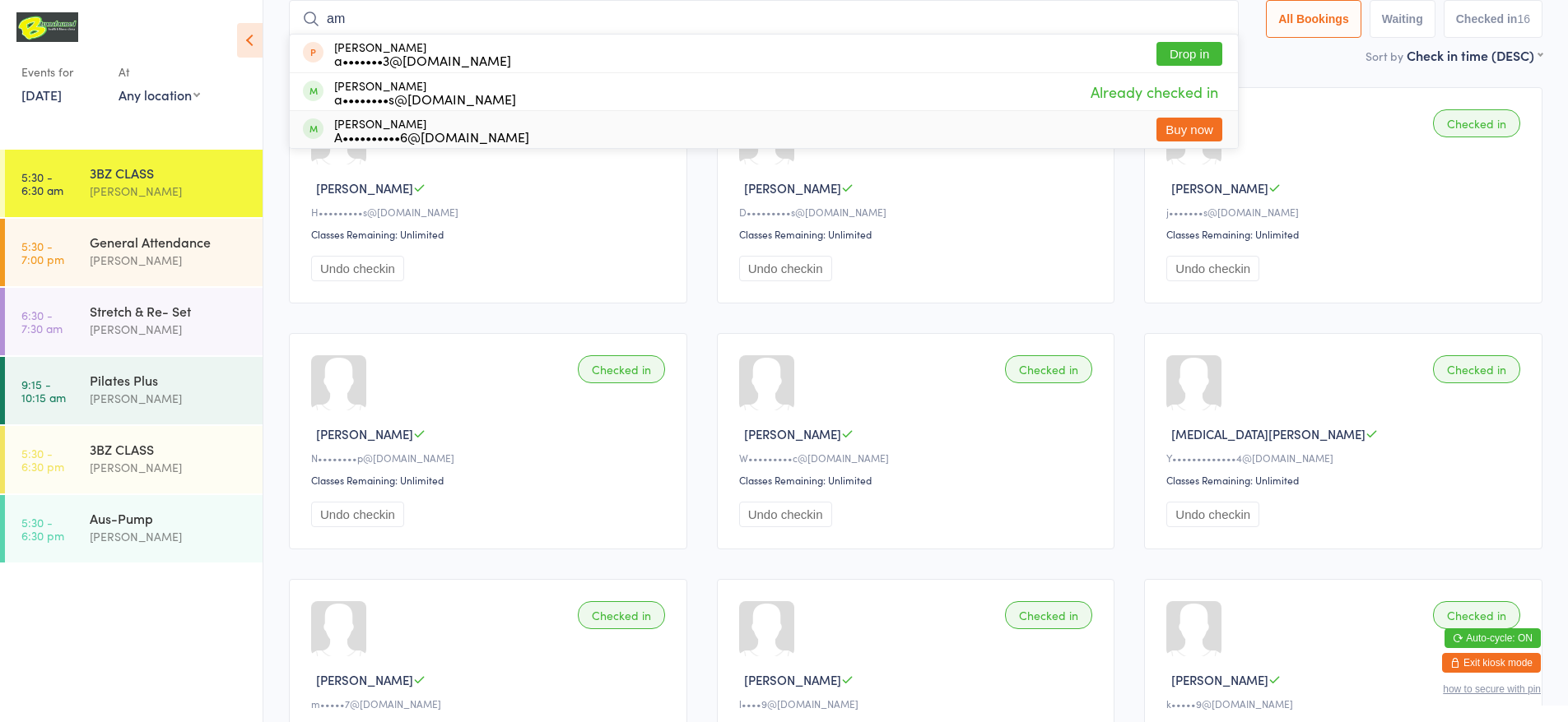
type input "a"
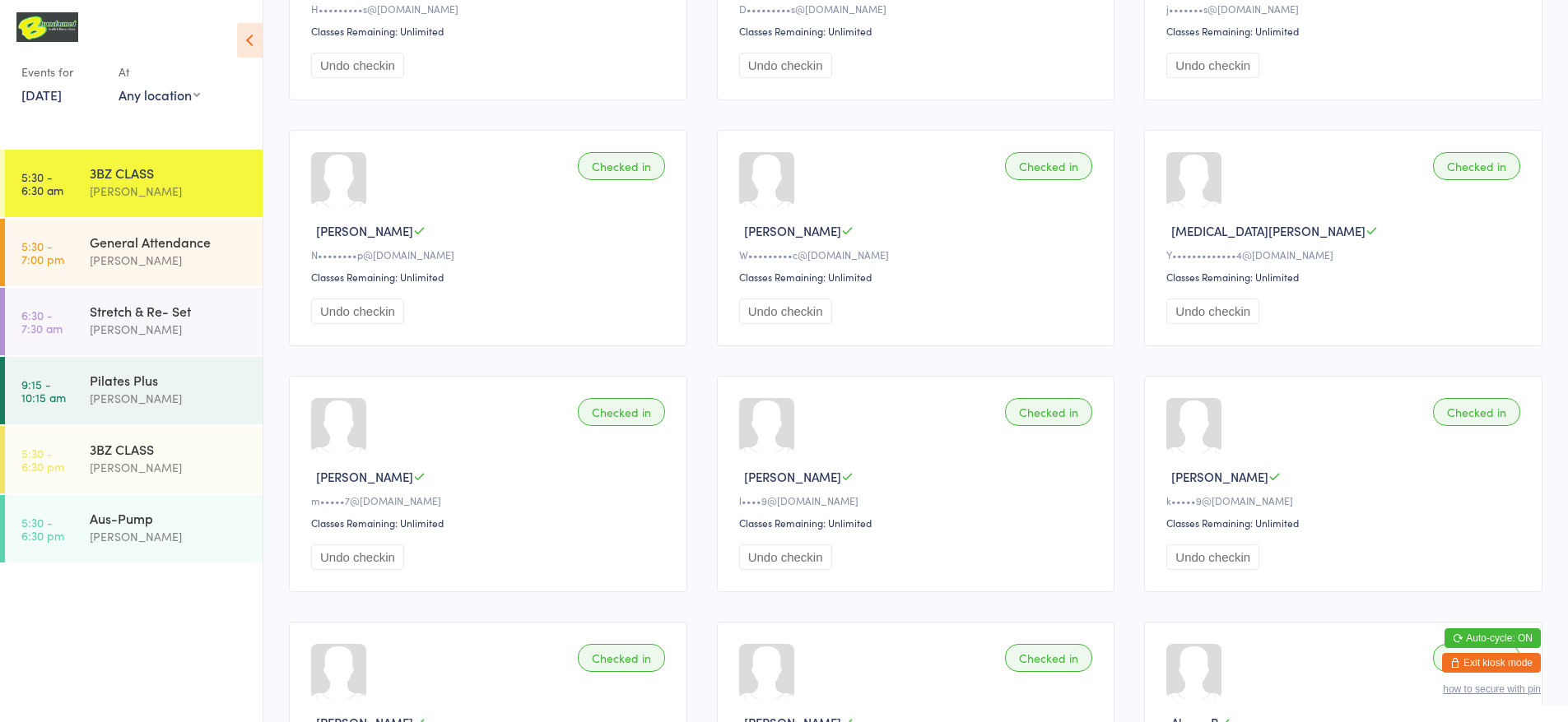
scroll to position [0, 0]
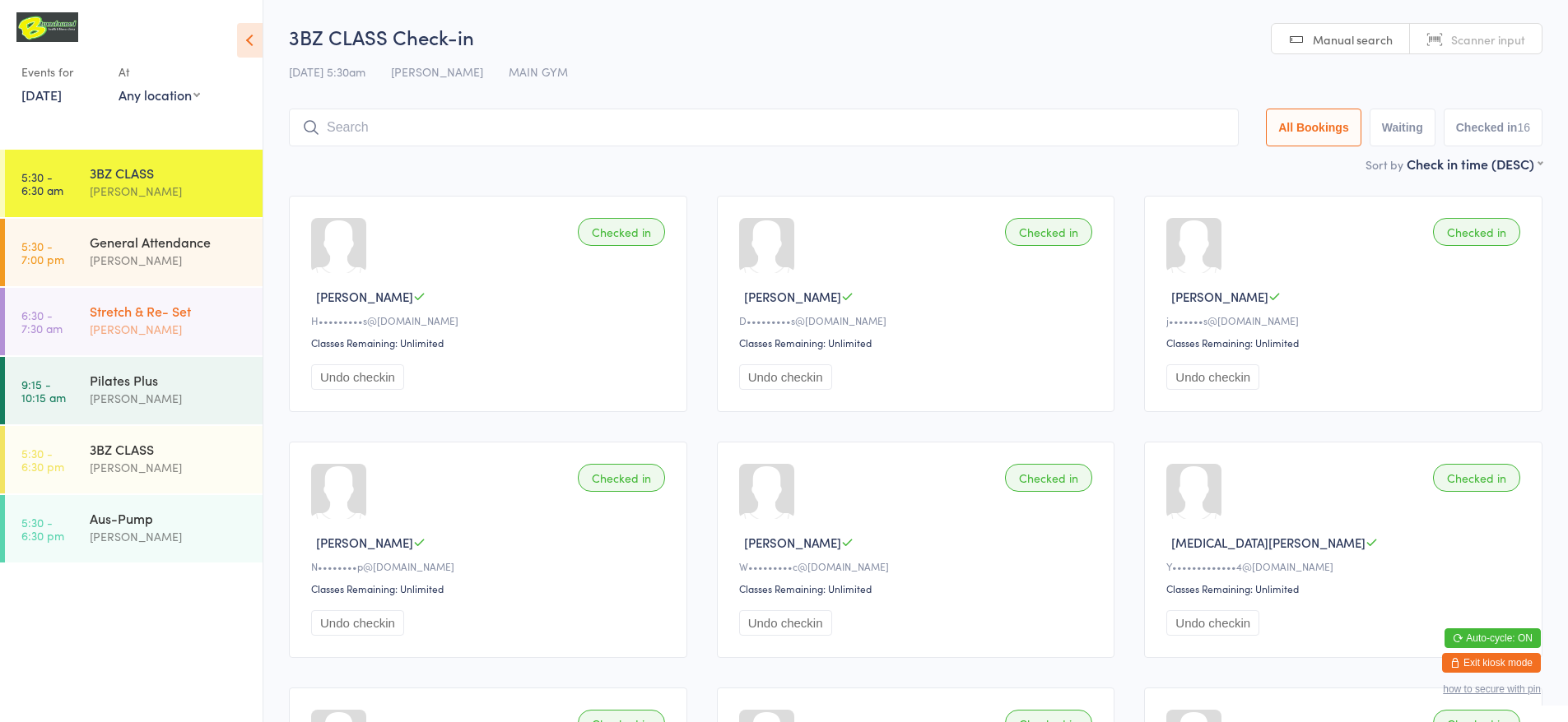
click at [130, 327] on div "[PERSON_NAME]" at bounding box center [169, 329] width 159 height 19
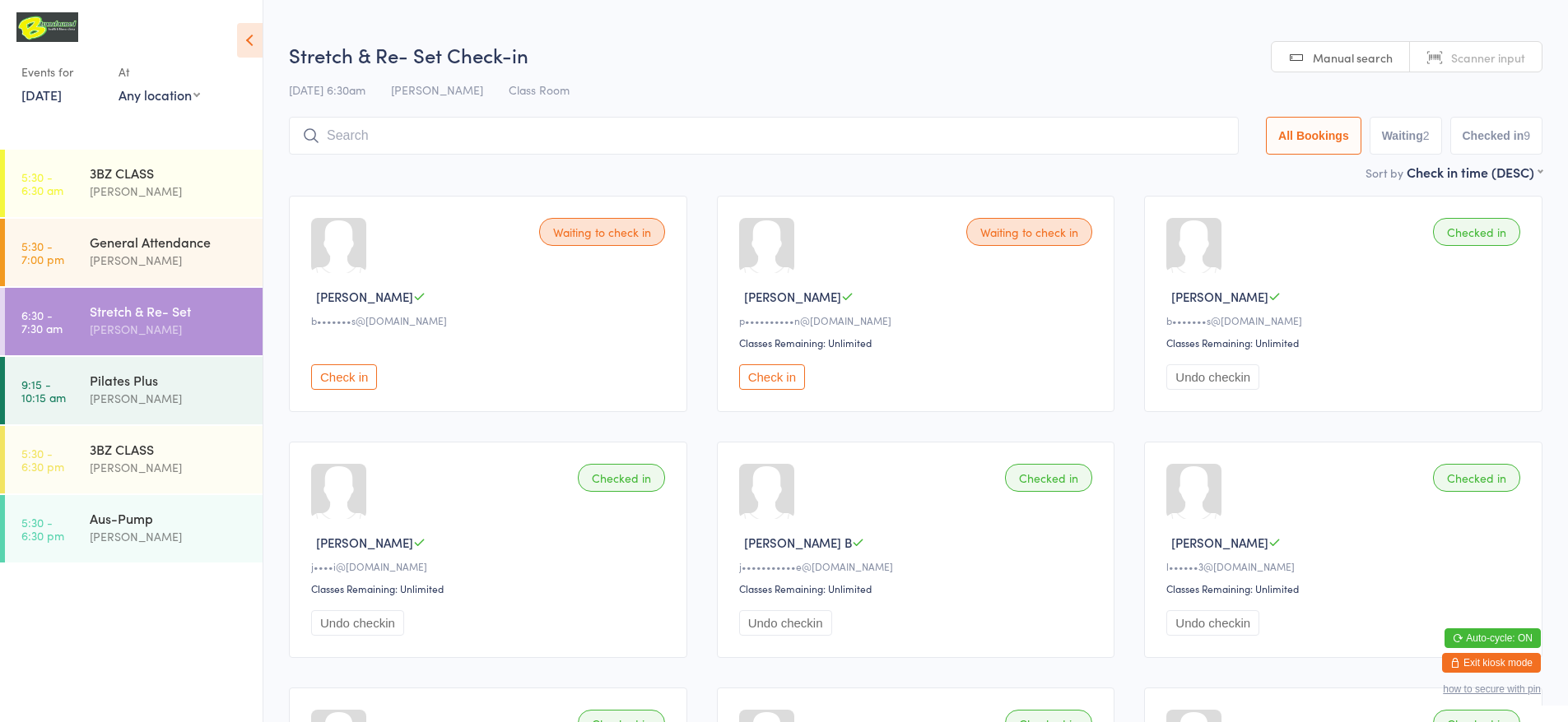
click at [1482, 60] on span "Scanner input" at bounding box center [1489, 58] width 74 height 17
